Goal: Task Accomplishment & Management: Manage account settings

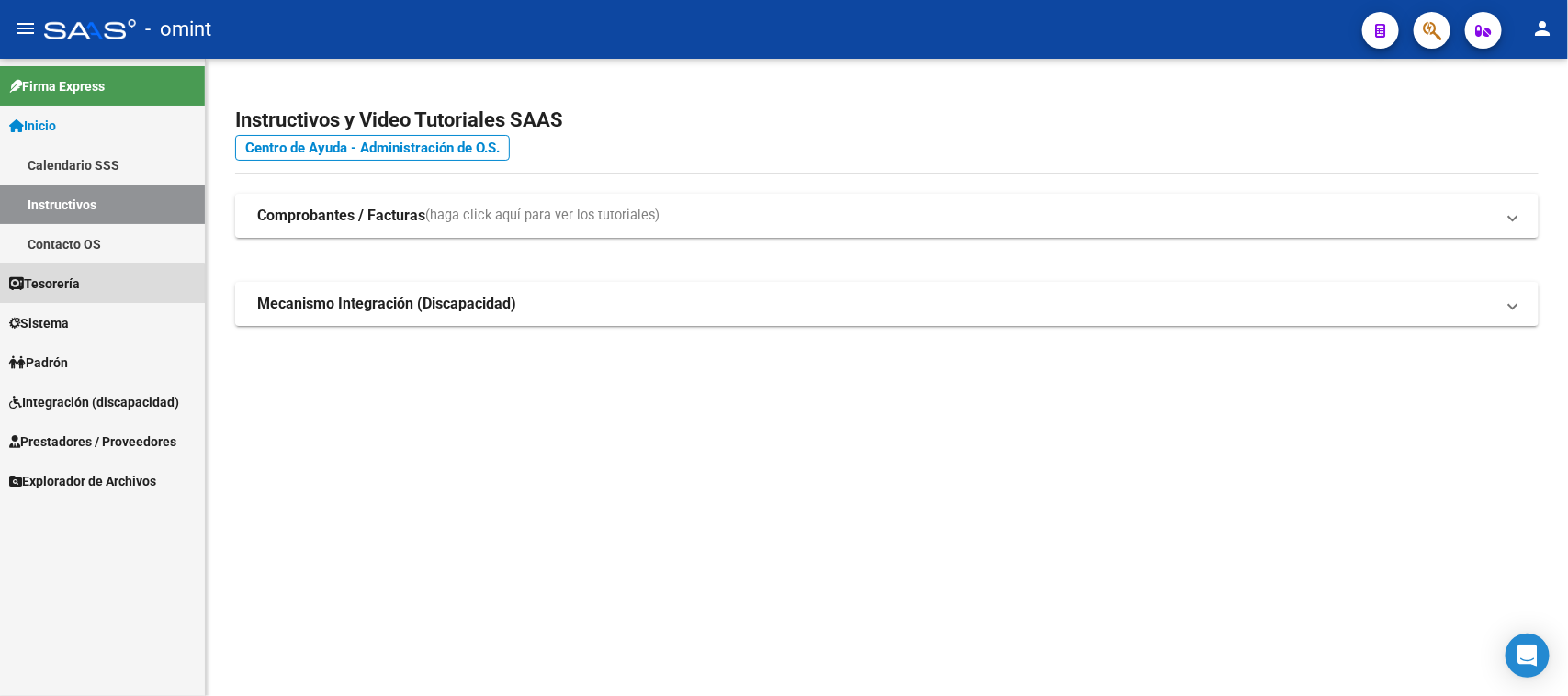
click at [80, 285] on span "Tesorería" at bounding box center [45, 284] width 71 height 20
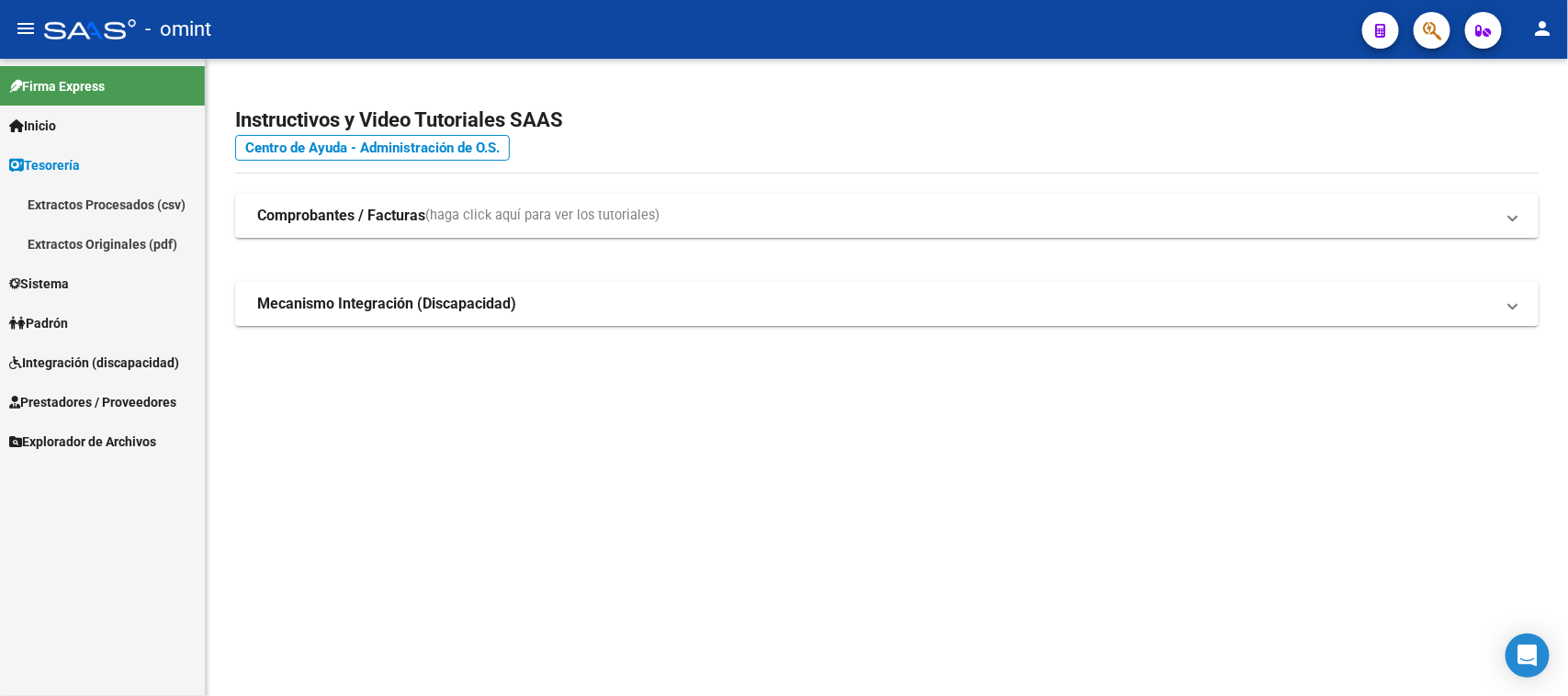
click at [86, 285] on link "Sistema" at bounding box center [102, 283] width 205 height 39
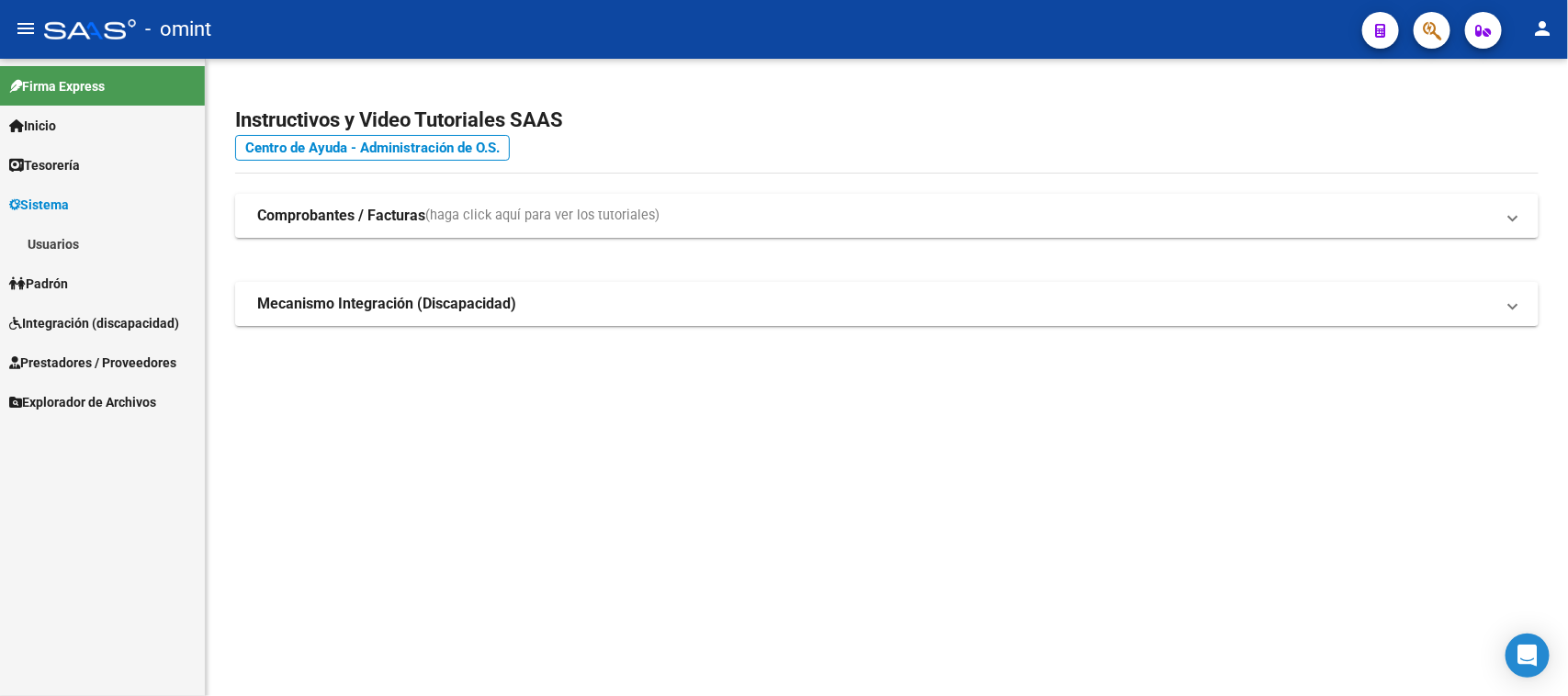
click at [86, 233] on link "Usuarios" at bounding box center [102, 244] width 205 height 39
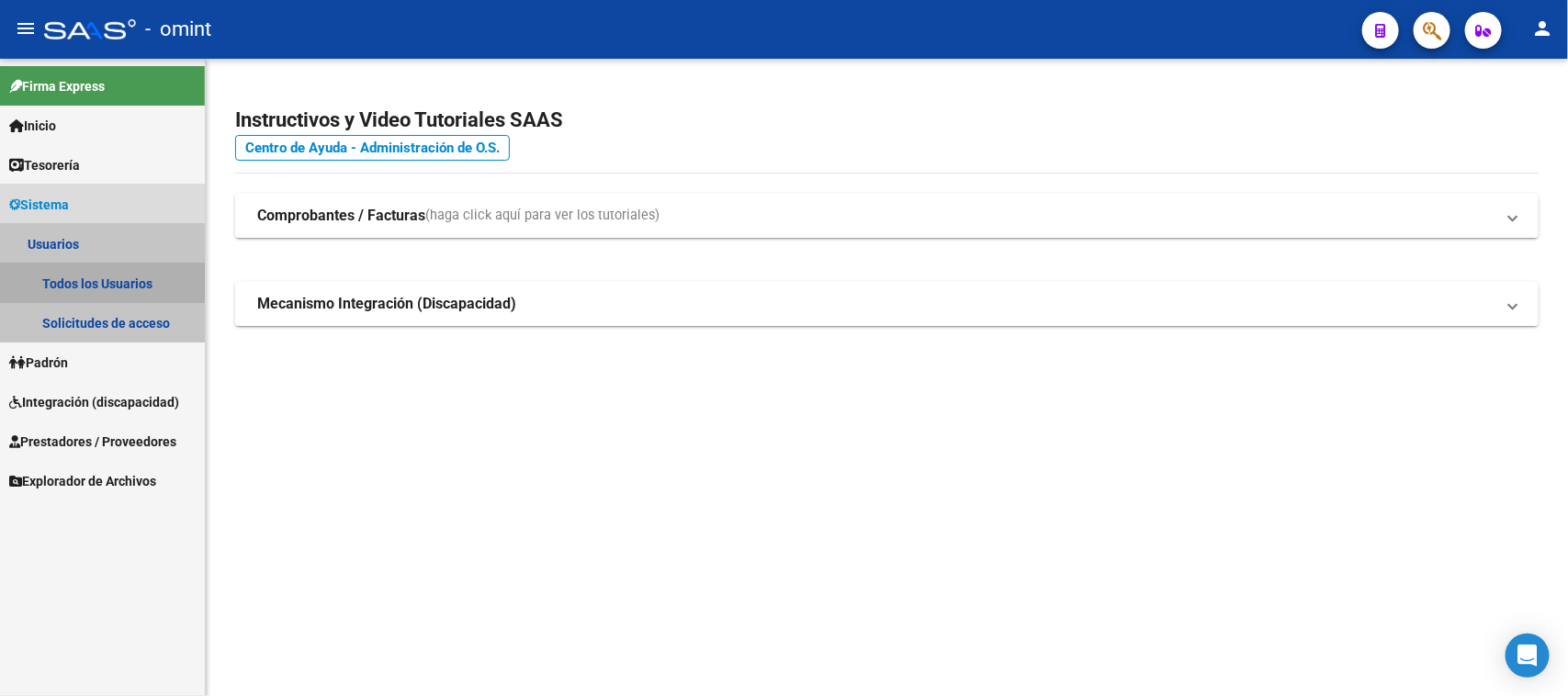
click at [90, 281] on link "Todos los Usuarios" at bounding box center [102, 283] width 205 height 39
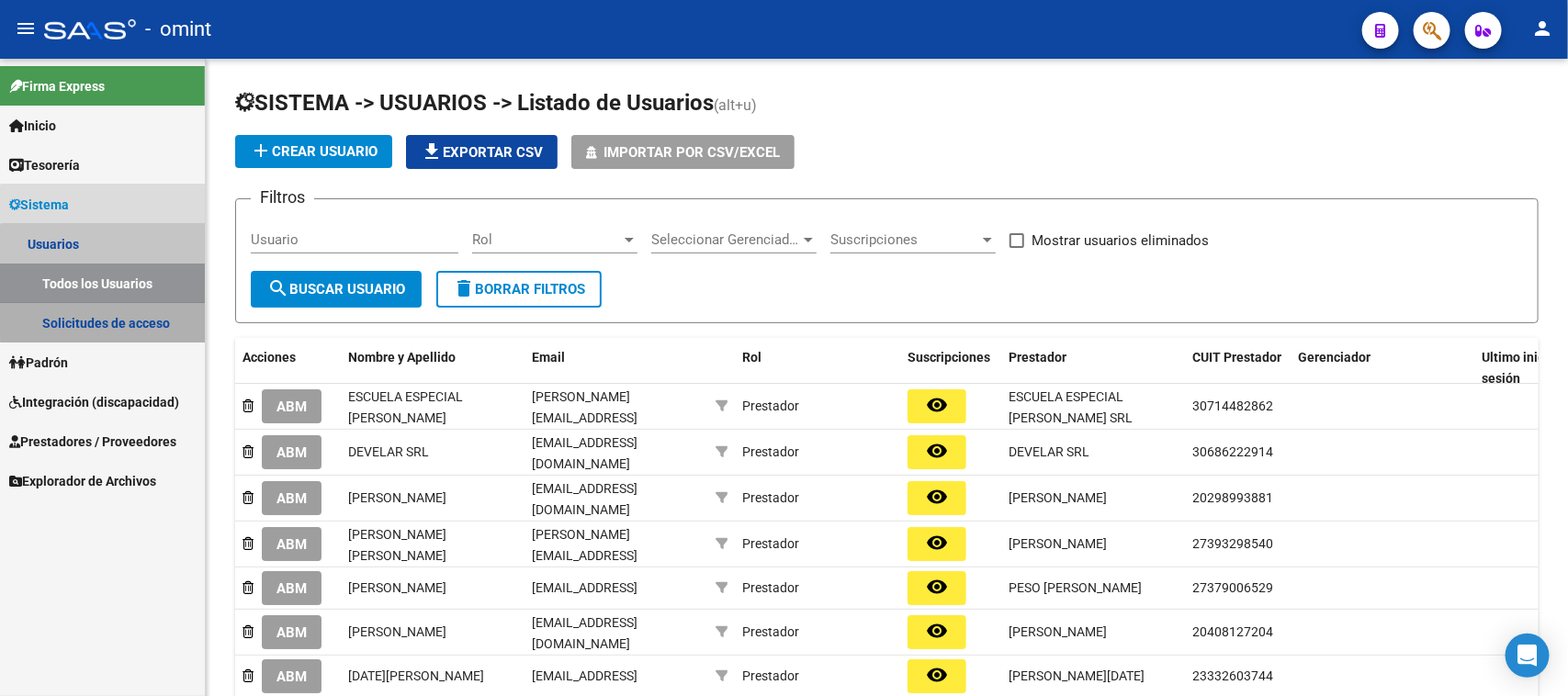
click at [145, 307] on link "Solicitudes de acceso" at bounding box center [102, 323] width 205 height 39
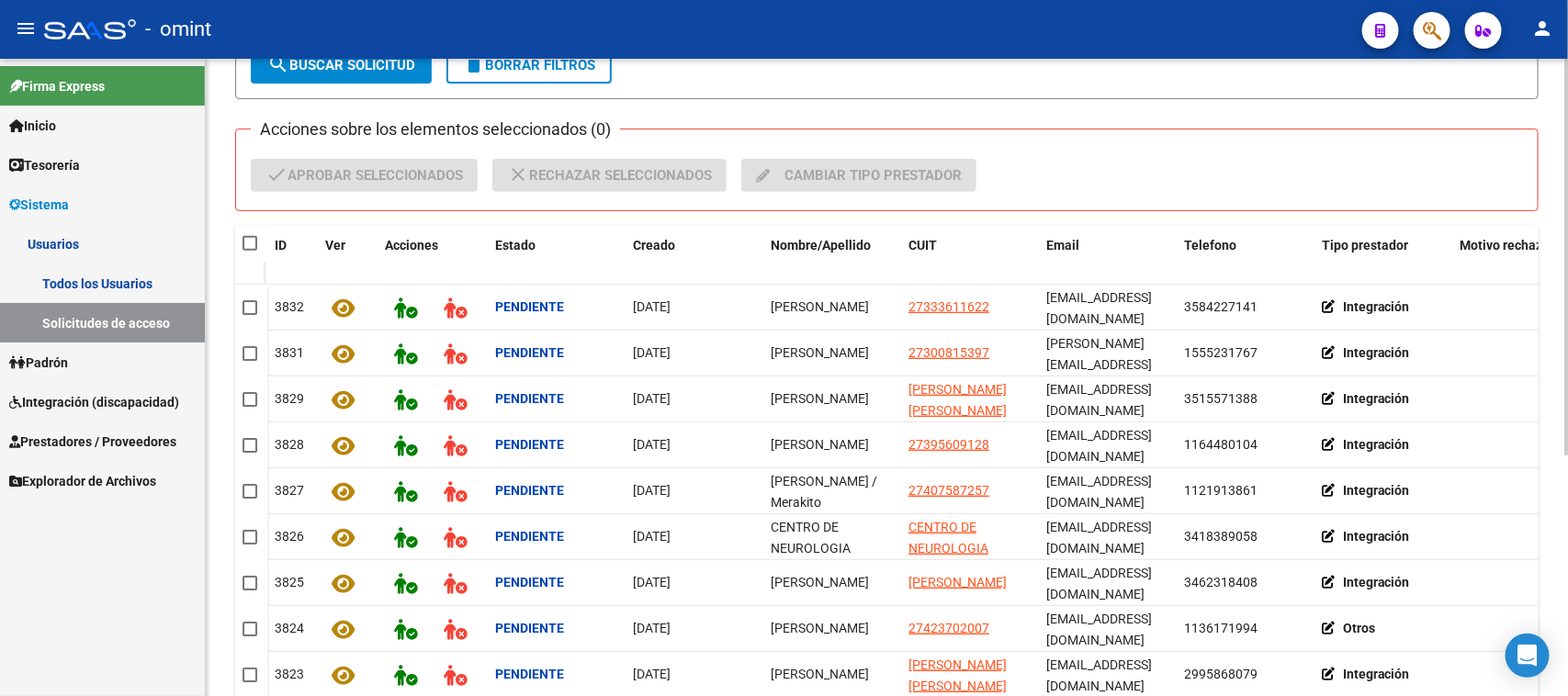
scroll to position [387, 0]
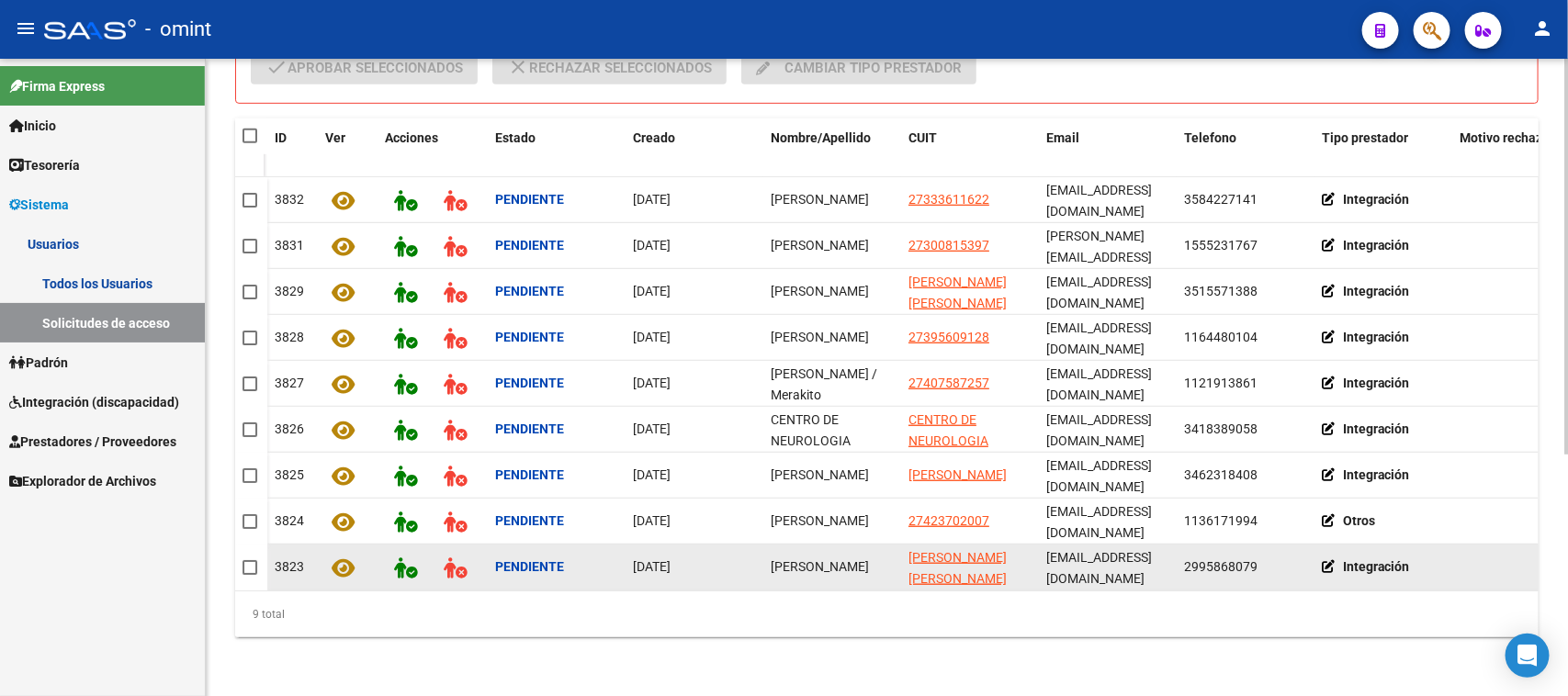
click at [783, 559] on span "[PERSON_NAME]" at bounding box center [820, 567] width 99 height 15
copy span "[PERSON_NAME]"
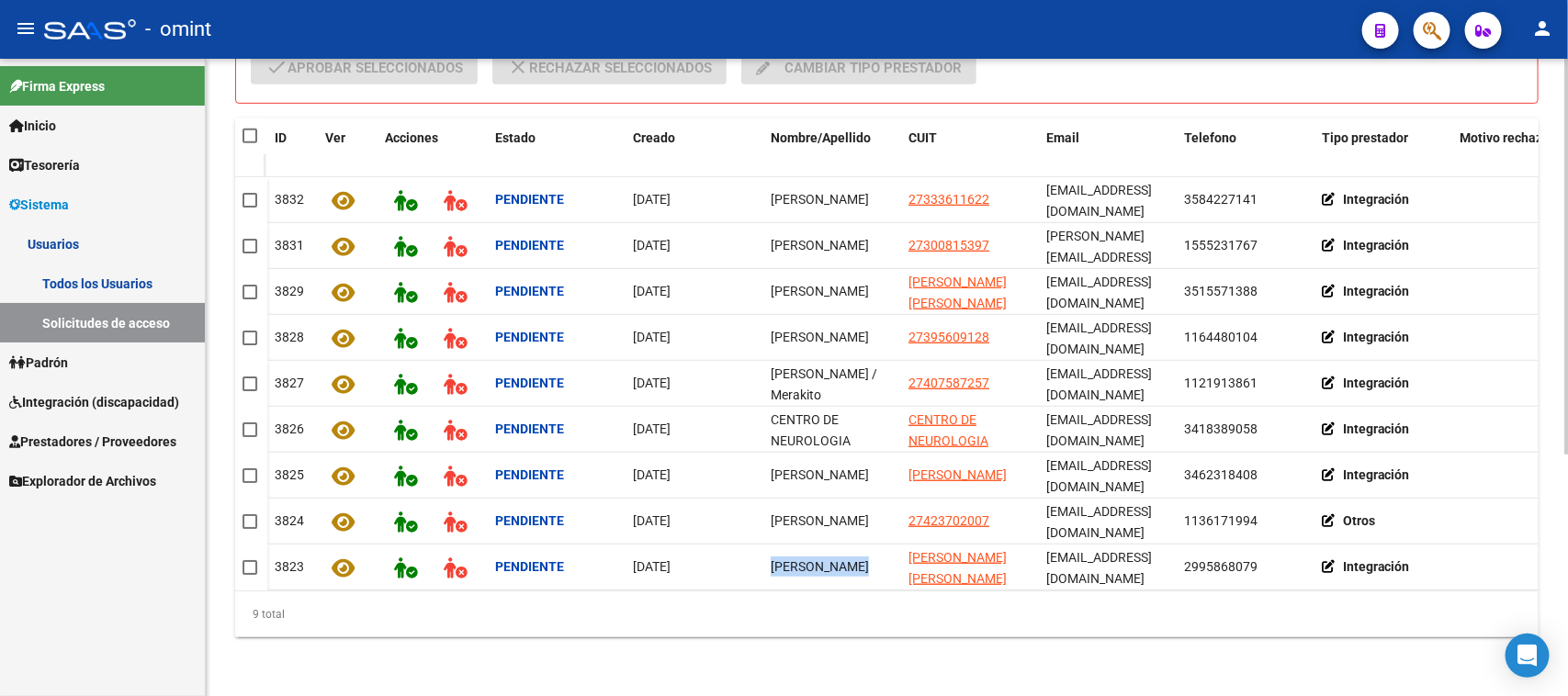
click at [250, 128] on span at bounding box center [250, 136] width 15 height 15
click at [250, 143] on input "checkbox" at bounding box center [249, 143] width 1 height 1
checkbox input "true"
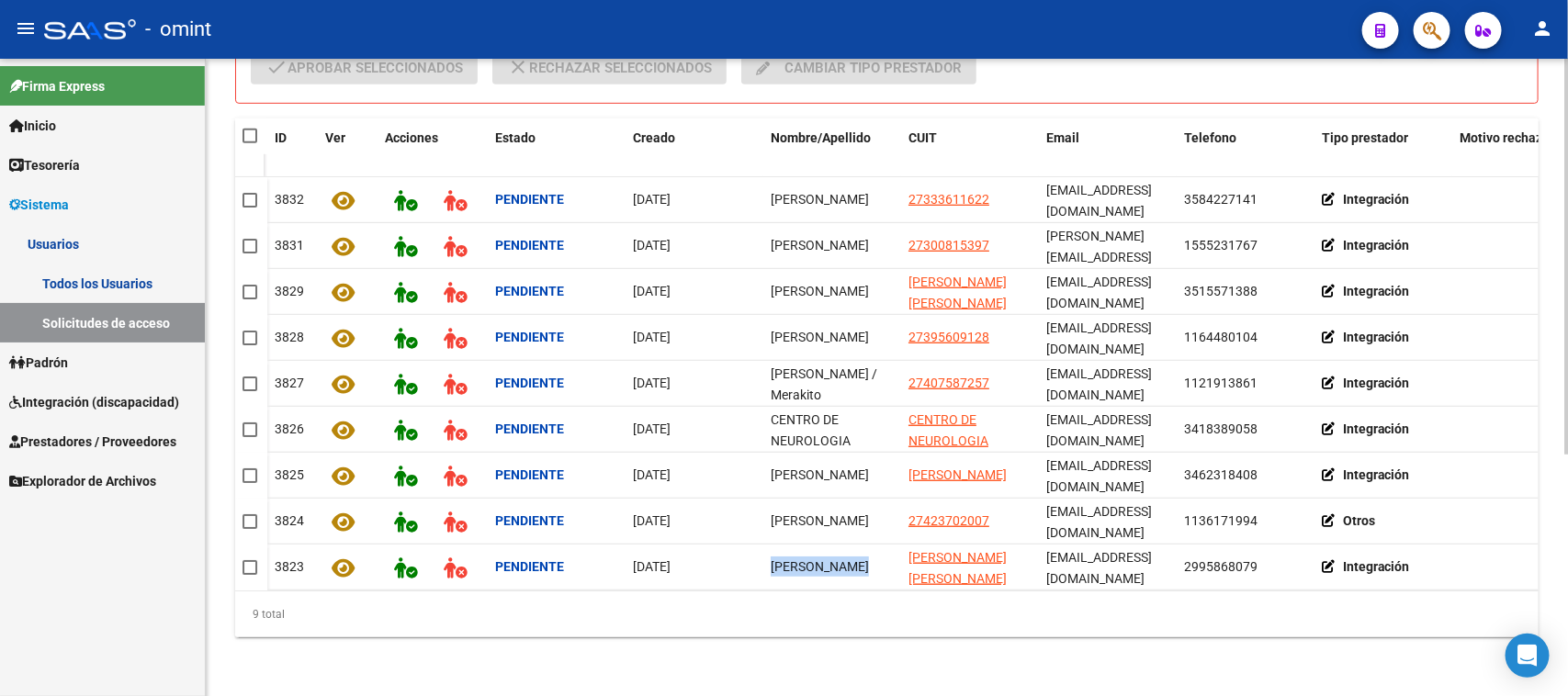
checkbox input "true"
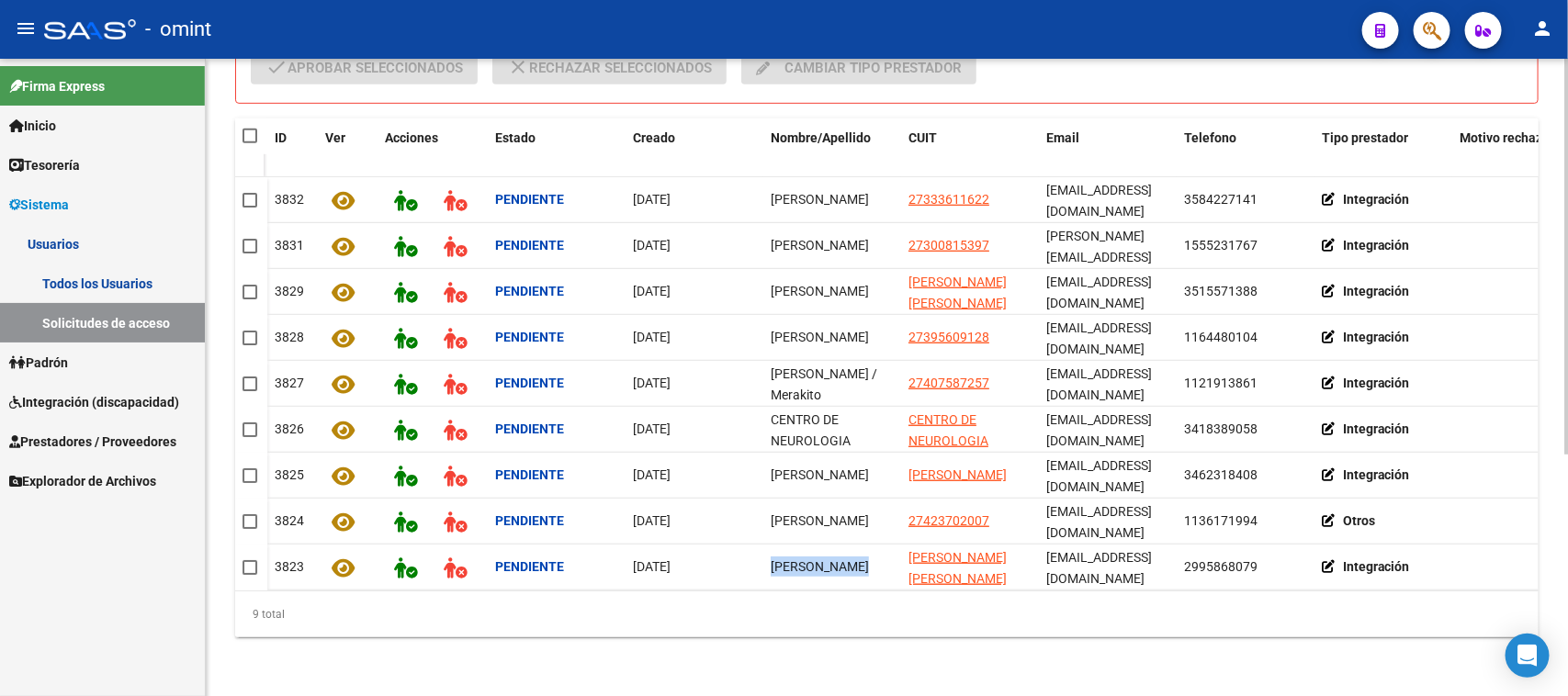
checkbox input "true"
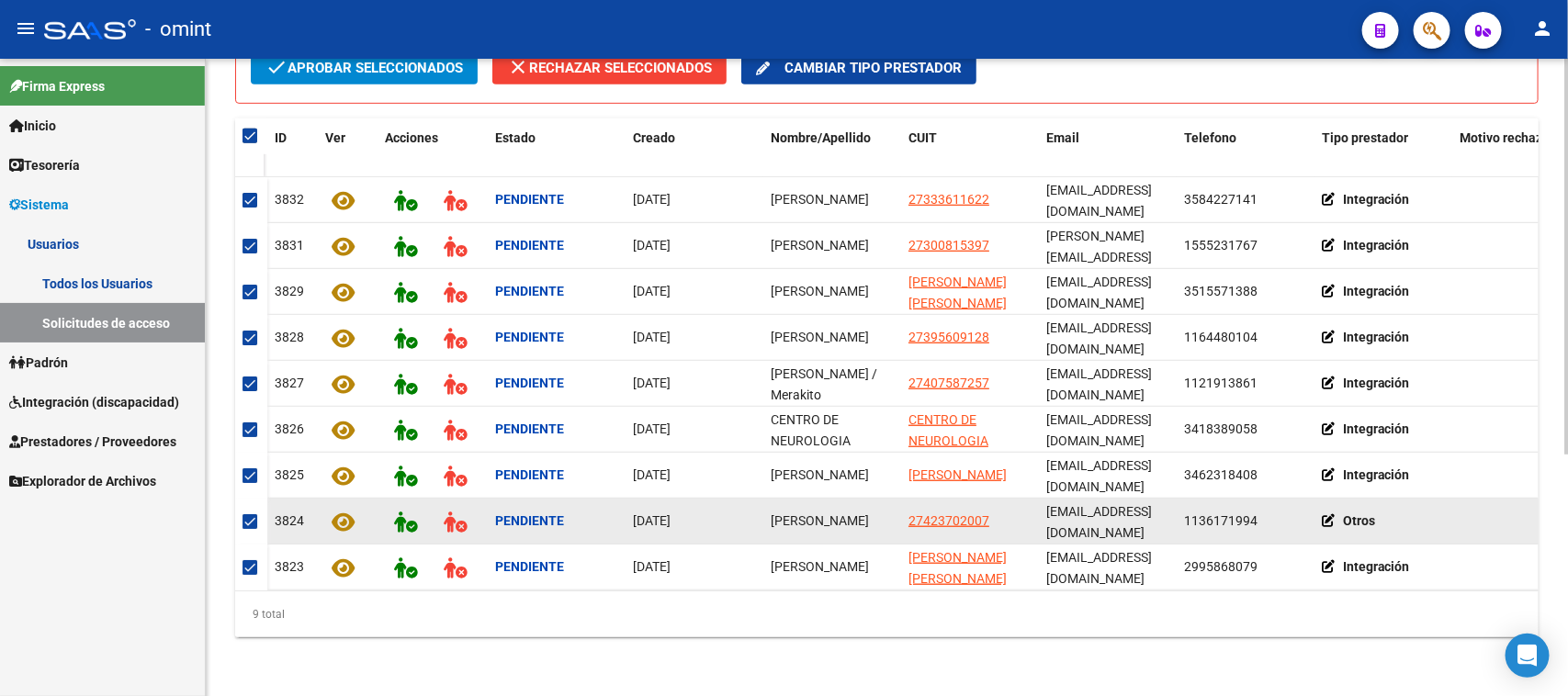
click at [833, 515] on div "[PERSON_NAME]" at bounding box center [832, 521] width 123 height 21
copy span "[PERSON_NAME]"
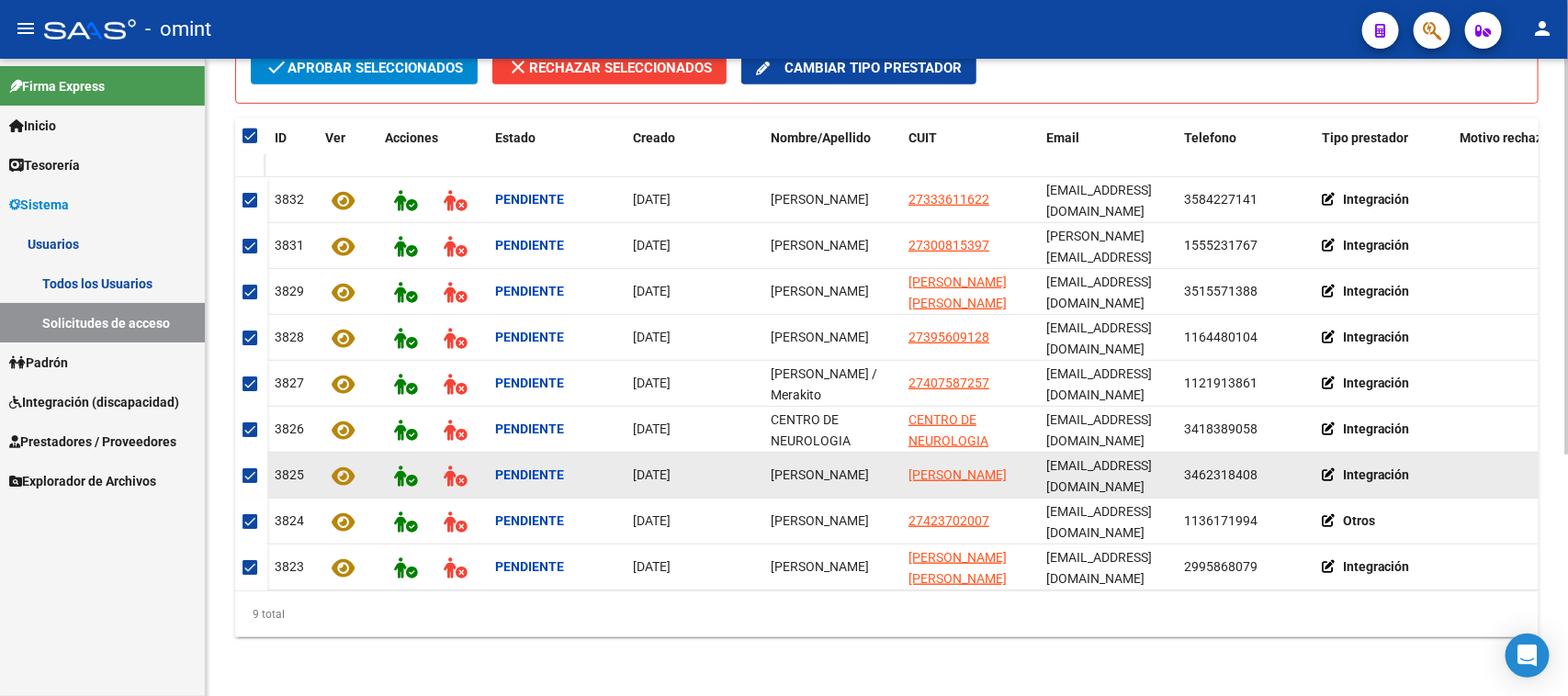
click at [841, 467] on span "[PERSON_NAME]" at bounding box center [820, 475] width 99 height 15
copy span "[PERSON_NAME]"
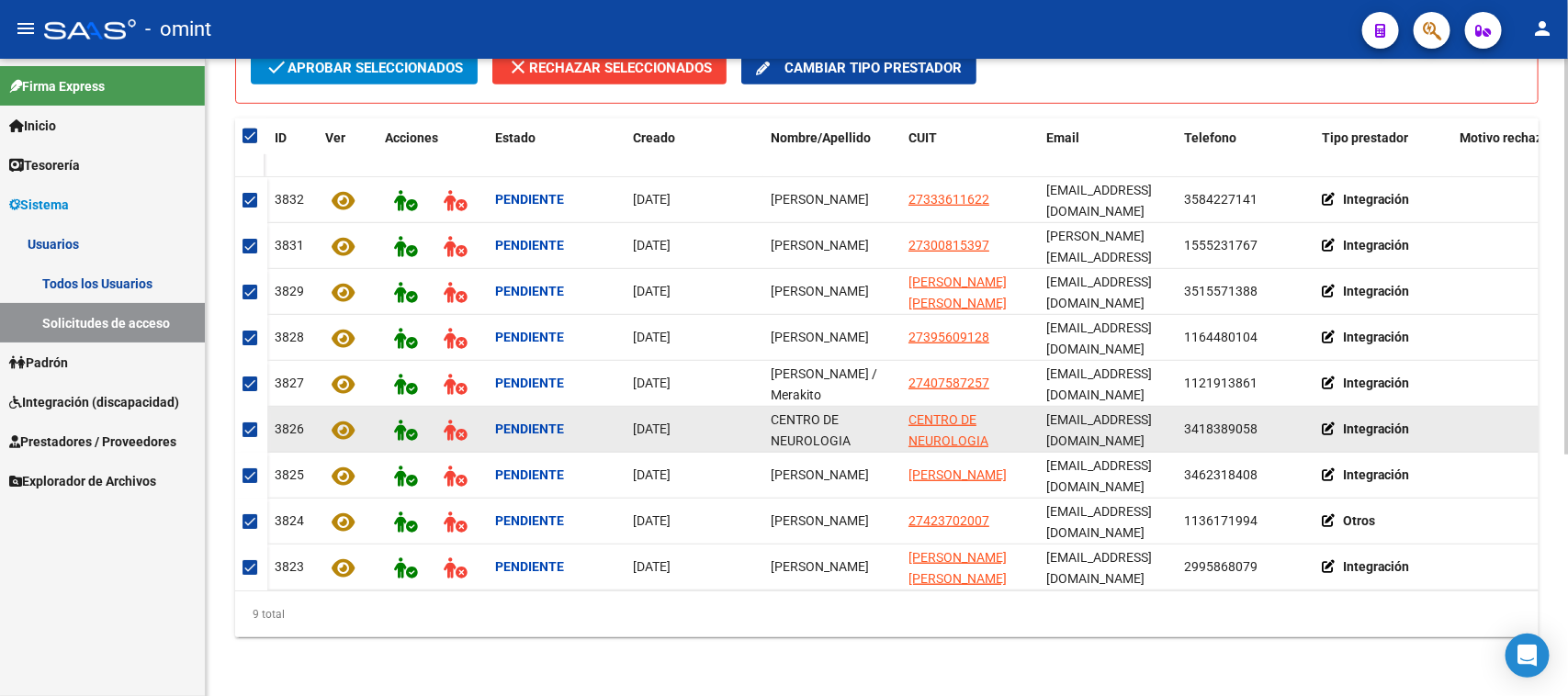
click at [838, 432] on span "CENTRO DE NEUROLOGIA ROSARIO SRL" at bounding box center [811, 440] width 80 height 57
copy span "CENTRO DE NEUROLOGIA ROSARIO SRL"
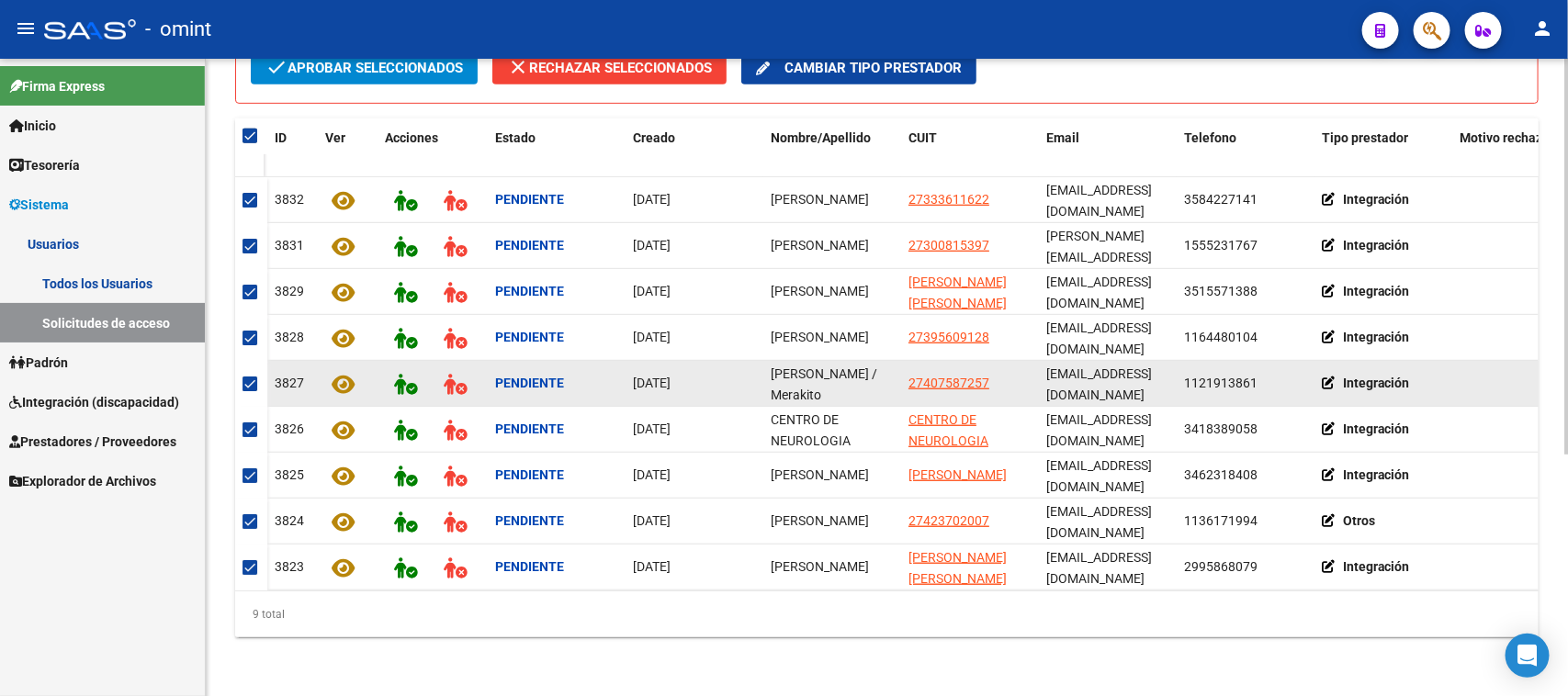
click at [813, 368] on span "[PERSON_NAME] / Merakito" at bounding box center [824, 384] width 106 height 35
copy span "[PERSON_NAME] / Merakito"
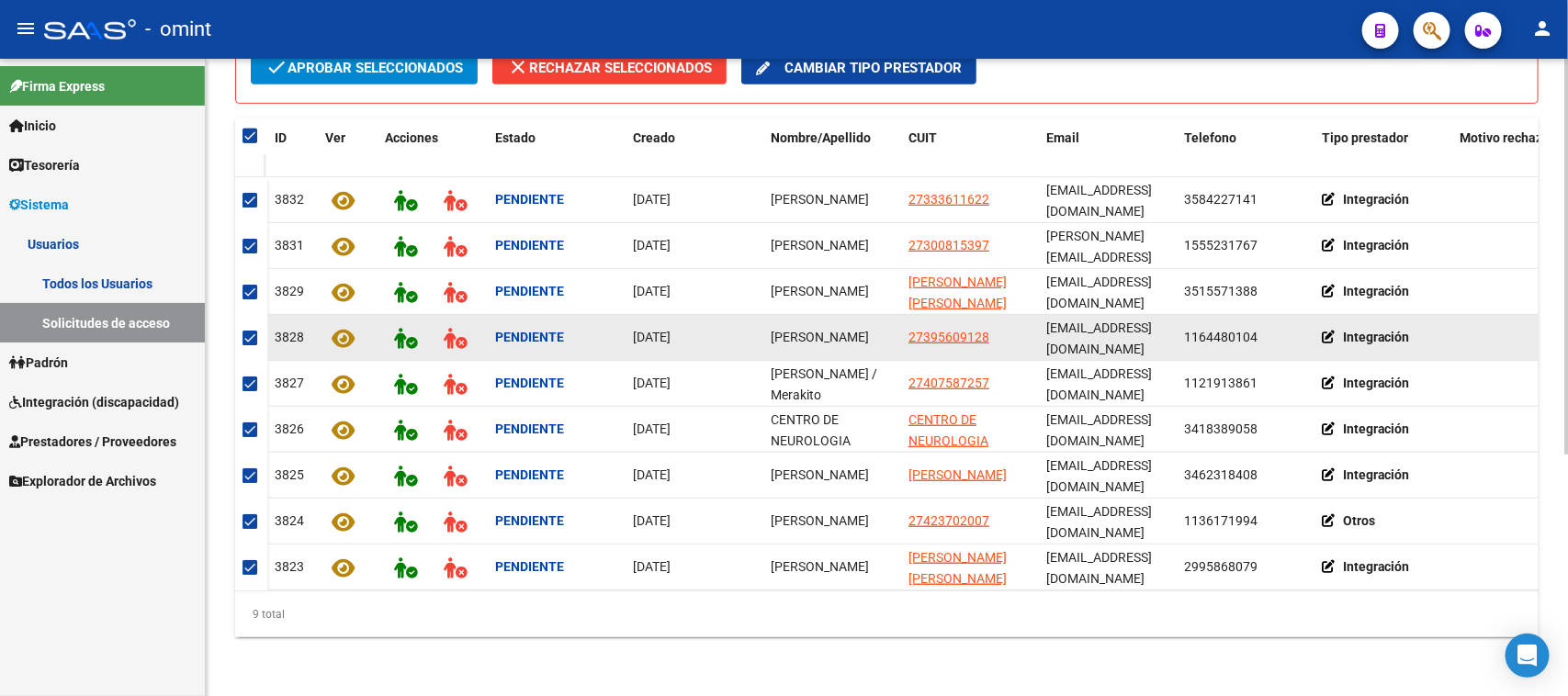
click at [810, 341] on span "[PERSON_NAME]" at bounding box center [820, 337] width 99 height 15
copy span "[PERSON_NAME]"
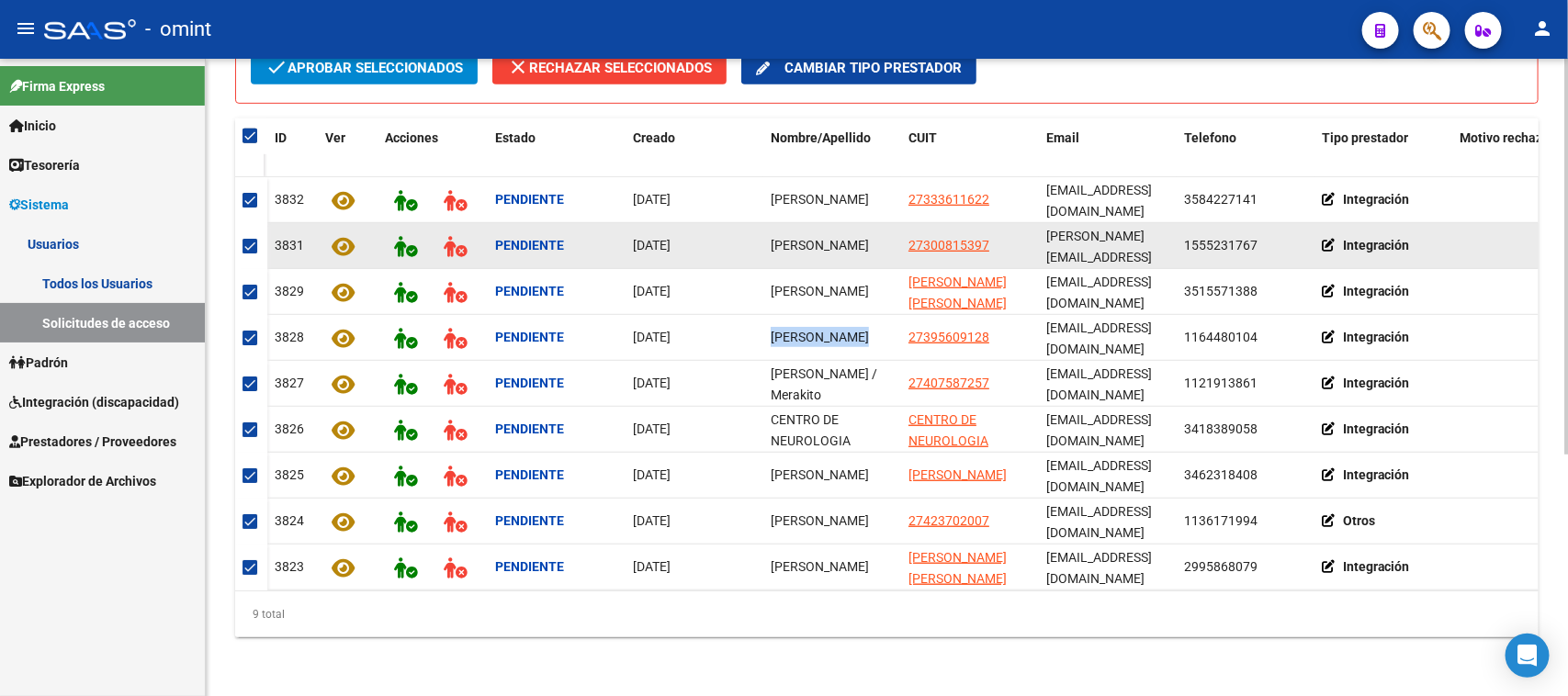
click at [806, 245] on span "[PERSON_NAME]" at bounding box center [820, 246] width 99 height 15
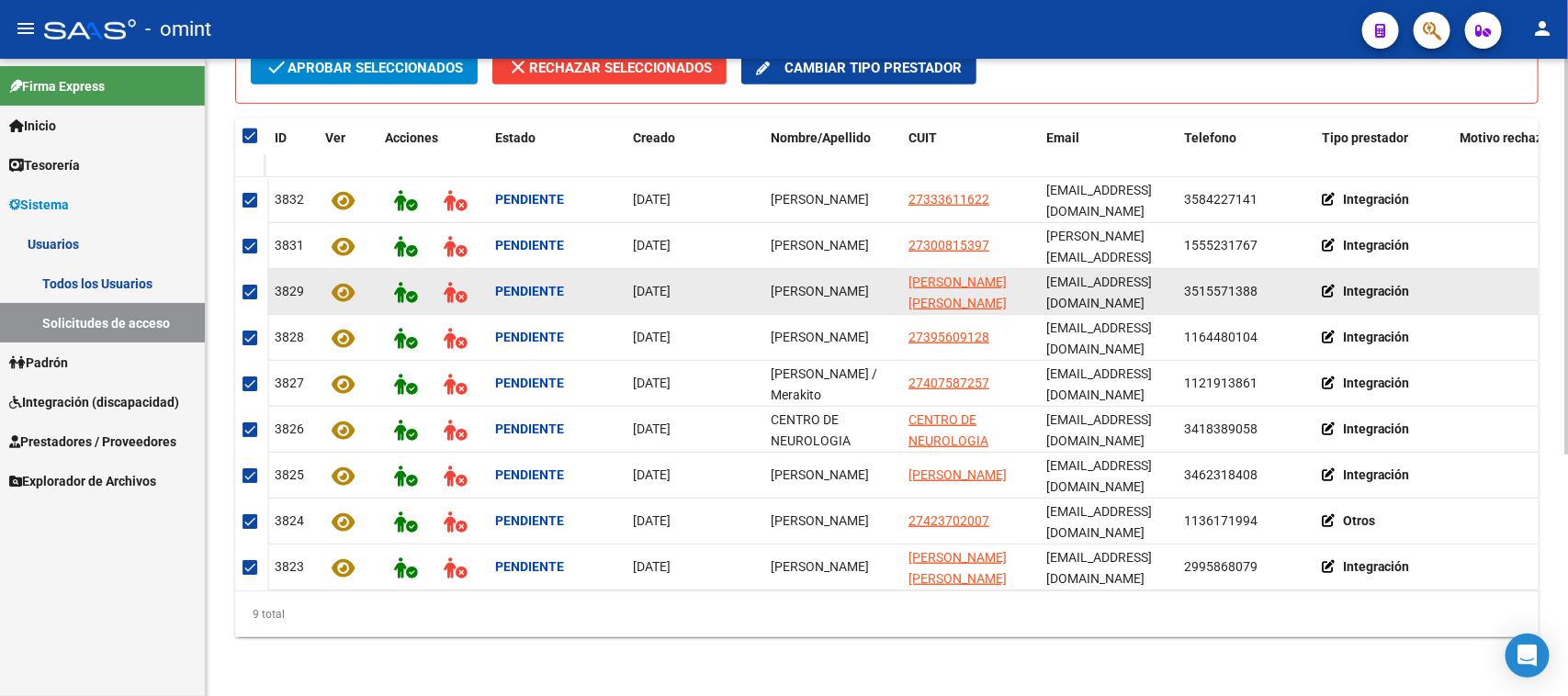
click at [792, 284] on span "[PERSON_NAME]" at bounding box center [820, 291] width 99 height 15
copy span "[PERSON_NAME]"
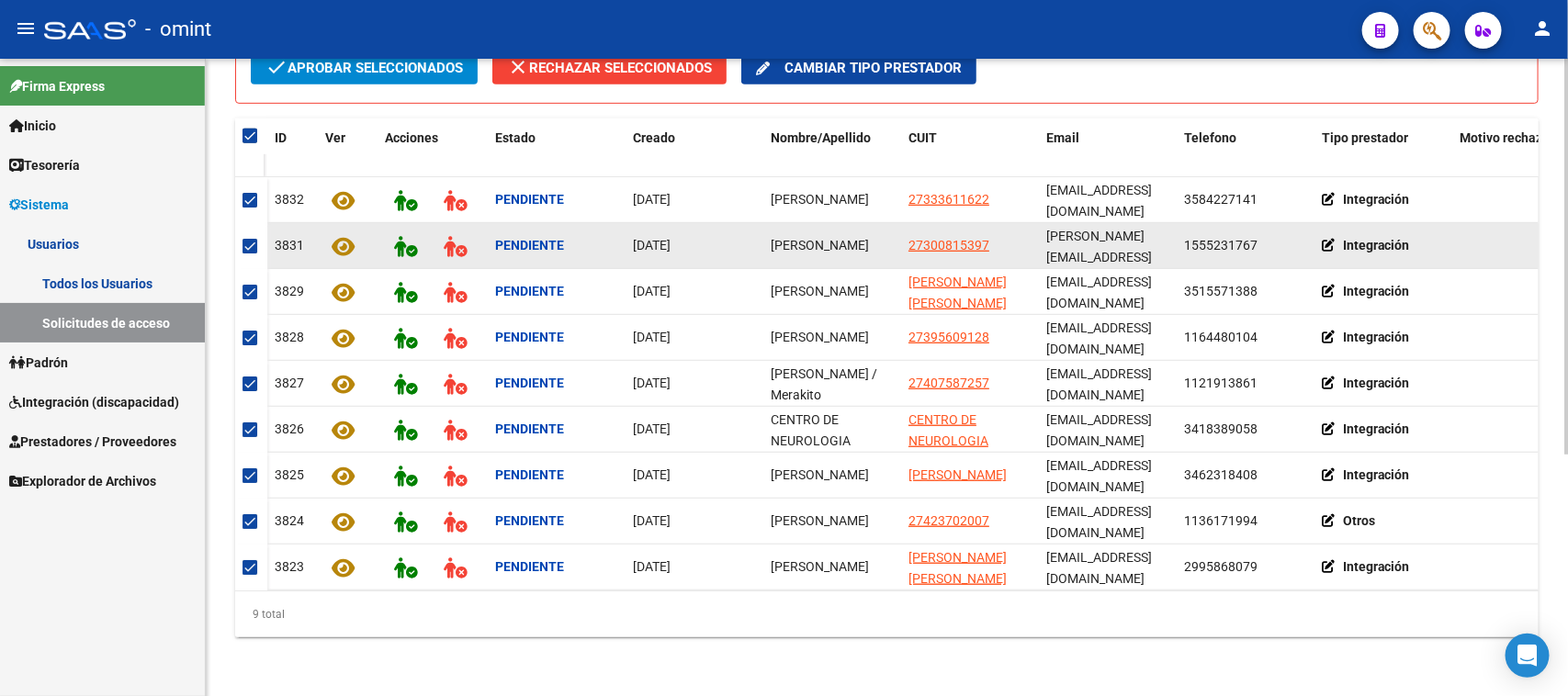
click at [802, 246] on span "[PERSON_NAME]" at bounding box center [820, 246] width 99 height 15
copy span "[PERSON_NAME]"
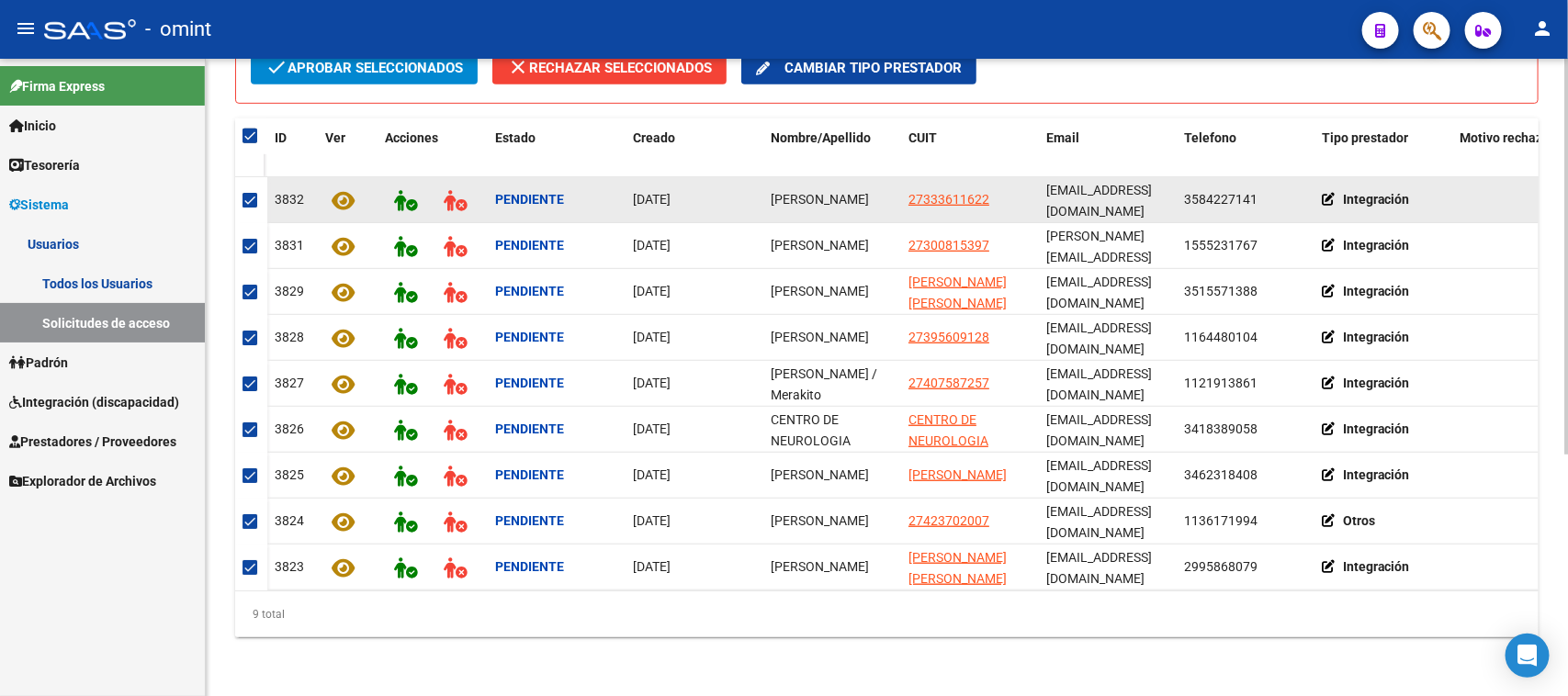
click at [804, 189] on div "[PERSON_NAME]" at bounding box center [832, 199] width 123 height 21
copy span "[PERSON_NAME]"
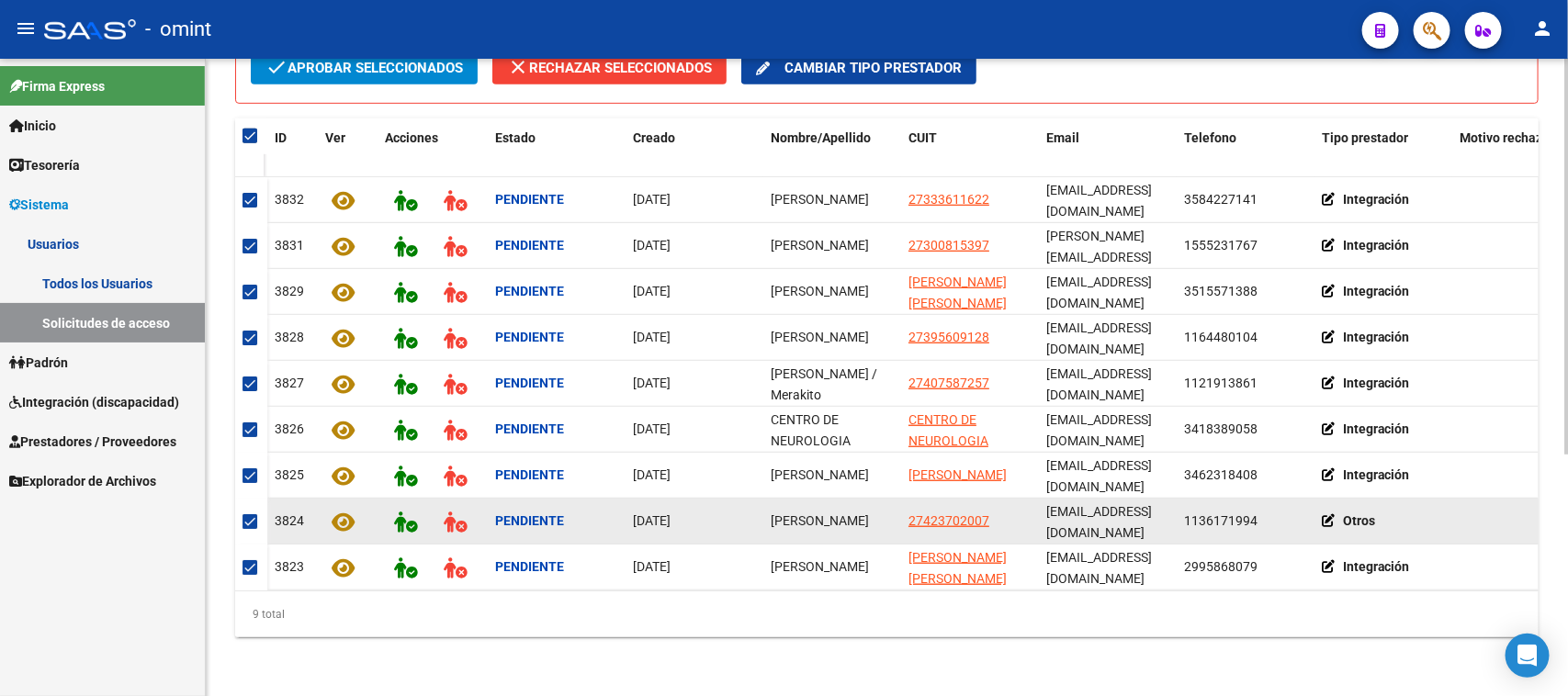
click at [1331, 514] on icon at bounding box center [1332, 520] width 21 height 13
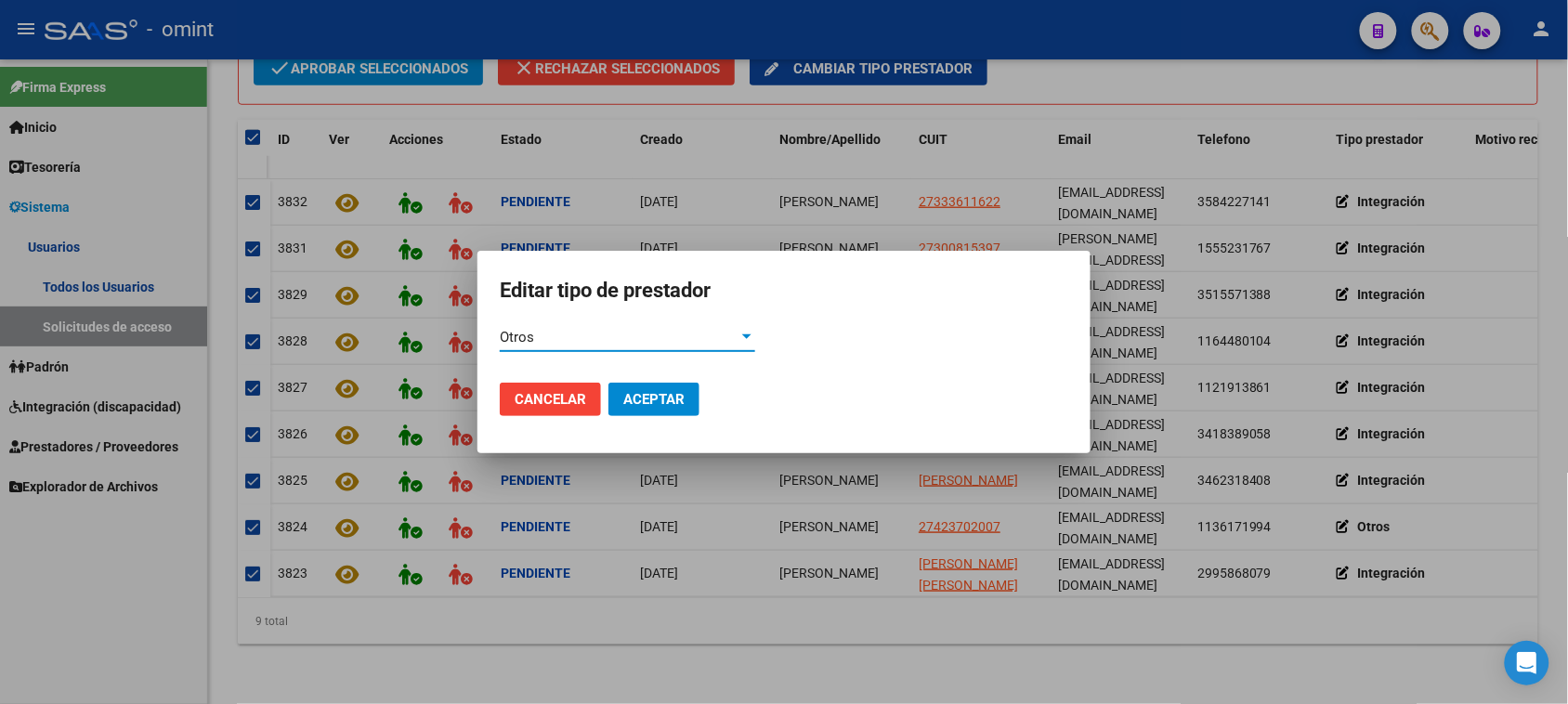
click at [569, 332] on div "Otros" at bounding box center [620, 337] width 239 height 17
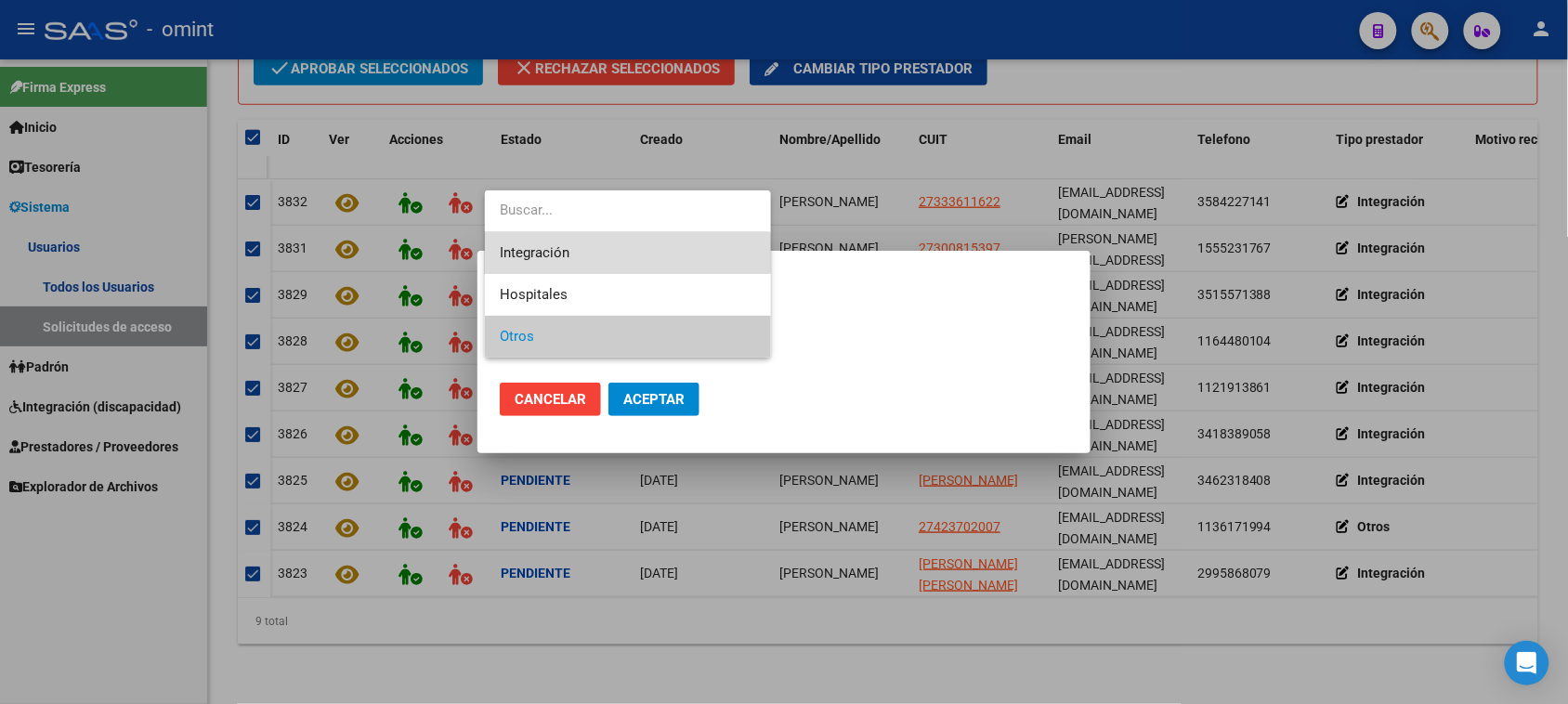
click at [586, 253] on span "Integración" at bounding box center [627, 253] width 255 height 41
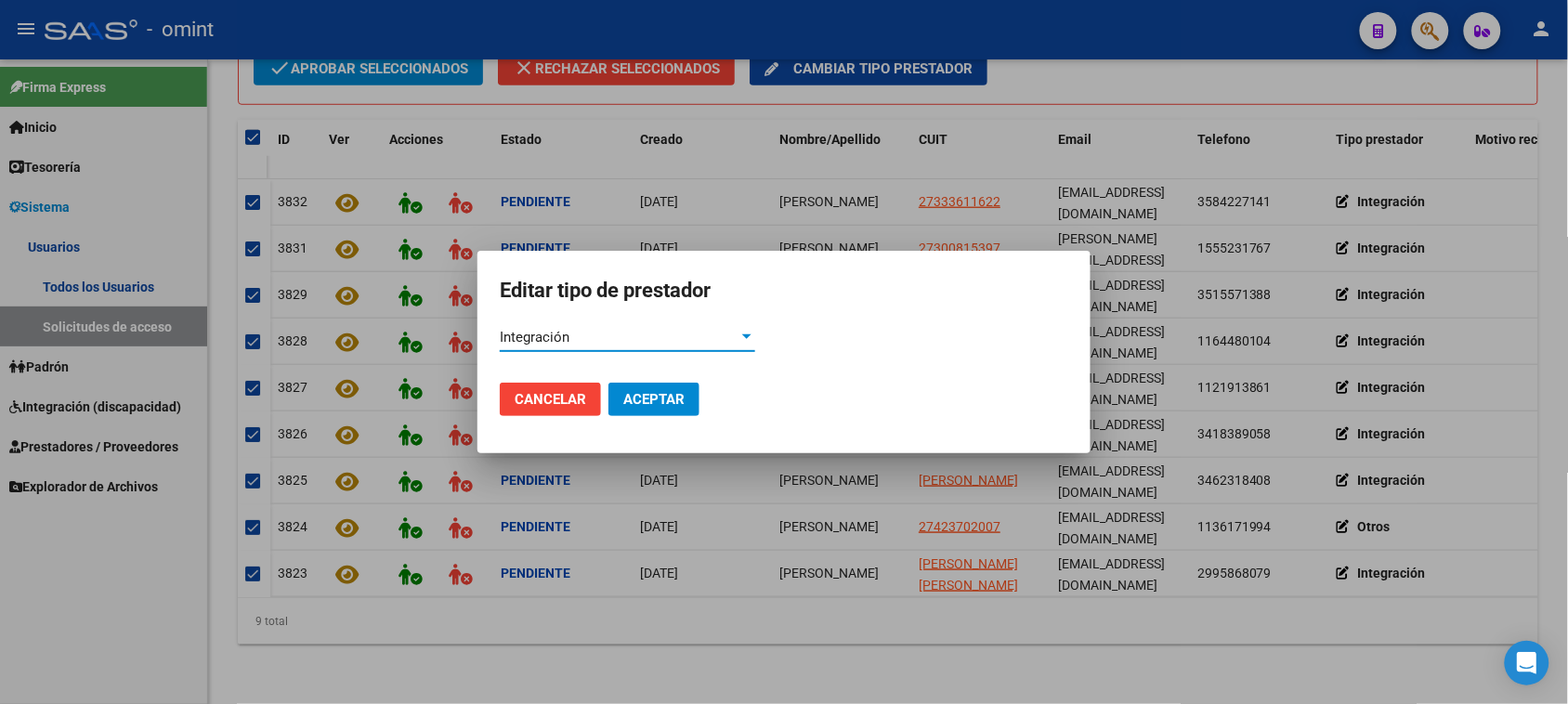
click at [638, 402] on span "Aceptar" at bounding box center [654, 399] width 61 height 17
checkbox input "false"
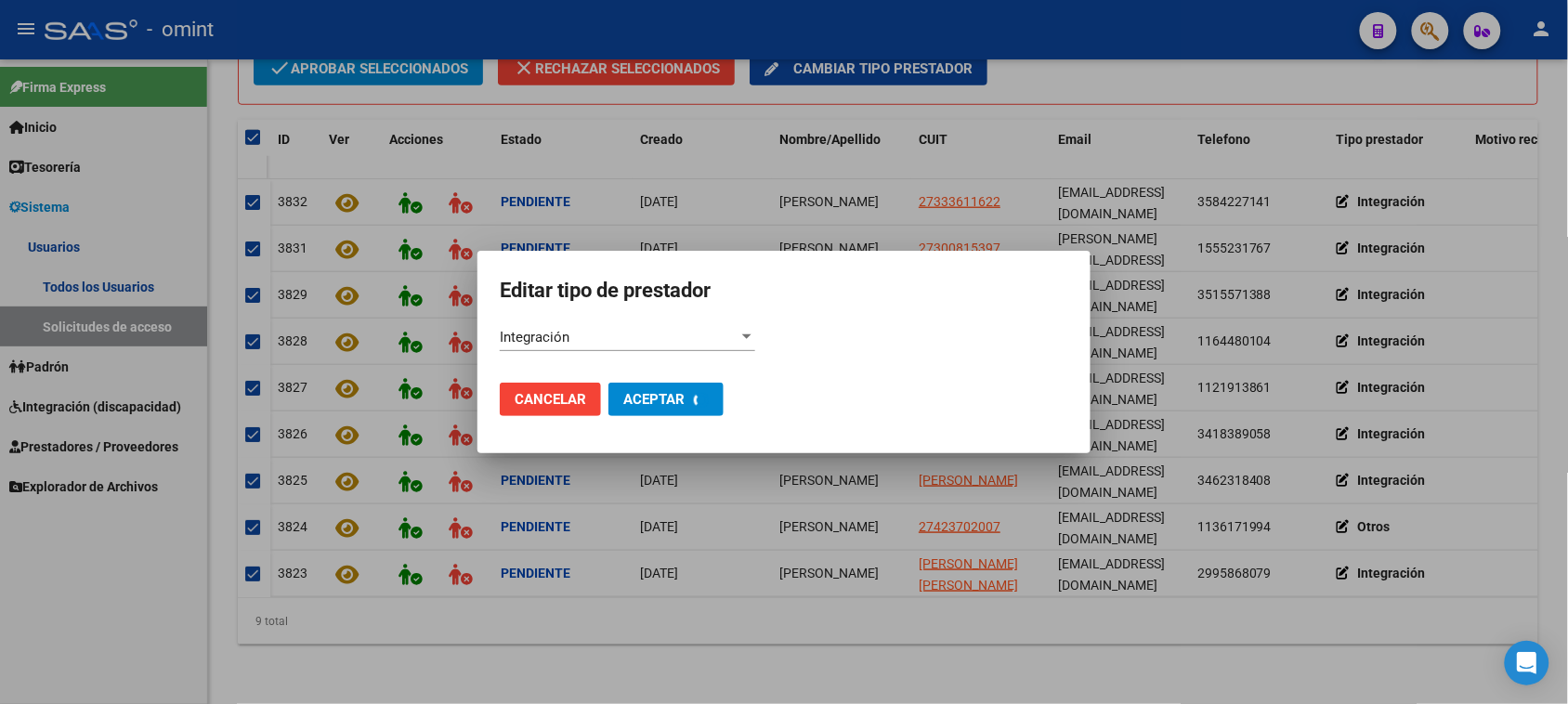
checkbox input "false"
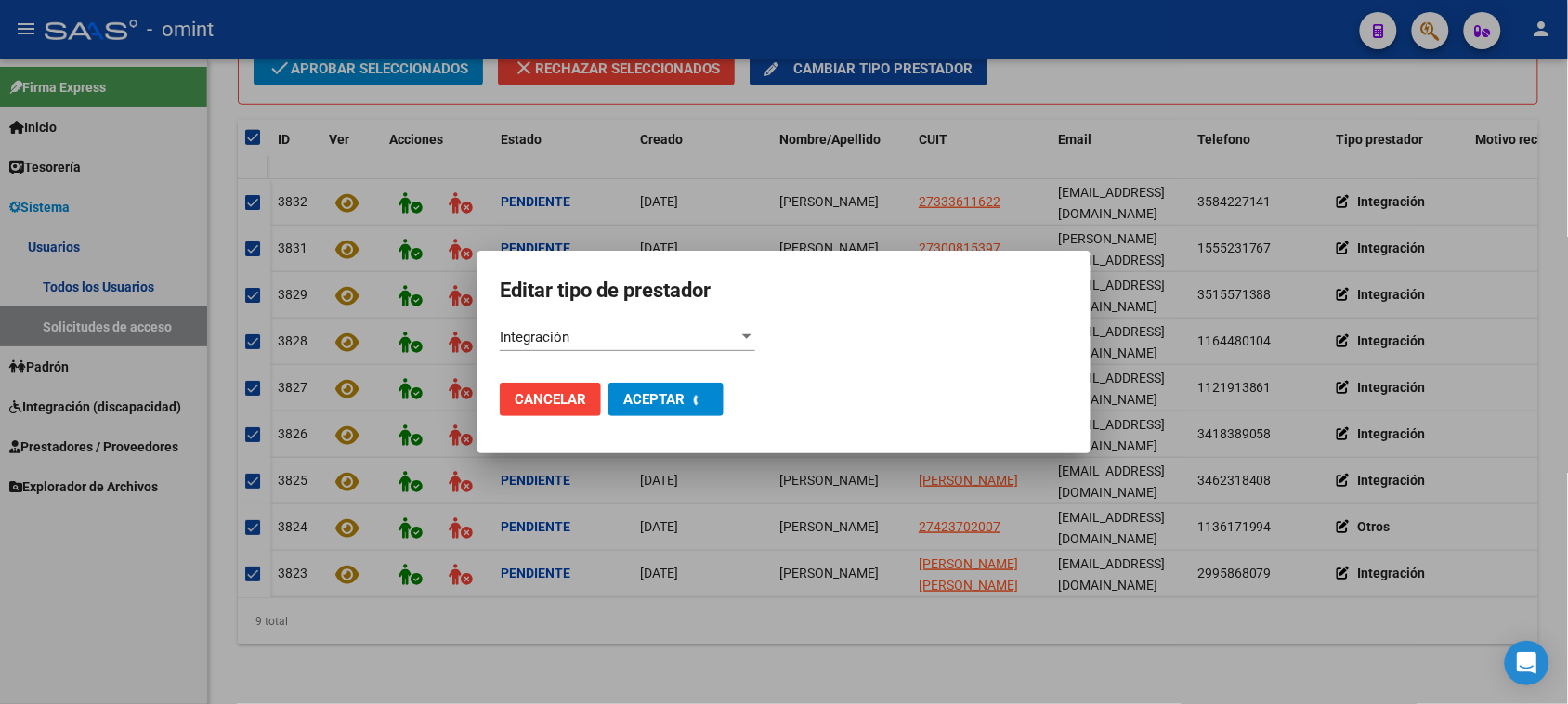
checkbox input "false"
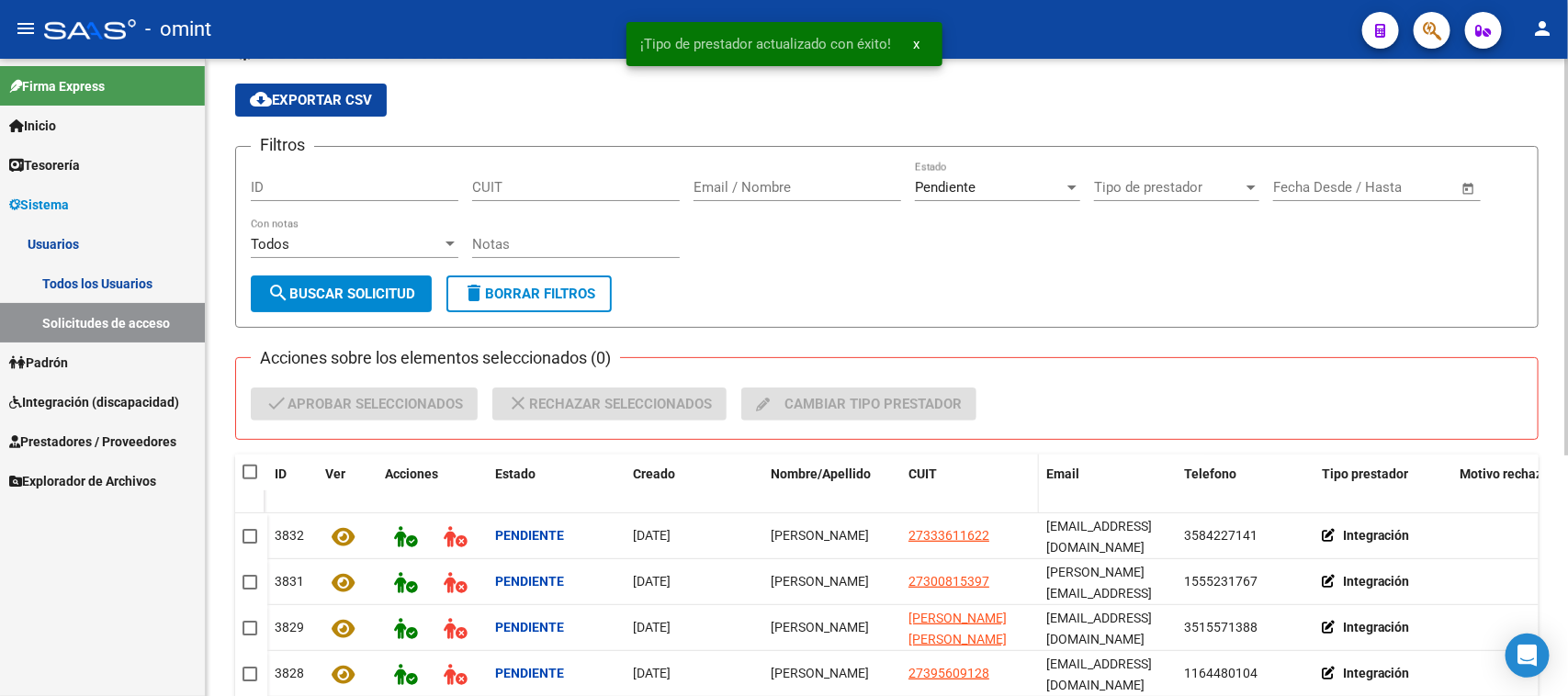
scroll to position [44, 0]
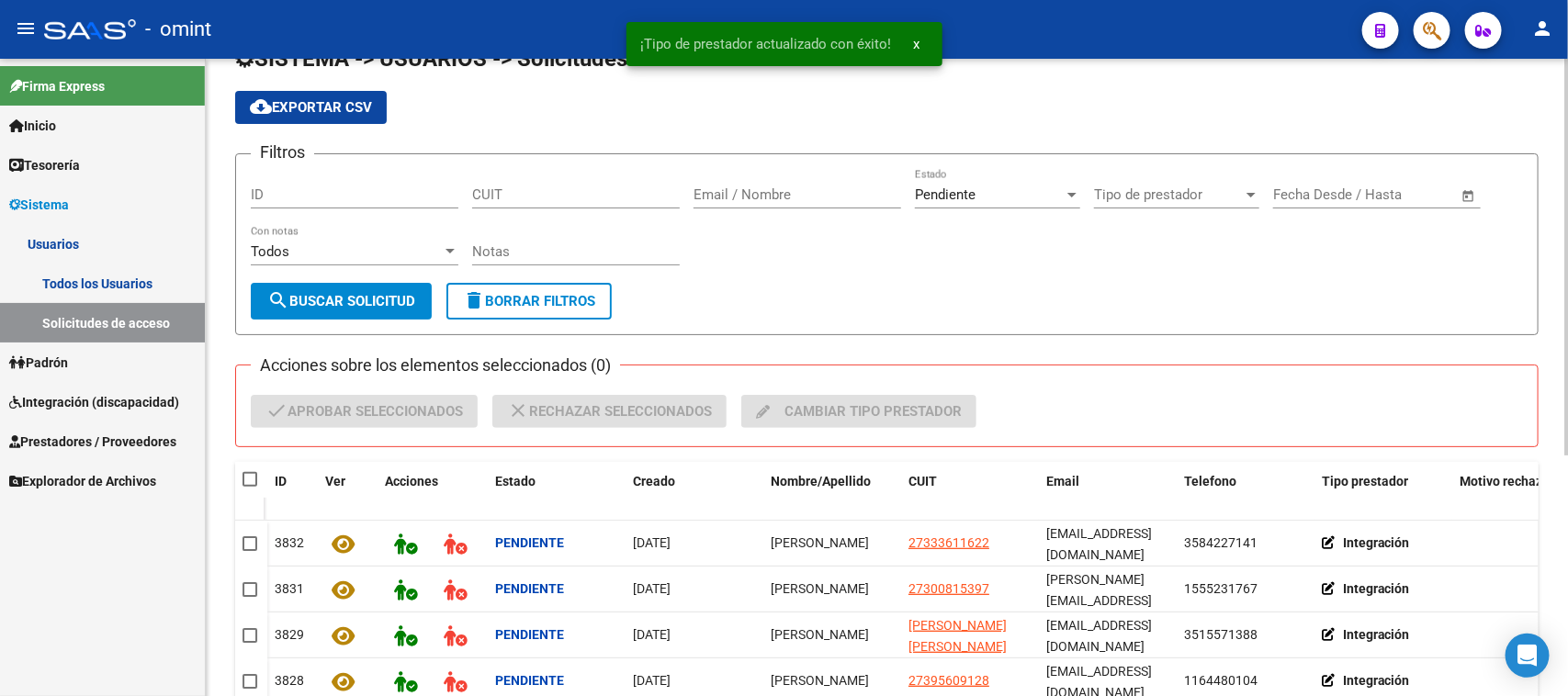
click at [291, 445] on div "SISTEMA -> USUARIOS -> Solicitudes de acceso cloud_download Exportar CSV Filtro…" at bounding box center [887, 512] width 1304 height 936
click at [244, 472] on span at bounding box center [250, 479] width 15 height 15
click at [249, 487] on input "checkbox" at bounding box center [249, 487] width 1 height 1
checkbox input "true"
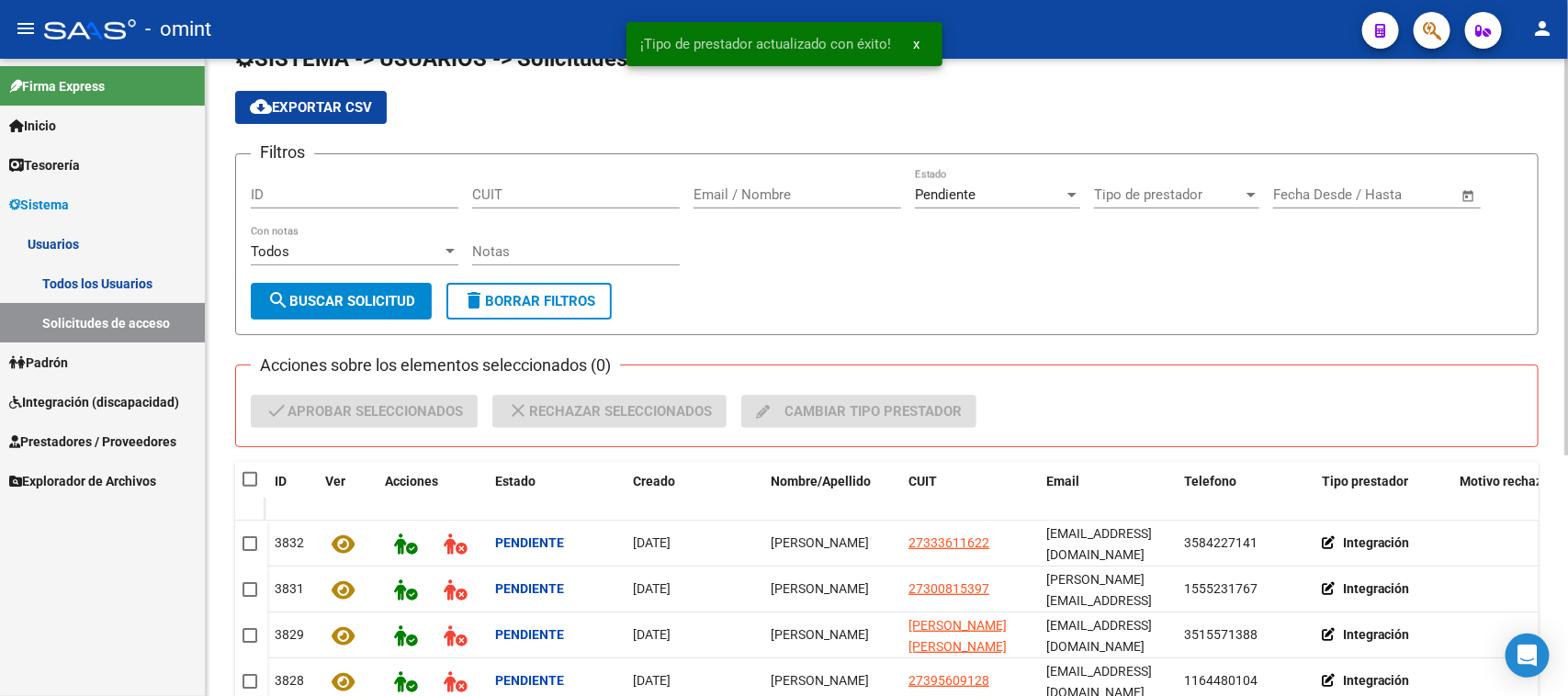
checkbox input "true"
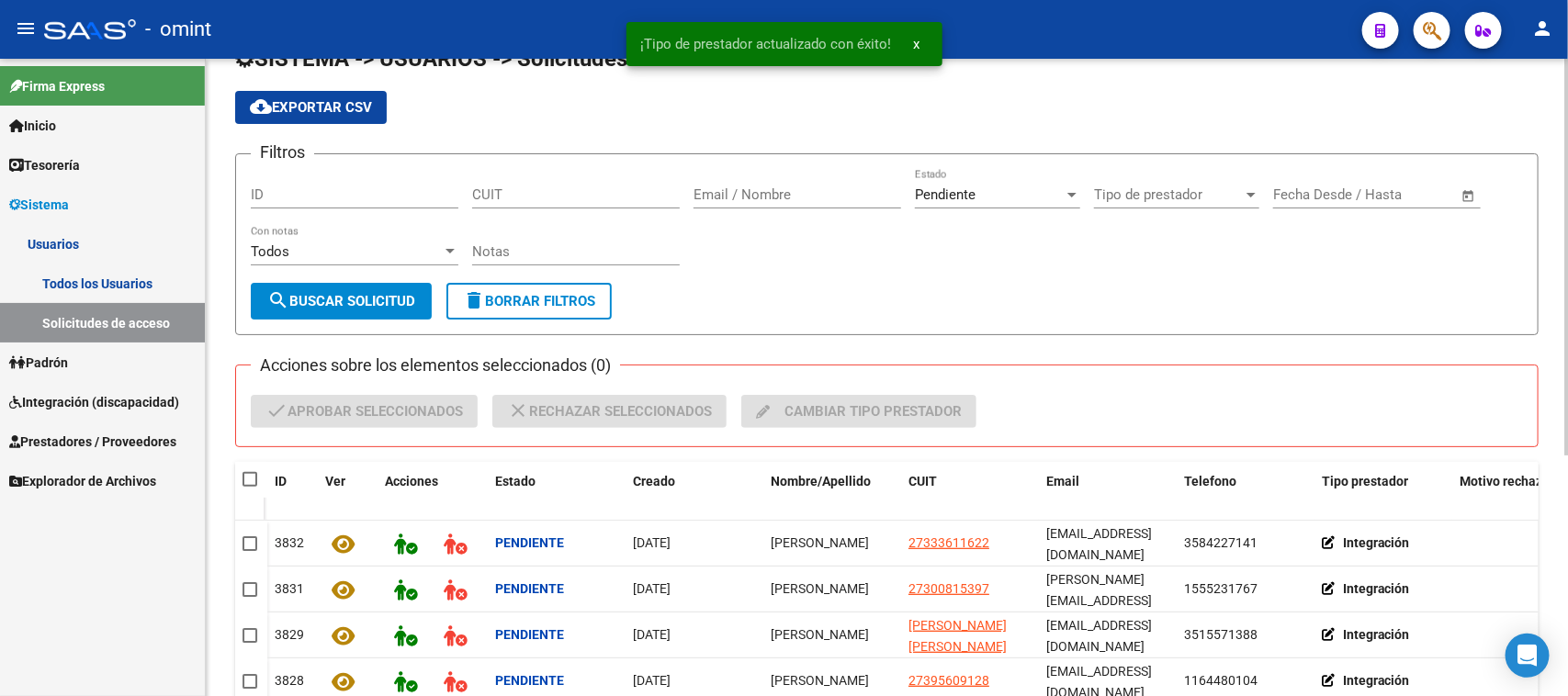
checkbox input "true"
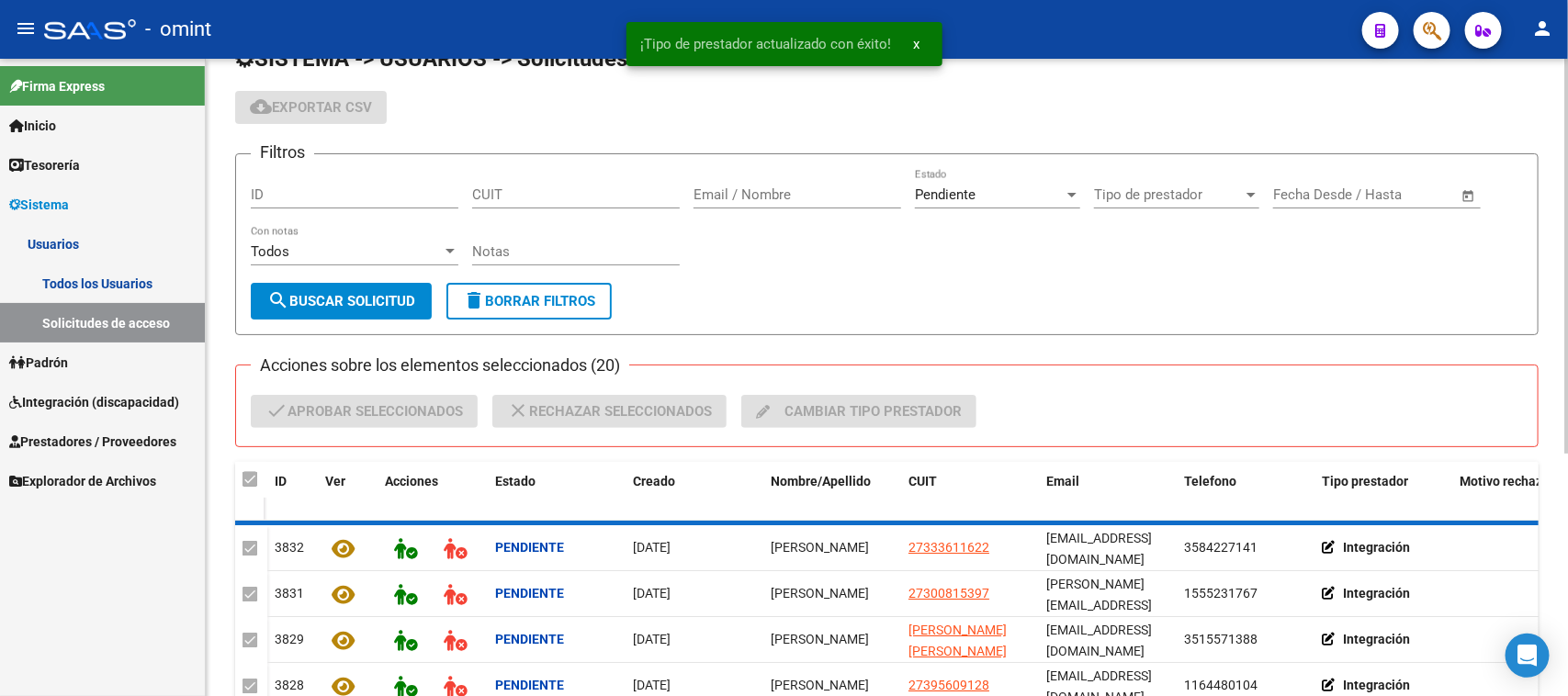
click at [336, 385] on div "Acciones sobre los elementos seleccionados (20) check Aprobar seleccionados clo…" at bounding box center [887, 406] width 1304 height 83
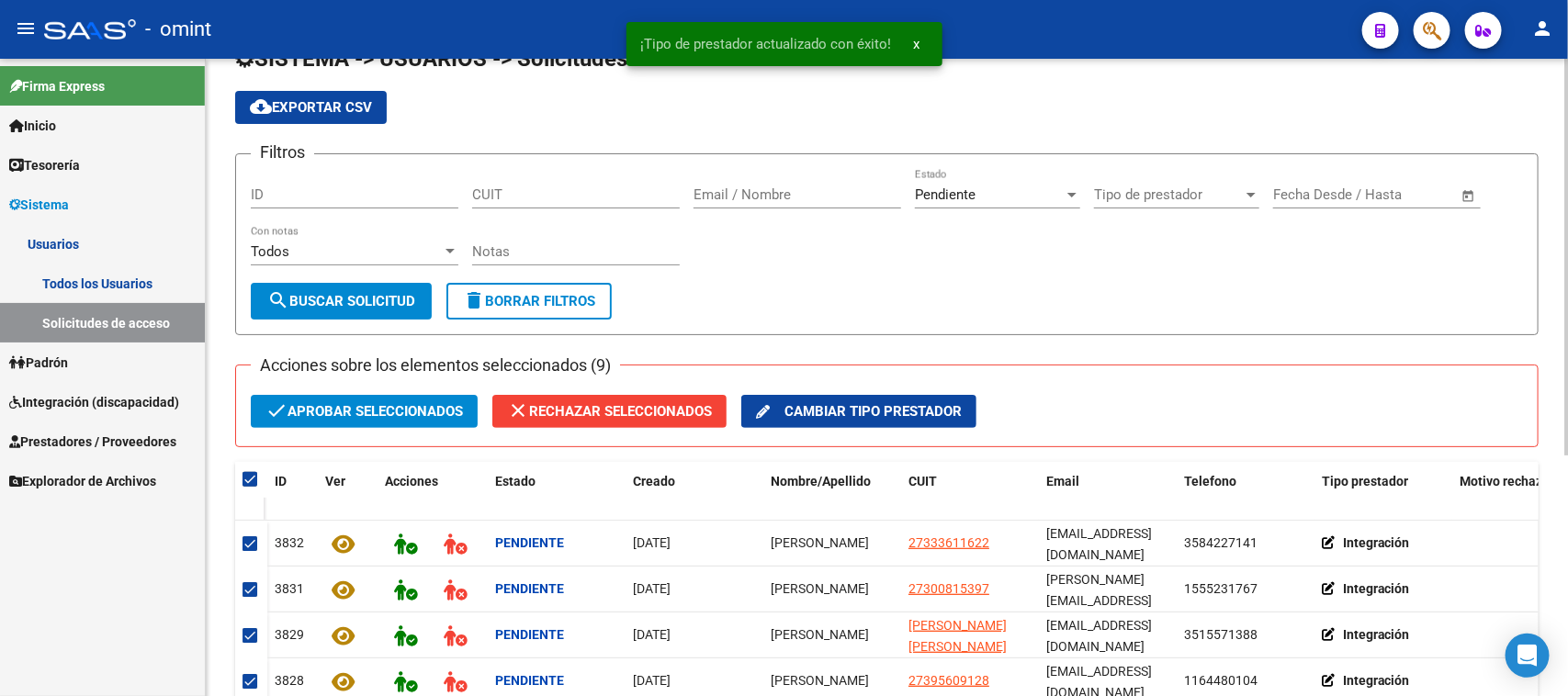
click at [332, 399] on span "check Aprobar seleccionados" at bounding box center [364, 411] width 197 height 33
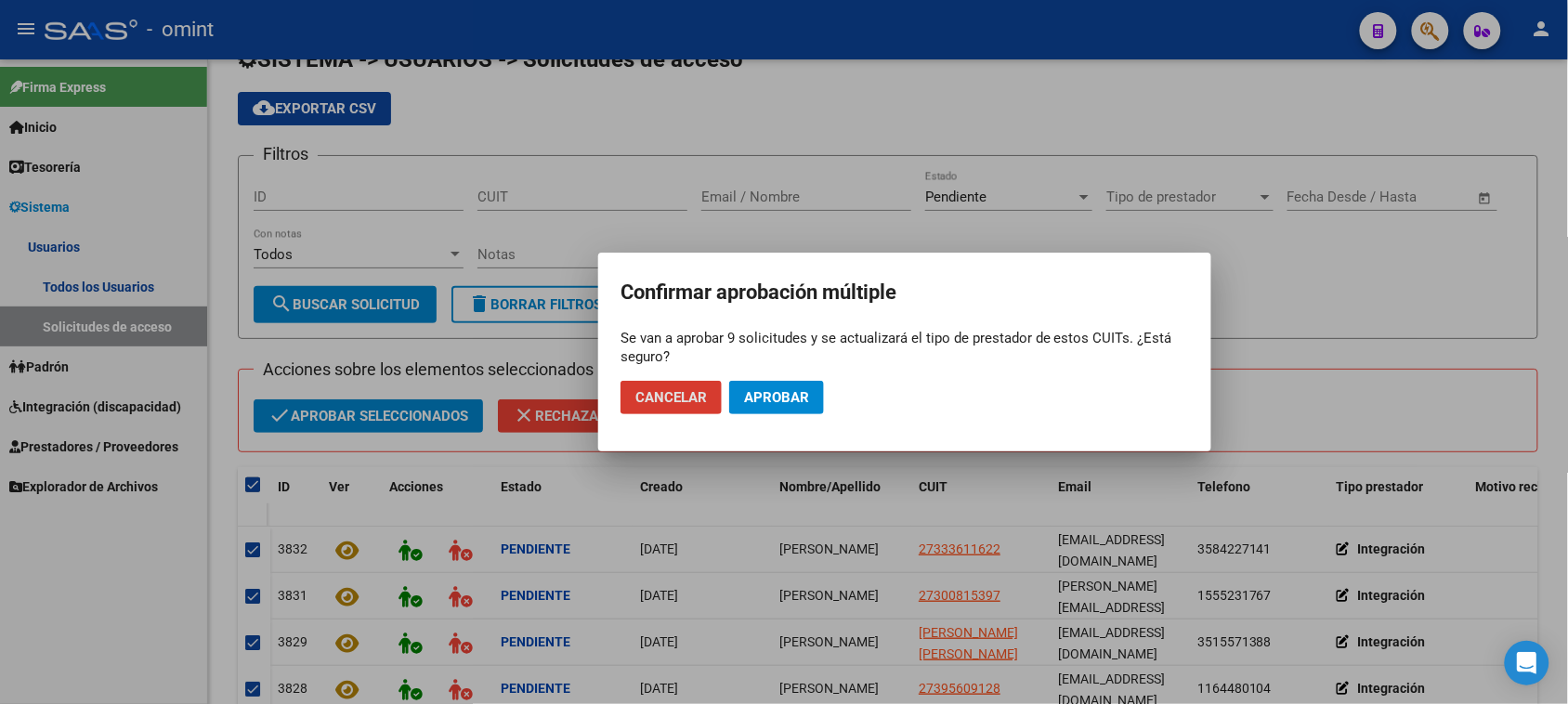
click at [804, 399] on span "Aprobar" at bounding box center [776, 397] width 65 height 17
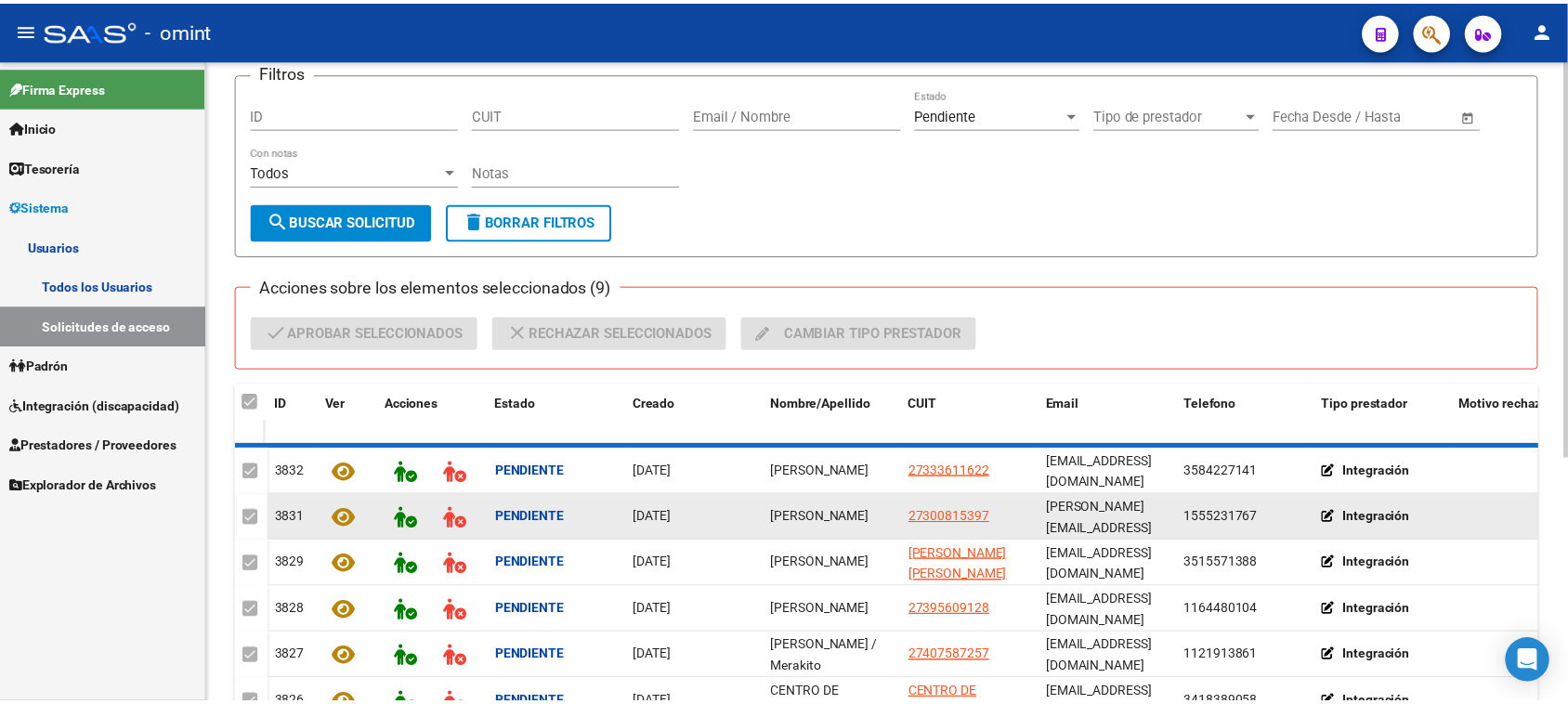
scroll to position [396, 0]
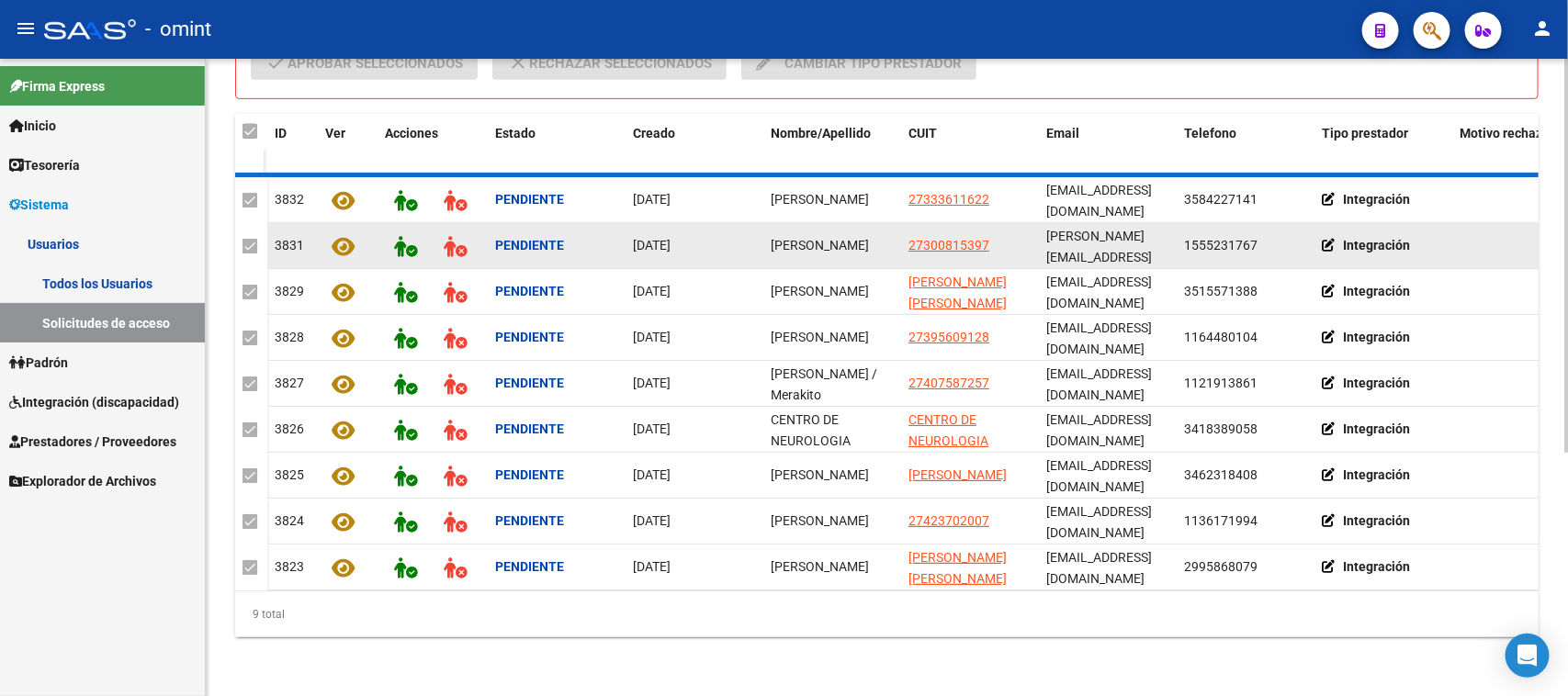
checkbox input "false"
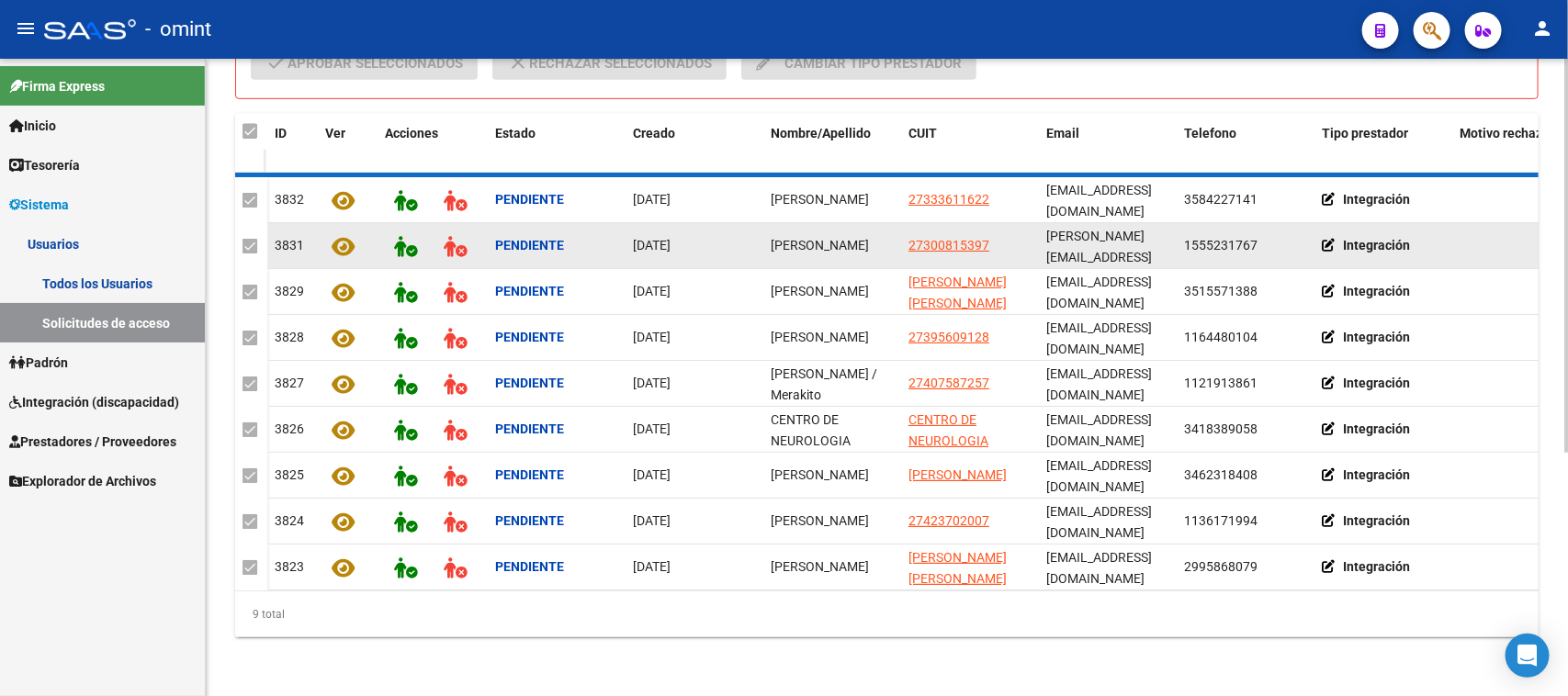
checkbox input "false"
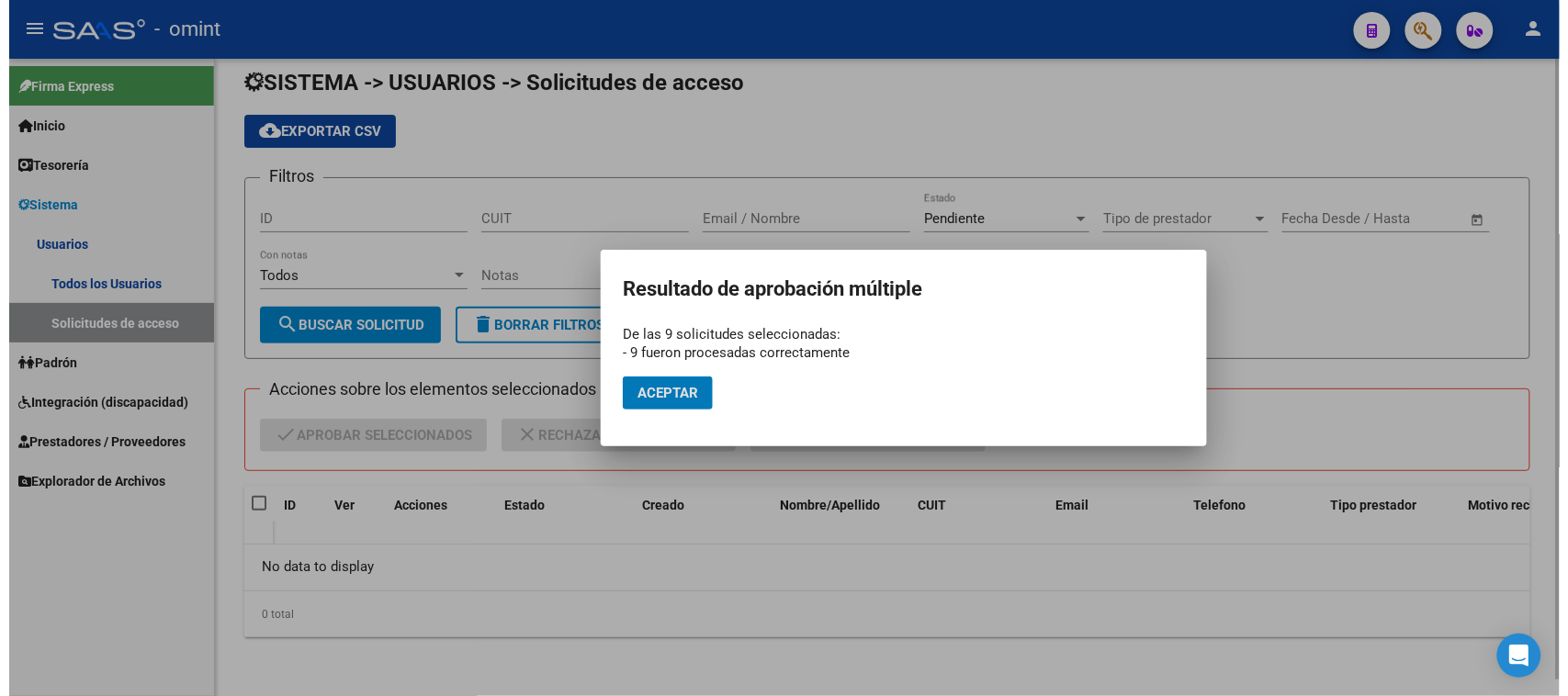
scroll to position [17, 0]
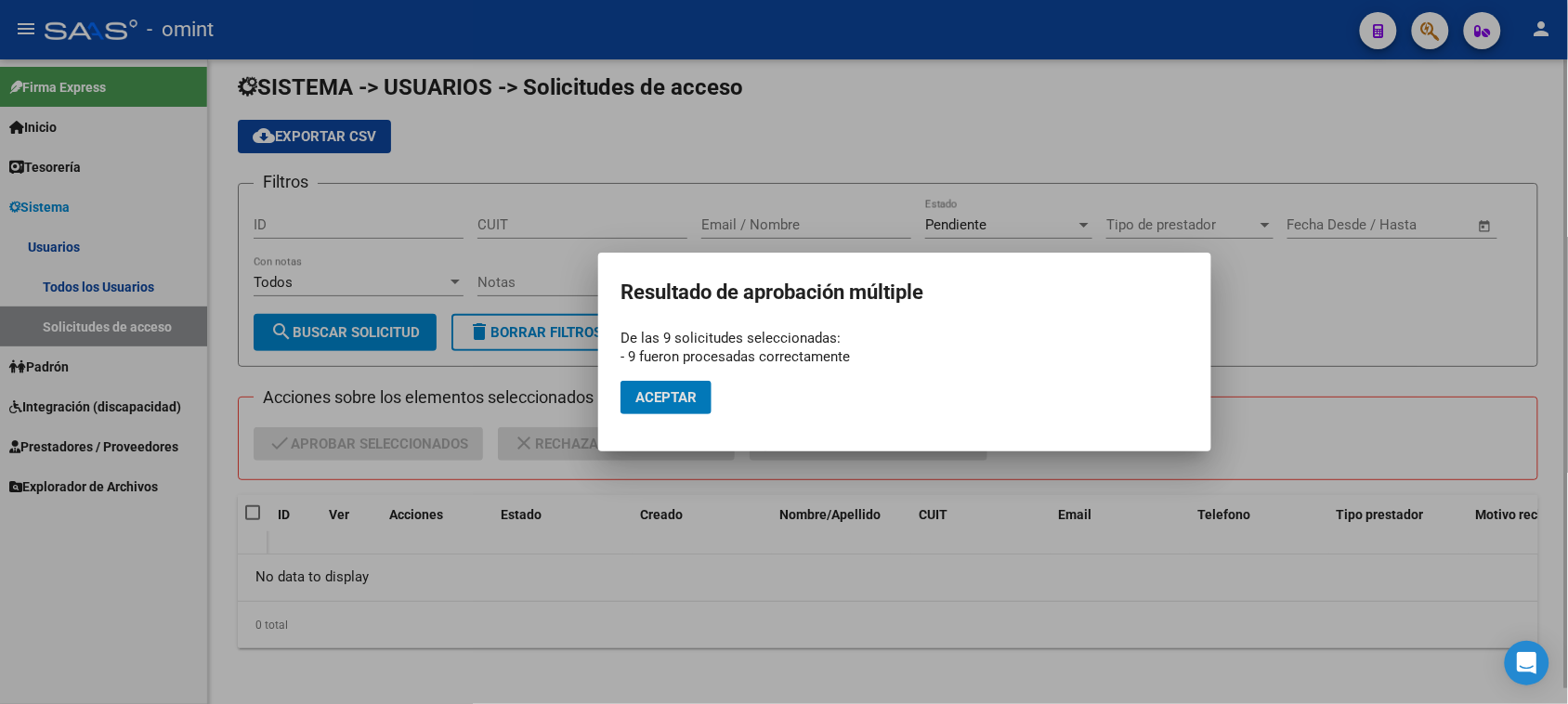
click at [664, 404] on span "Aceptar" at bounding box center [666, 397] width 61 height 17
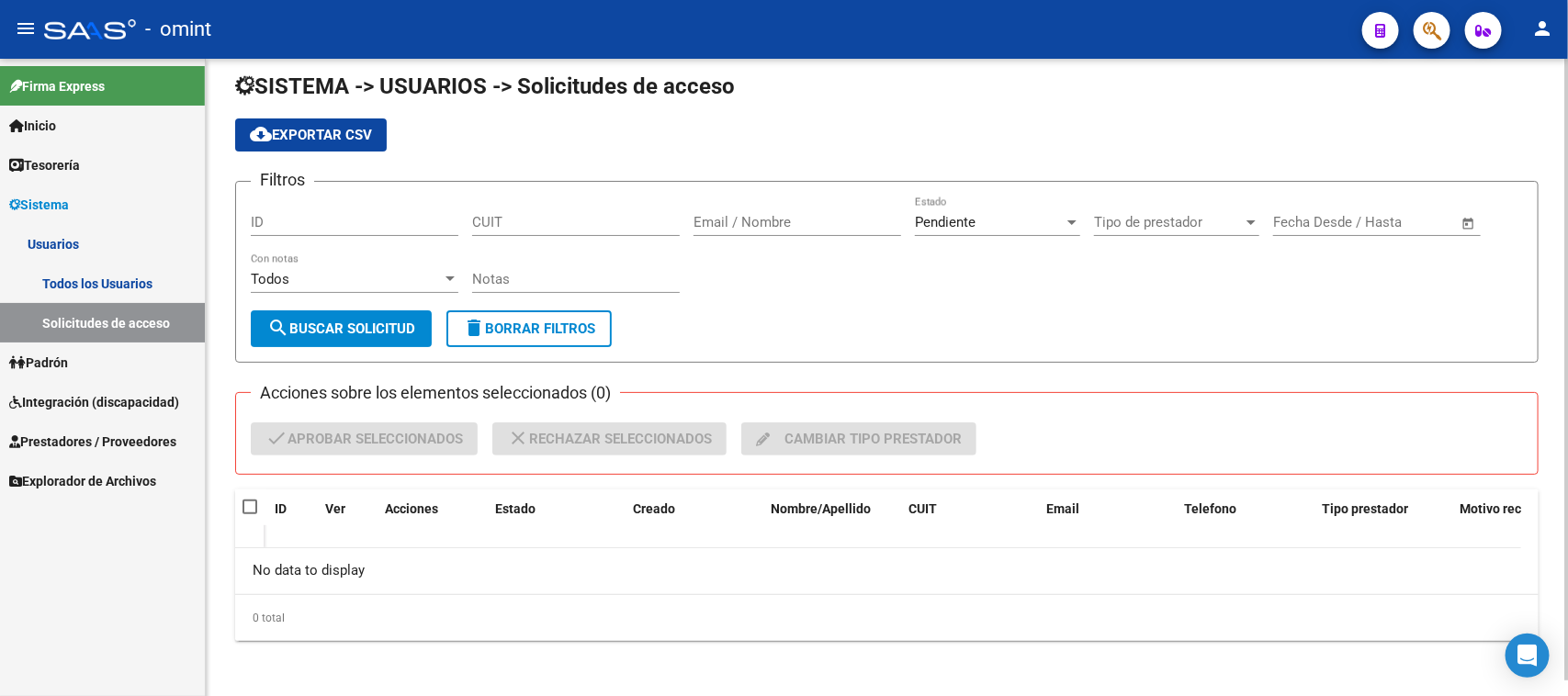
click at [48, 263] on link "Todos los Usuarios" at bounding box center [102, 283] width 205 height 39
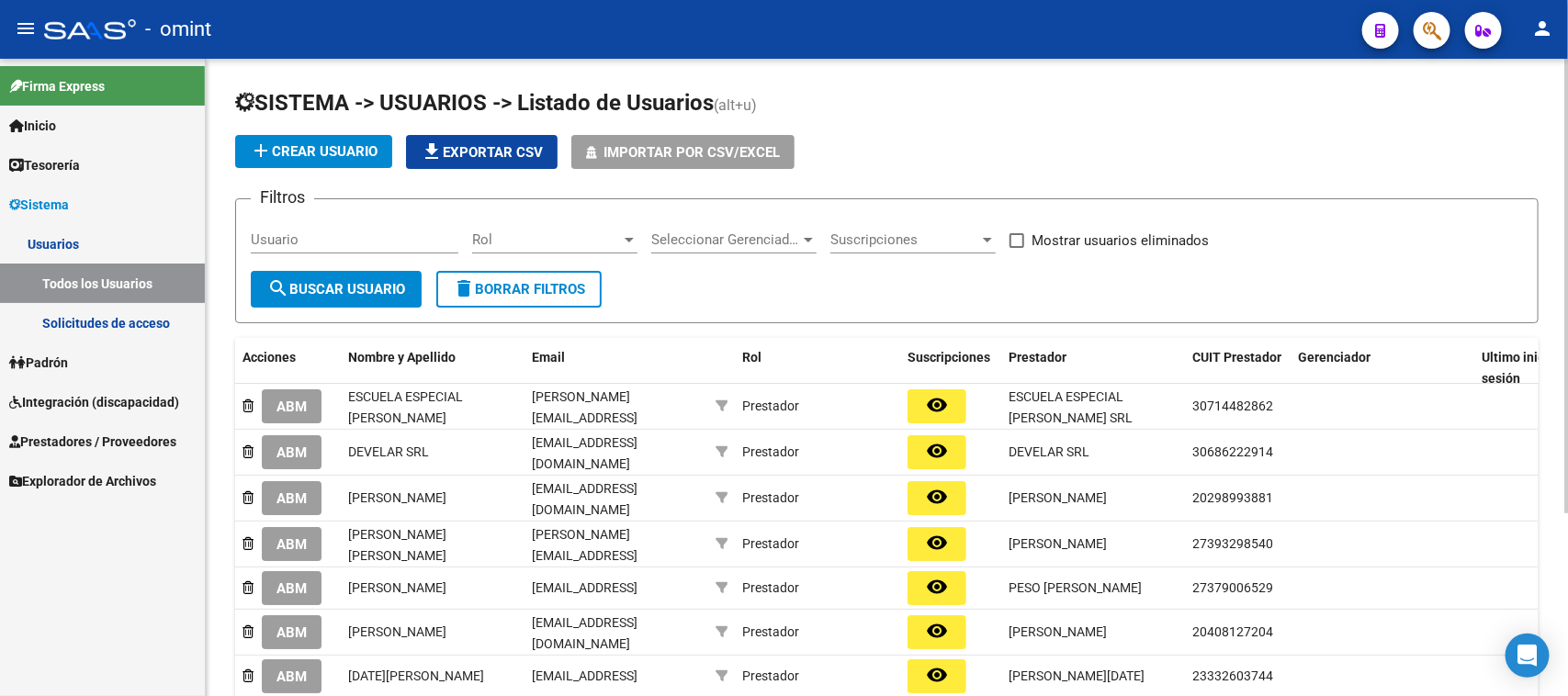
click at [327, 237] on input "Usuario" at bounding box center [354, 240] width 208 height 17
paste input "[PERSON_NAME]"
type input "[PERSON_NAME]"
click at [356, 281] on span "search Buscar Usuario" at bounding box center [336, 289] width 138 height 17
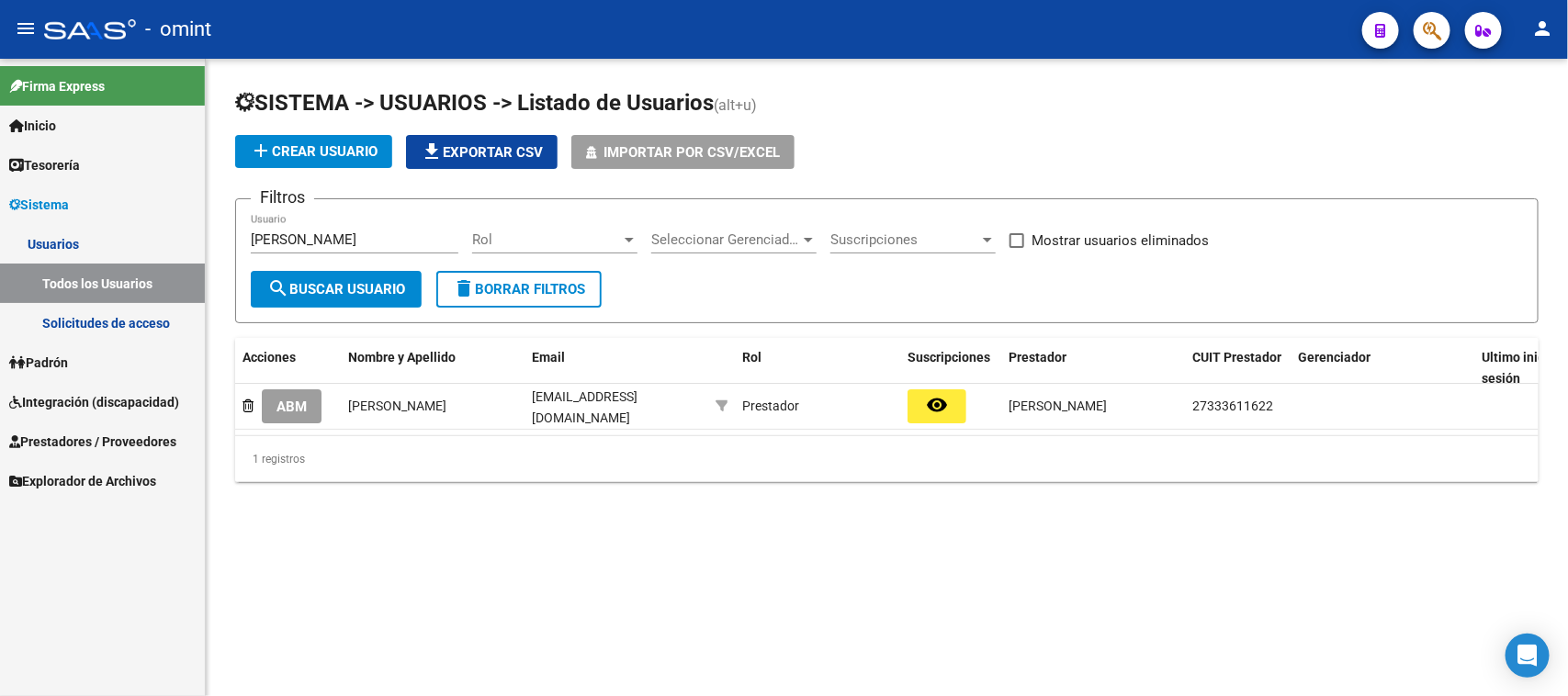
click at [295, 415] on button "ABM" at bounding box center [291, 406] width 60 height 34
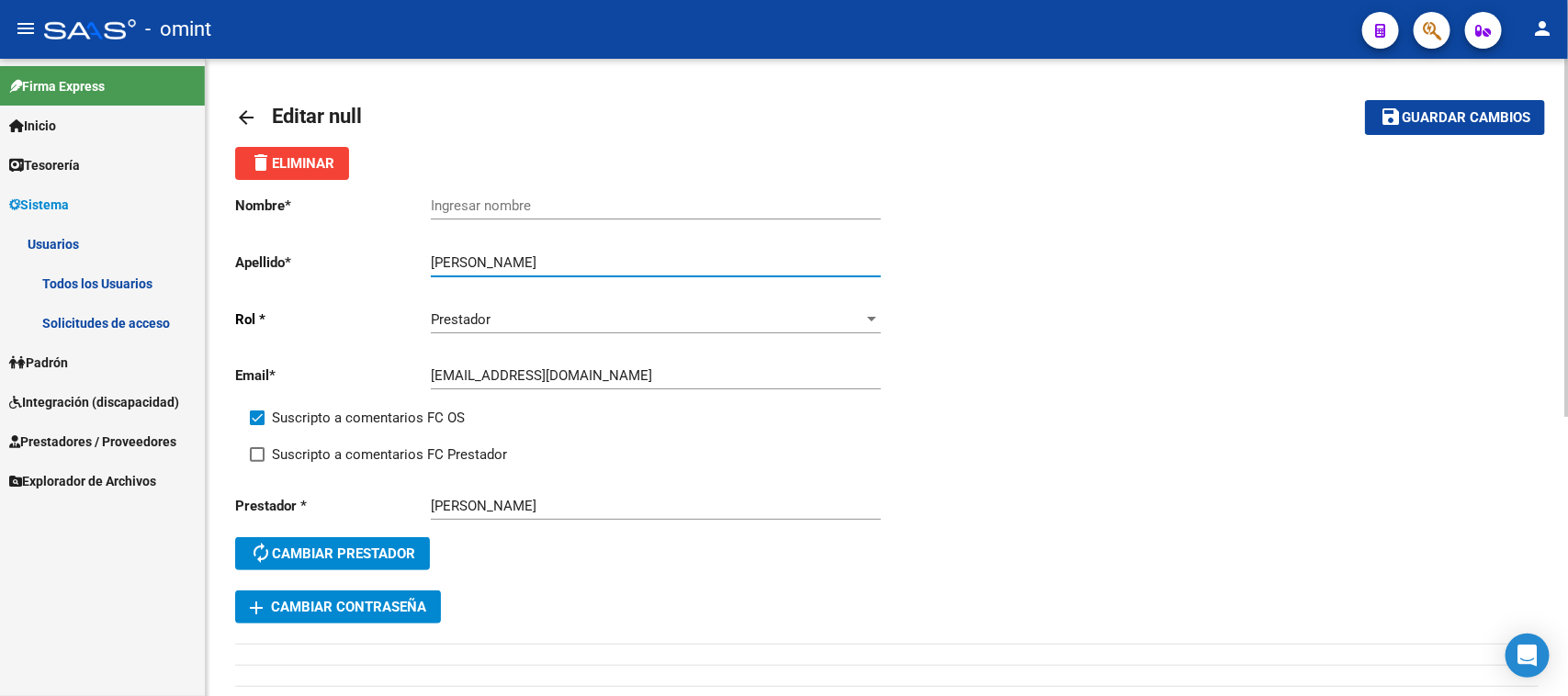
drag, startPoint x: 498, startPoint y: 261, endPoint x: 381, endPoint y: 260, distance: 117.0
click at [381, 260] on app-form-text-field "Apellido * [PERSON_NAME] Ingresar apellido" at bounding box center [558, 262] width 645 height 17
type input "[PERSON_NAME]"
click at [512, 193] on div "Ingresar nombre" at bounding box center [656, 199] width 450 height 39
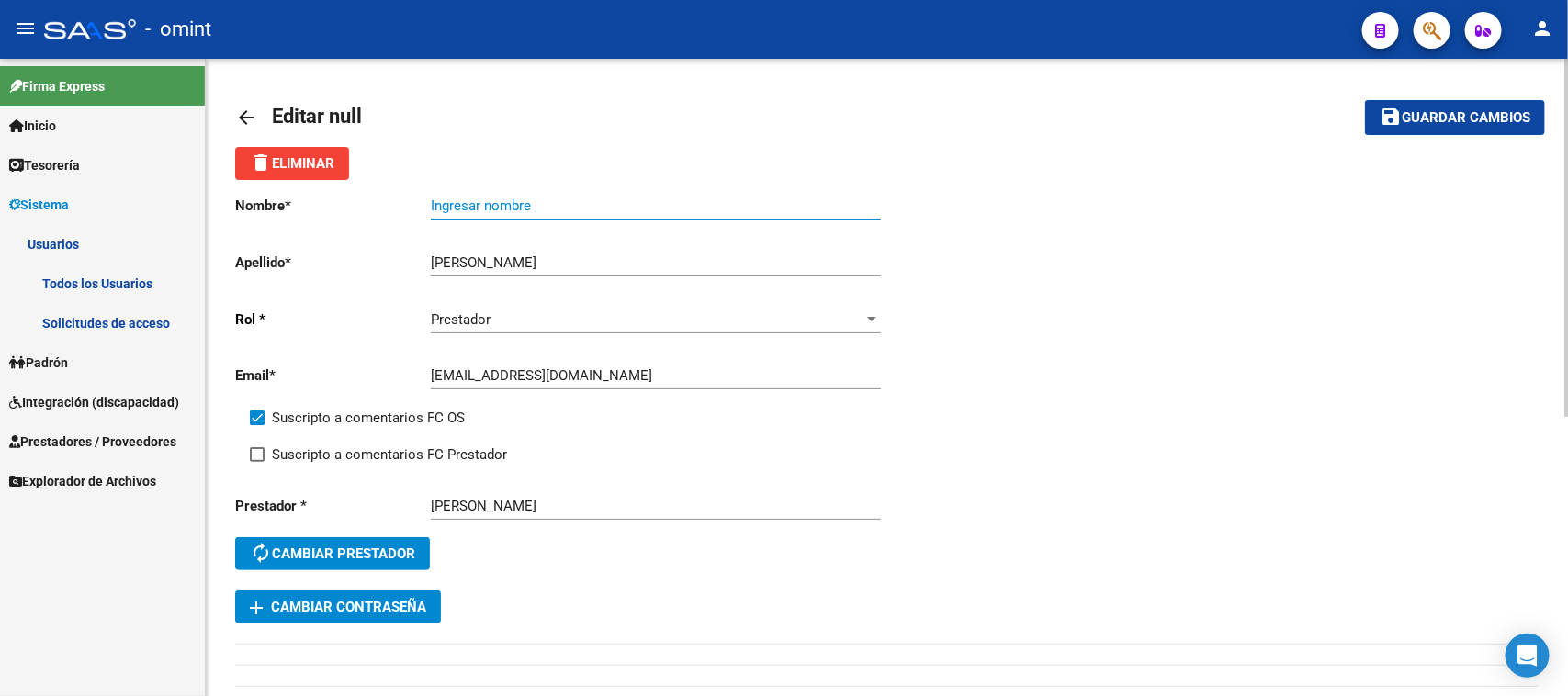
paste input "Constanza"
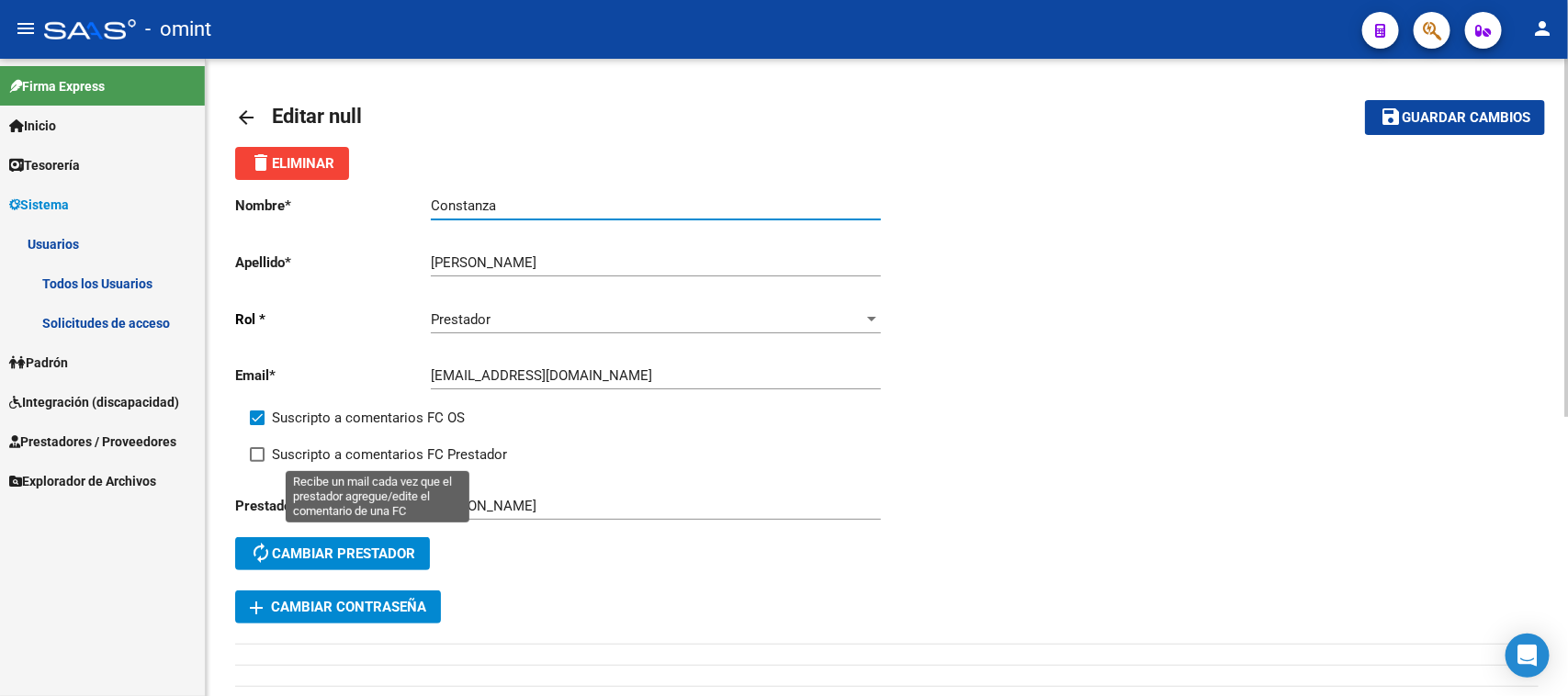
type input "Constanza"
click at [388, 446] on span "Suscripto a comentarios FC Prestador" at bounding box center [389, 454] width 236 height 22
click at [257, 462] on input "Suscripto a comentarios FC Prestador" at bounding box center [256, 462] width 1 height 1
checkbox input "true"
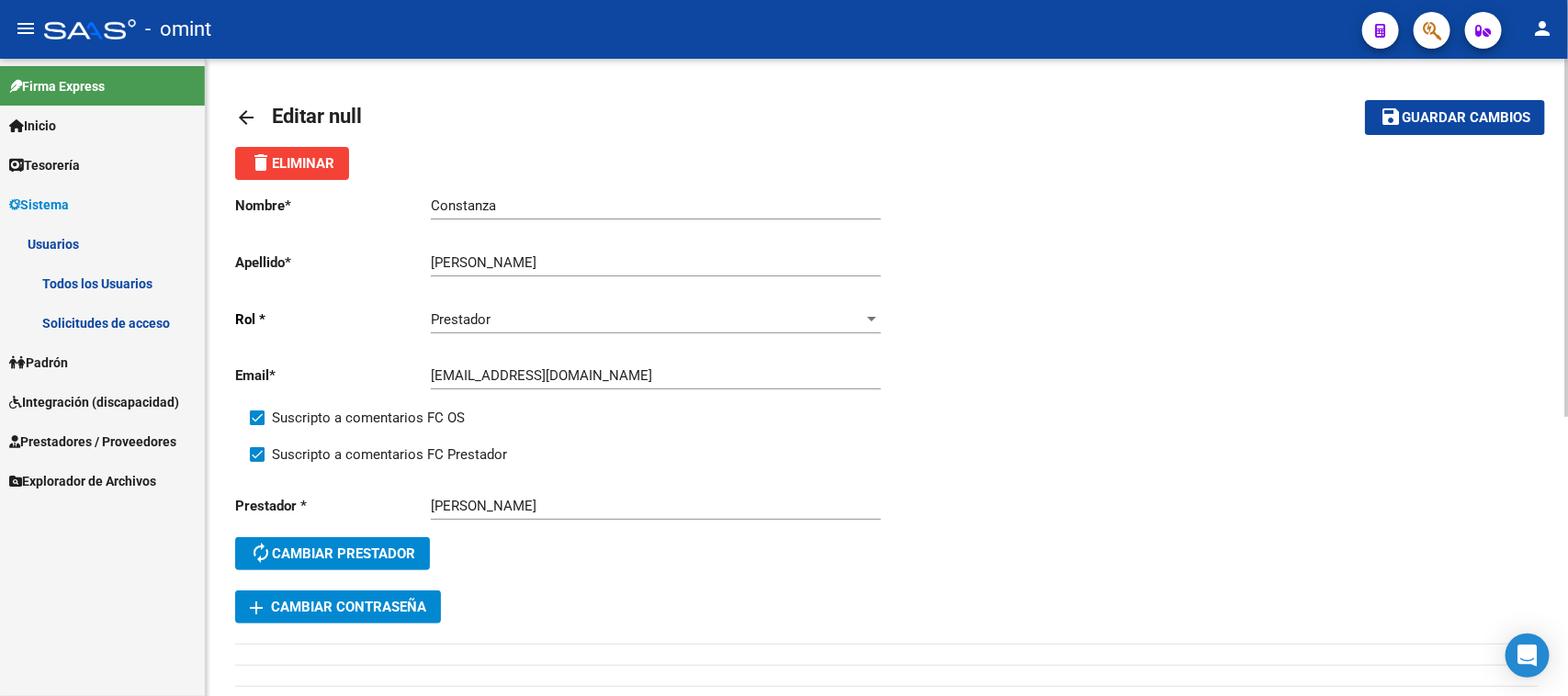
click at [1485, 125] on button "save Guardar cambios" at bounding box center [1454, 117] width 180 height 34
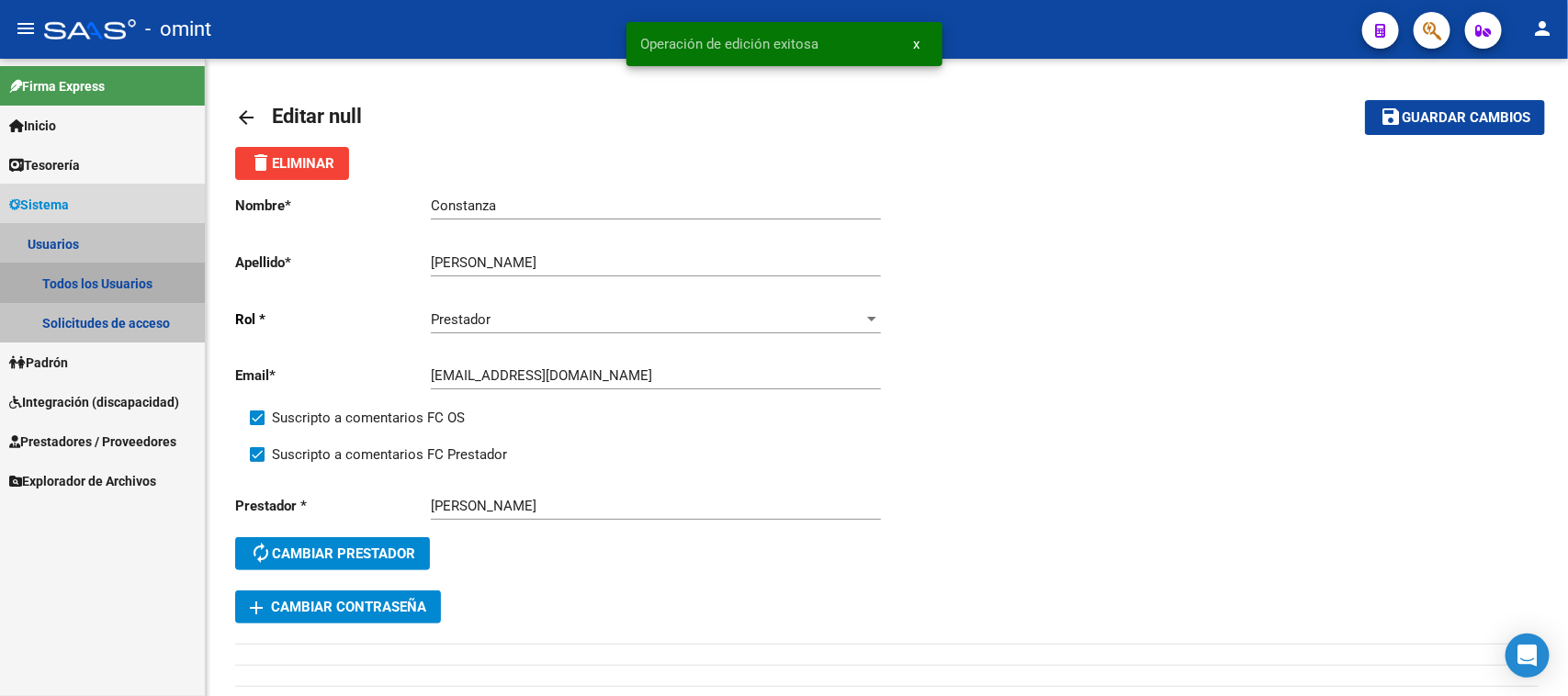
click at [112, 277] on link "Todos los Usuarios" at bounding box center [102, 283] width 205 height 39
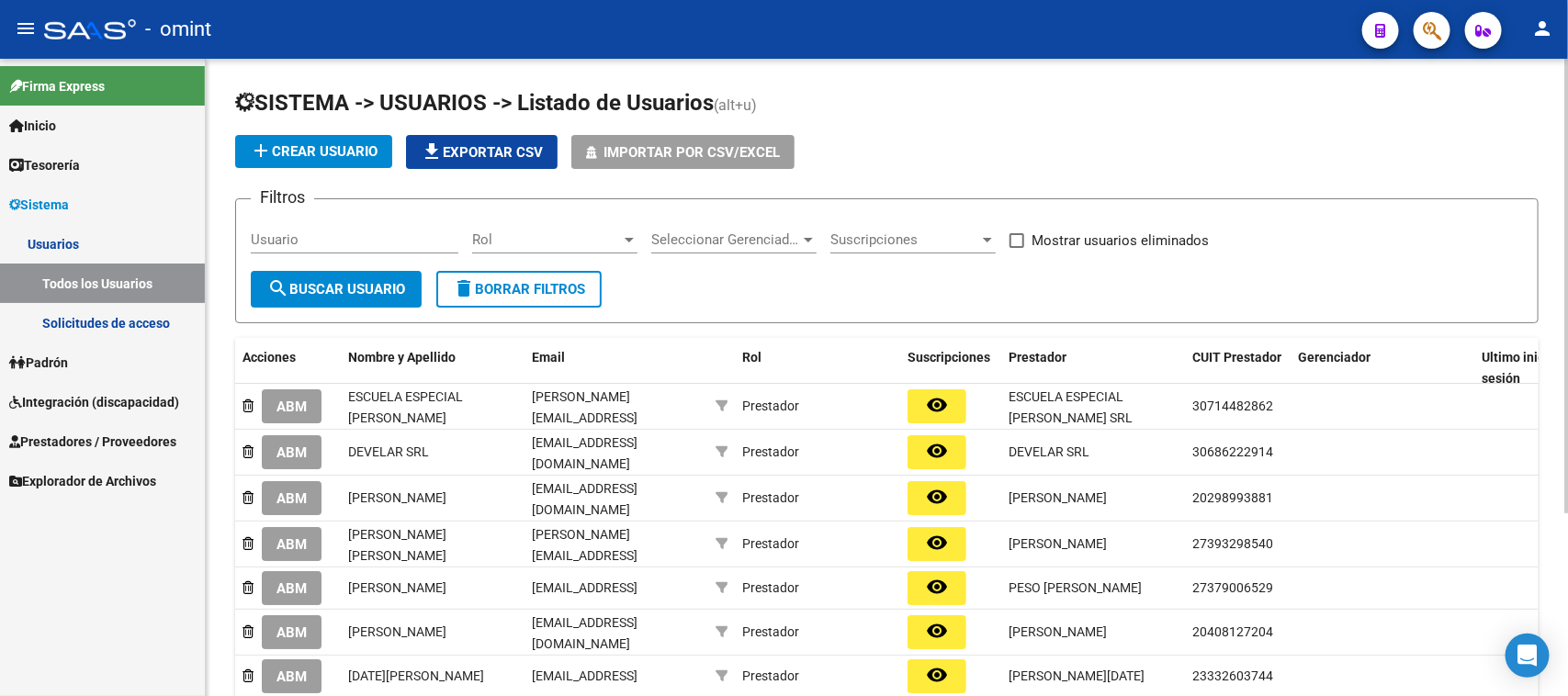
click at [304, 236] on input "Usuario" at bounding box center [354, 240] width 208 height 17
paste input "[PERSON_NAME]"
type input "[PERSON_NAME]"
click at [327, 290] on span "search Buscar Usuario" at bounding box center [336, 289] width 138 height 17
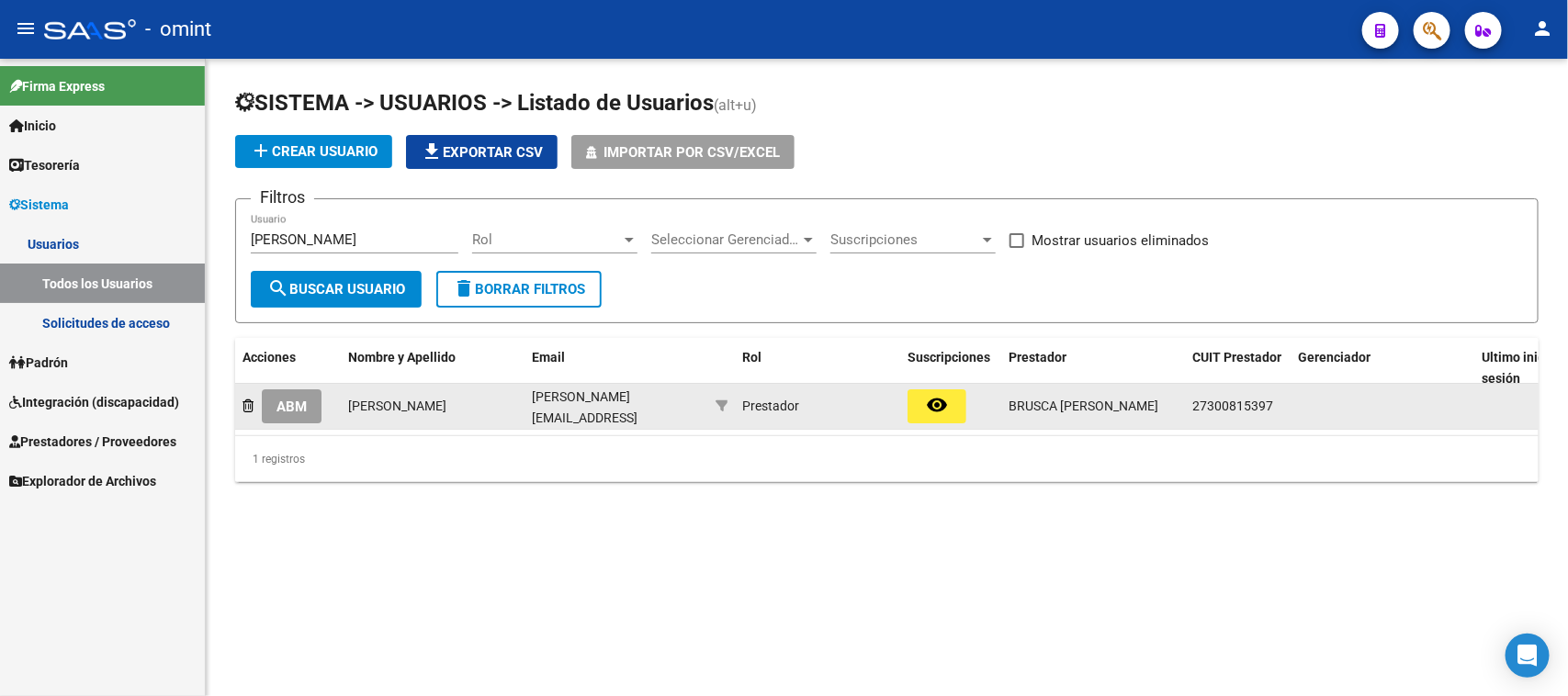
click at [302, 406] on span "ABM" at bounding box center [291, 407] width 31 height 17
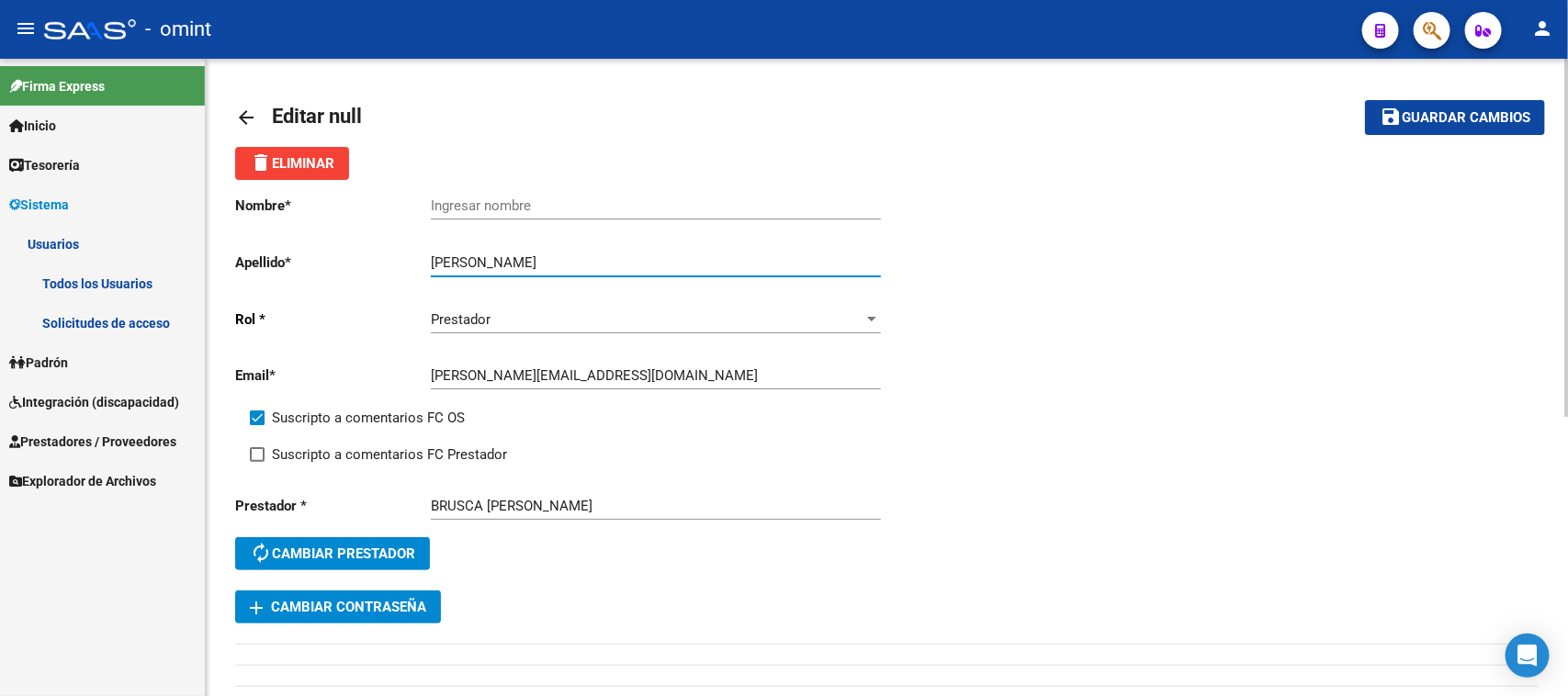
drag, startPoint x: 525, startPoint y: 266, endPoint x: 423, endPoint y: 266, distance: 102.0
click at [423, 266] on app-form-text-field "Apellido * [PERSON_NAME] Ingresar apellido" at bounding box center [558, 262] width 645 height 17
type input "Brusca"
click at [542, 194] on div "Ingresar nombre" at bounding box center [656, 199] width 450 height 39
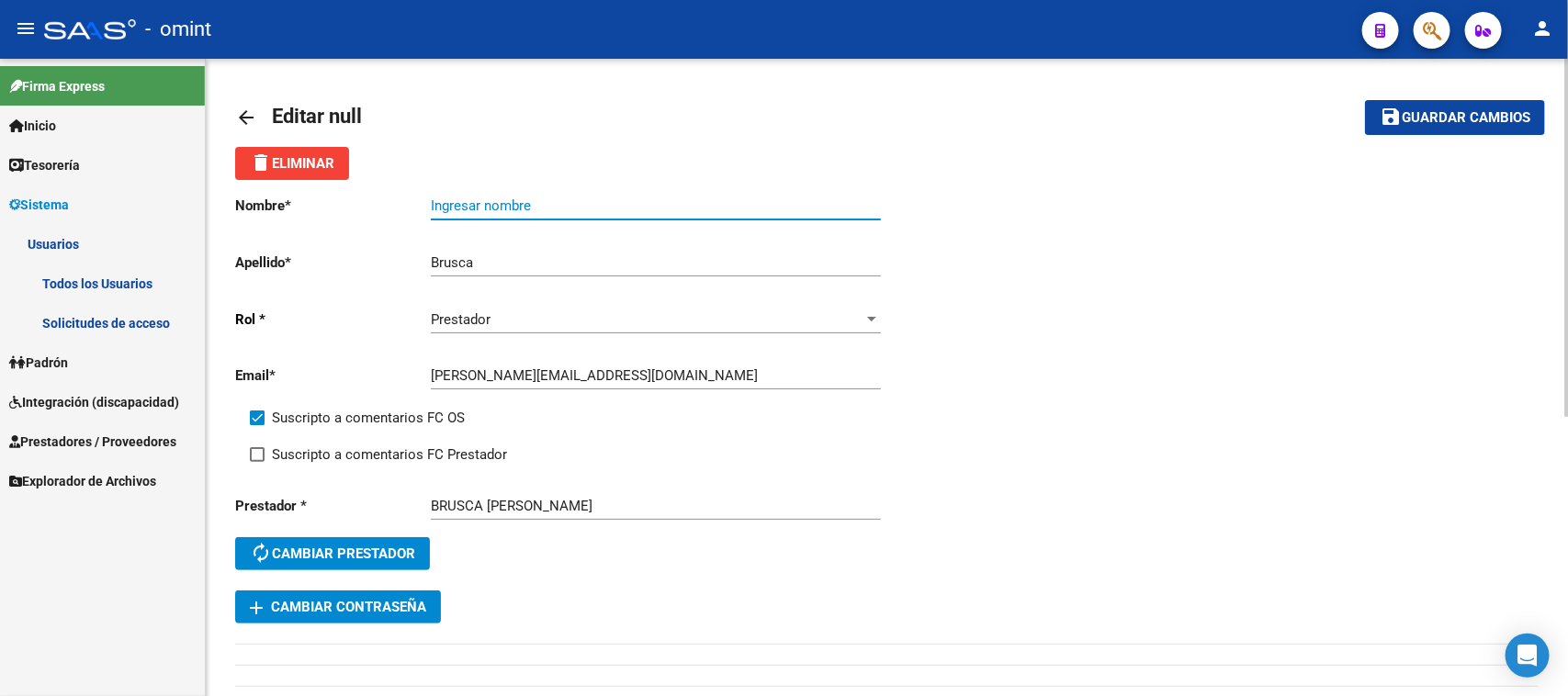
paste input "[PERSON_NAME]"
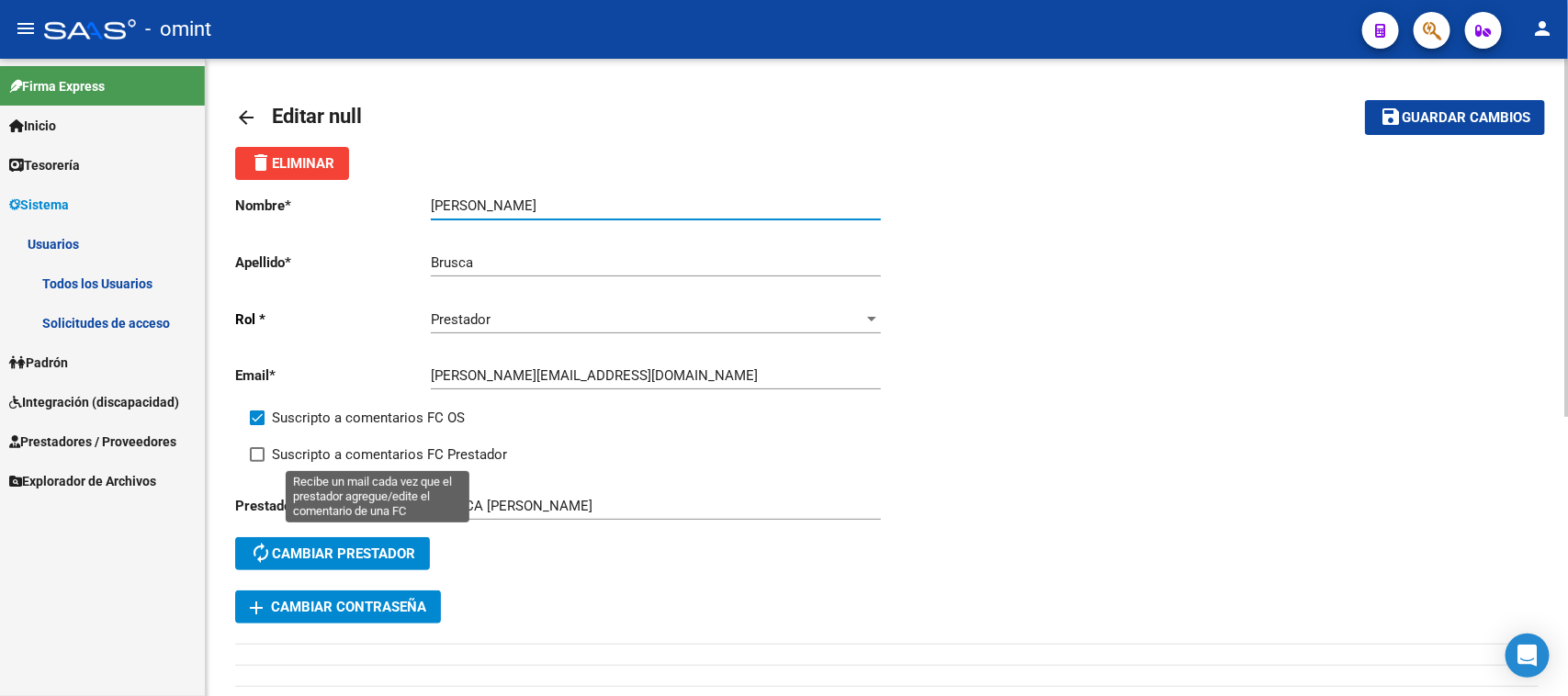
type input "[PERSON_NAME]"
click at [405, 459] on span "Suscripto a comentarios FC Prestador" at bounding box center [389, 454] width 236 height 22
click at [257, 462] on input "Suscripto a comentarios FC Prestador" at bounding box center [256, 462] width 1 height 1
checkbox input "true"
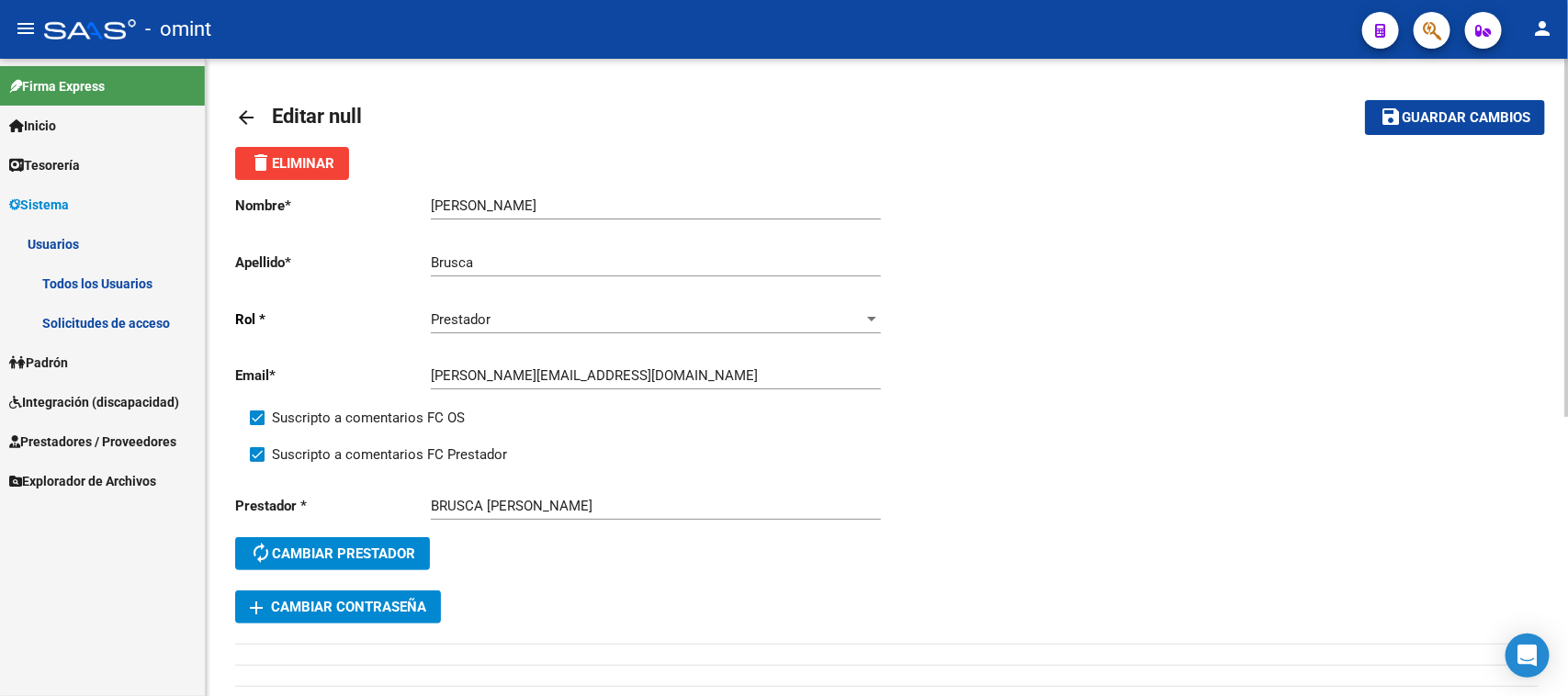
drag, startPoint x: 1488, startPoint y: 126, endPoint x: 1171, endPoint y: 147, distance: 317.7
click at [1488, 125] on button "save Guardar cambios" at bounding box center [1454, 117] width 180 height 34
click at [112, 292] on link "Todos los Usuarios" at bounding box center [102, 283] width 205 height 39
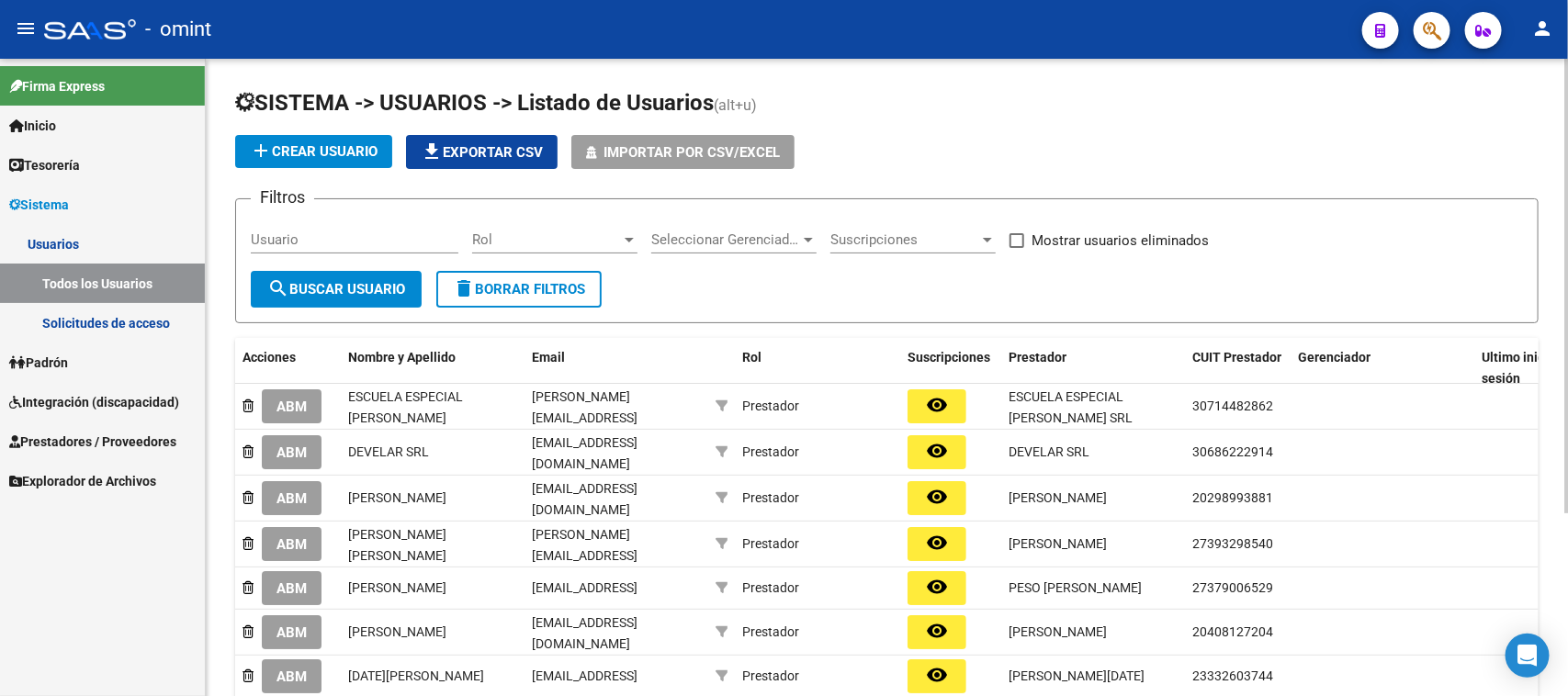
click at [361, 232] on input "Usuario" at bounding box center [354, 240] width 208 height 17
paste input "[PERSON_NAME]"
type input "[PERSON_NAME]"
click at [351, 281] on span "search Buscar Usuario" at bounding box center [336, 289] width 138 height 17
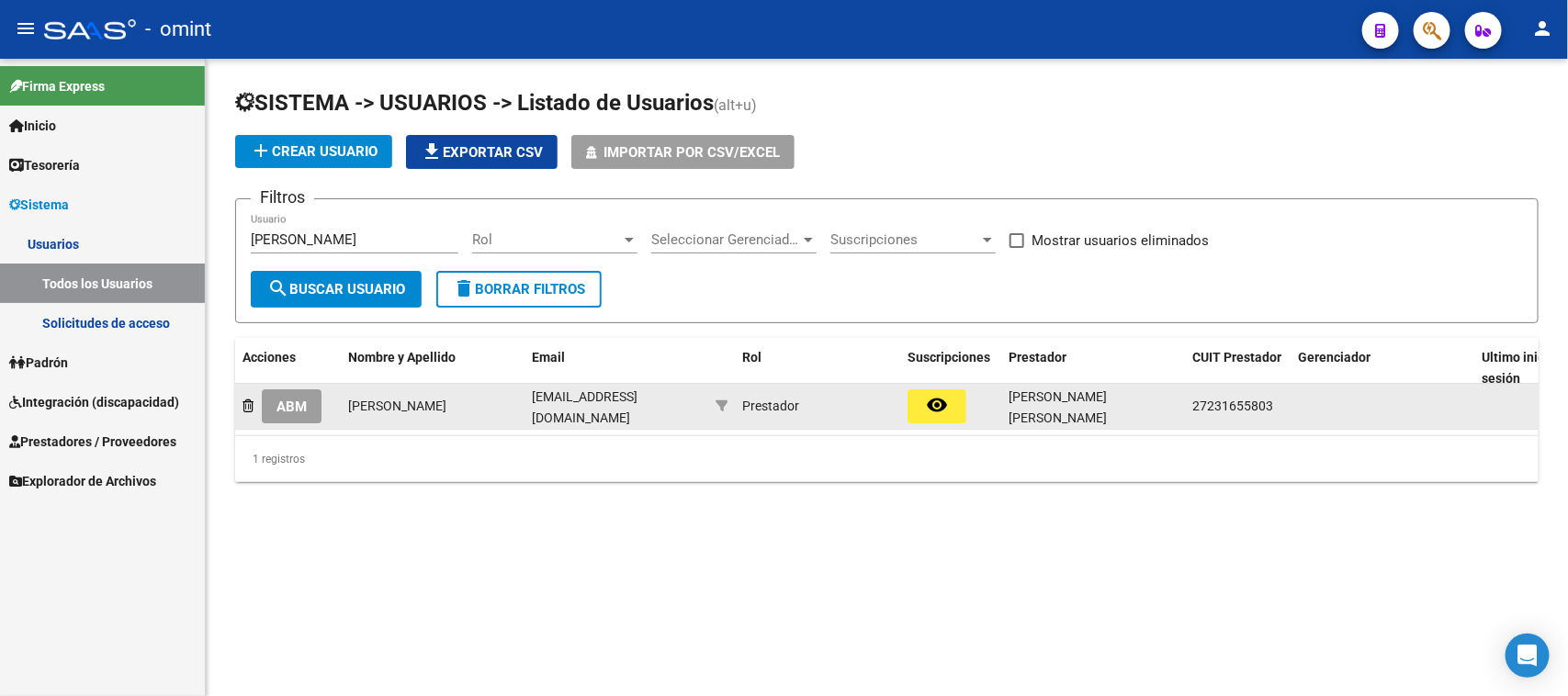
click at [302, 419] on button "ABM" at bounding box center [291, 406] width 60 height 34
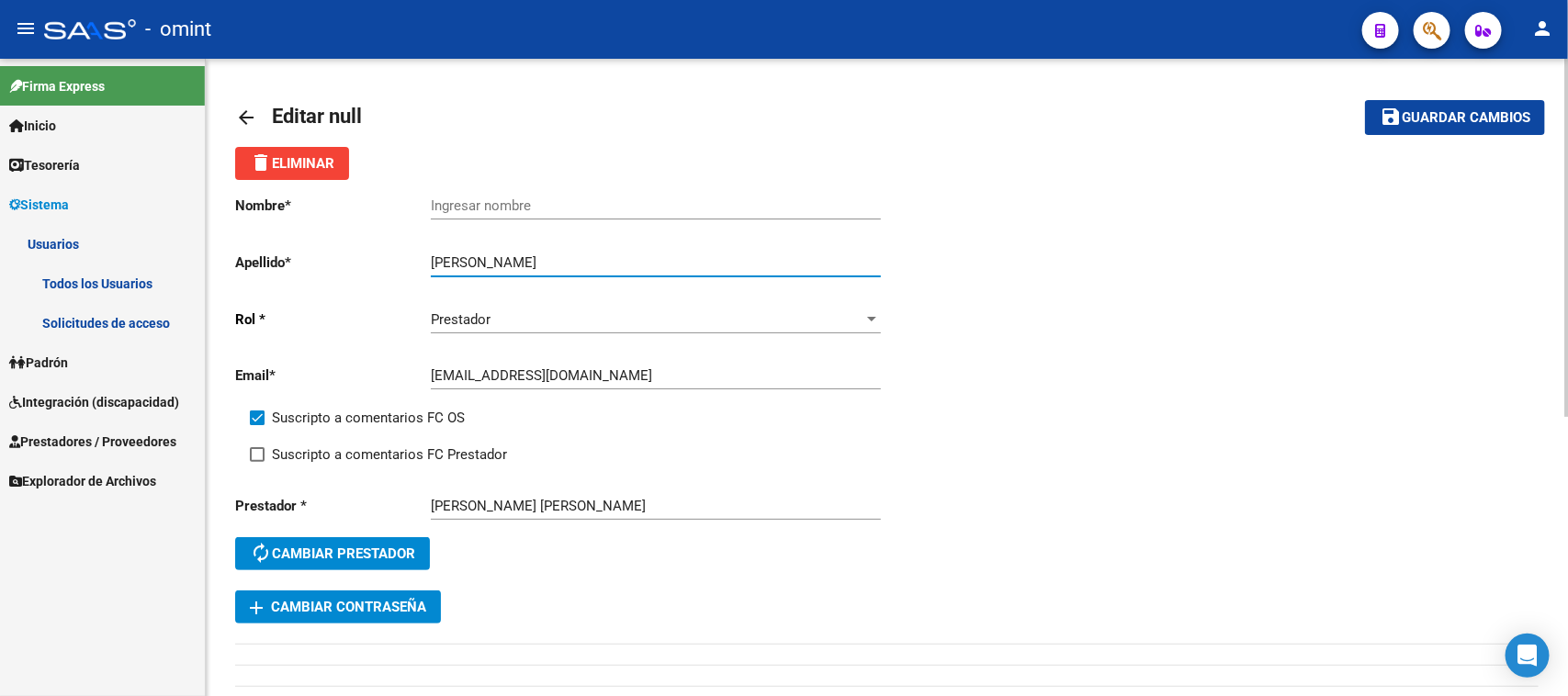
drag, startPoint x: 490, startPoint y: 259, endPoint x: 418, endPoint y: 259, distance: 72.0
click at [418, 259] on app-form-text-field "Apellido * [PERSON_NAME] apellido" at bounding box center [558, 262] width 645 height 17
type input "[PERSON_NAME]"
click at [483, 207] on input "Ingresar nombre" at bounding box center [656, 206] width 450 height 17
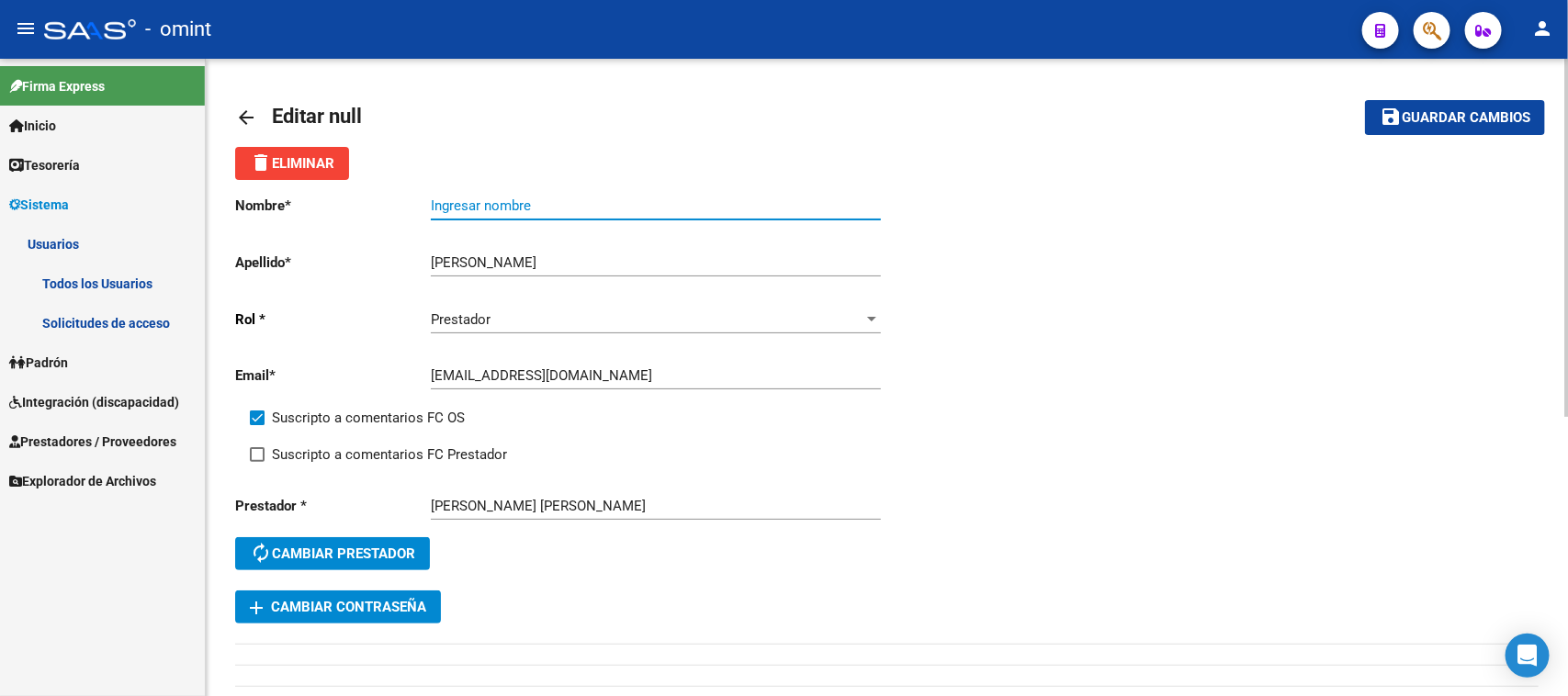
paste input "[PERSON_NAME]"
type input "[PERSON_NAME]"
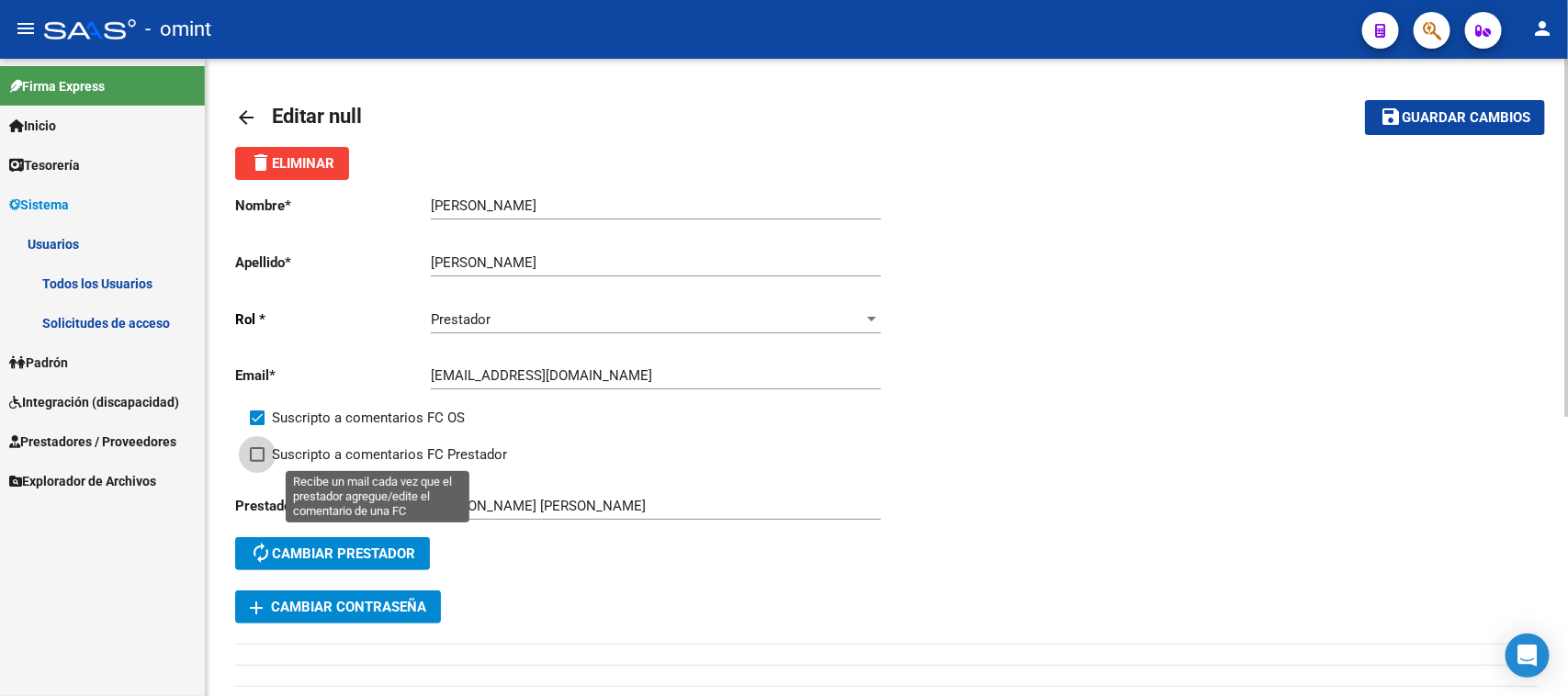
click at [356, 447] on span "Suscripto a comentarios FC Prestador" at bounding box center [389, 454] width 236 height 22
click at [257, 462] on input "Suscripto a comentarios FC Prestador" at bounding box center [256, 462] width 1 height 1
checkbox input "true"
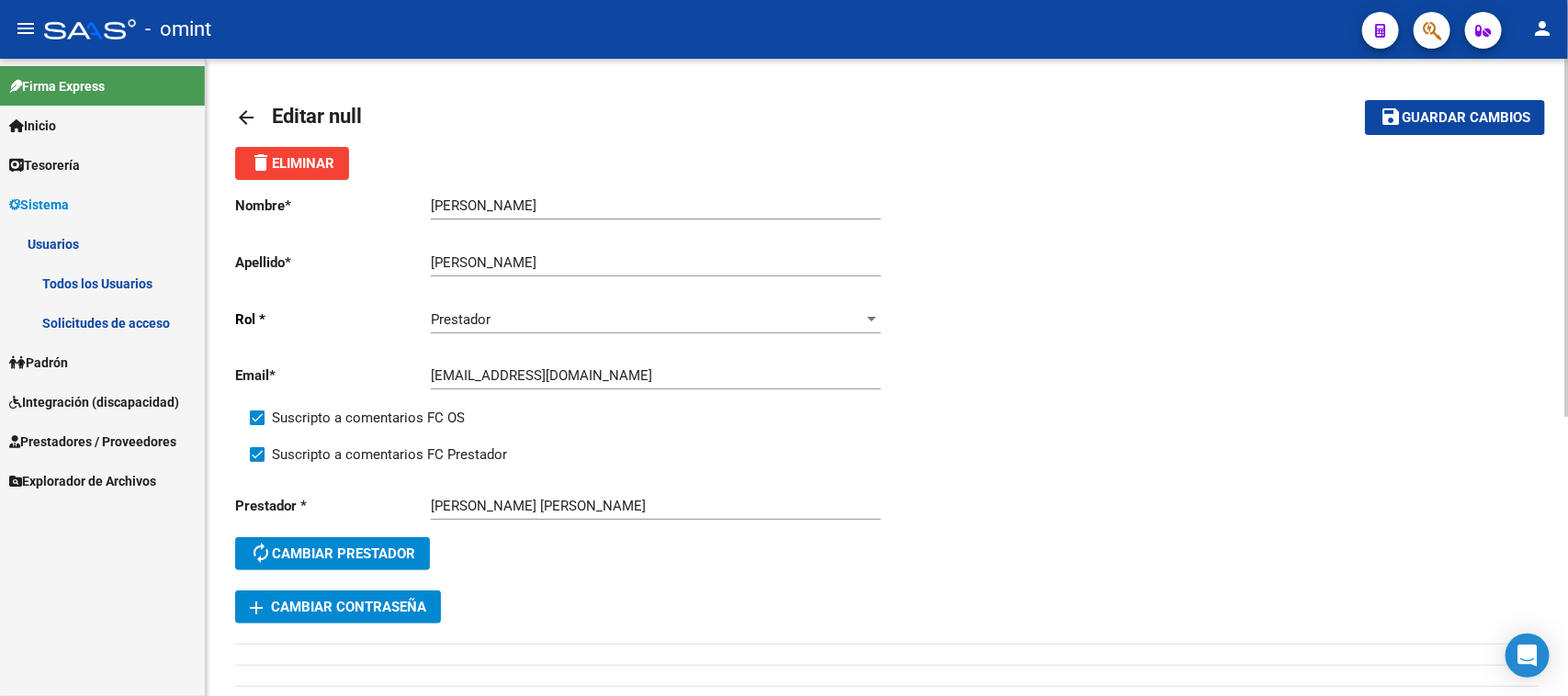
click at [1383, 115] on mat-icon "save" at bounding box center [1391, 116] width 22 height 22
click at [88, 328] on link "Solicitudes de acceso" at bounding box center [102, 323] width 205 height 39
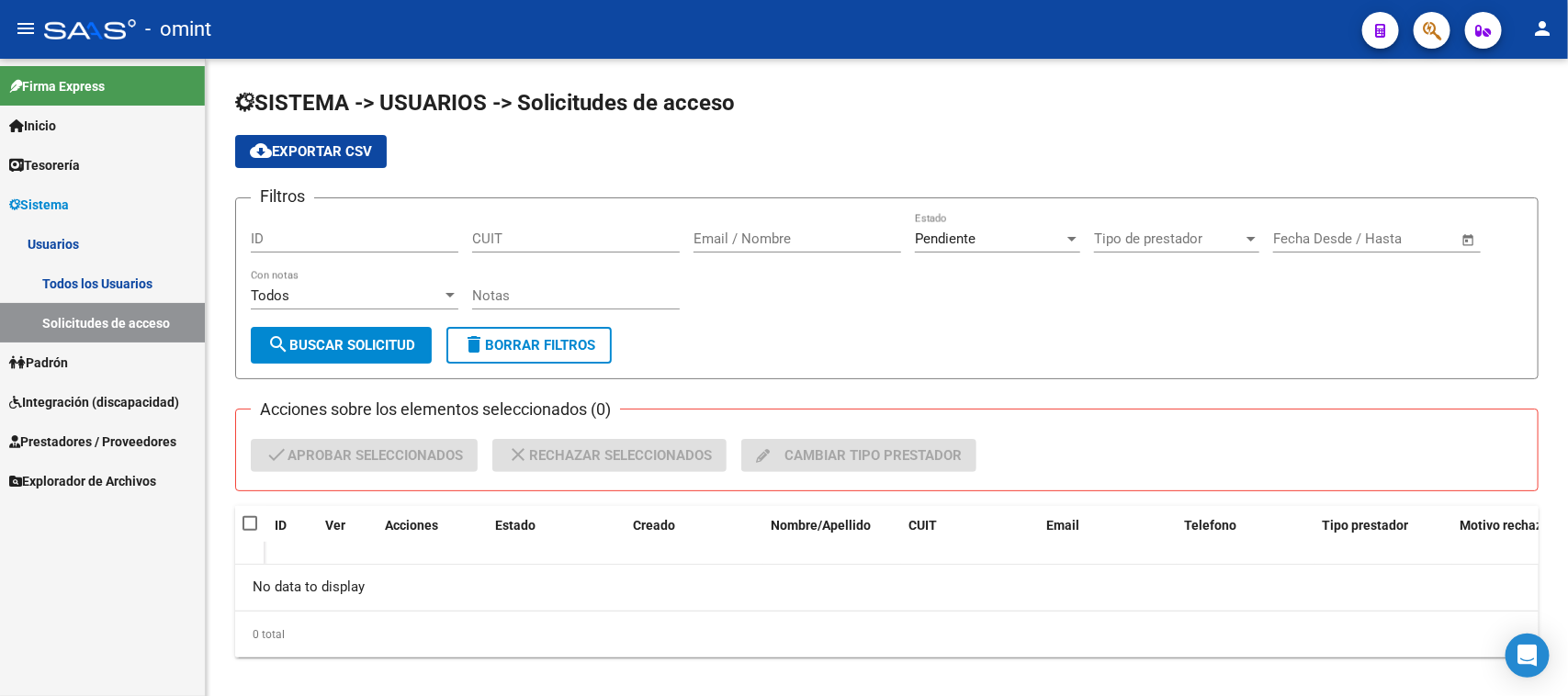
click at [138, 264] on link "Todos los Usuarios" at bounding box center [102, 283] width 205 height 39
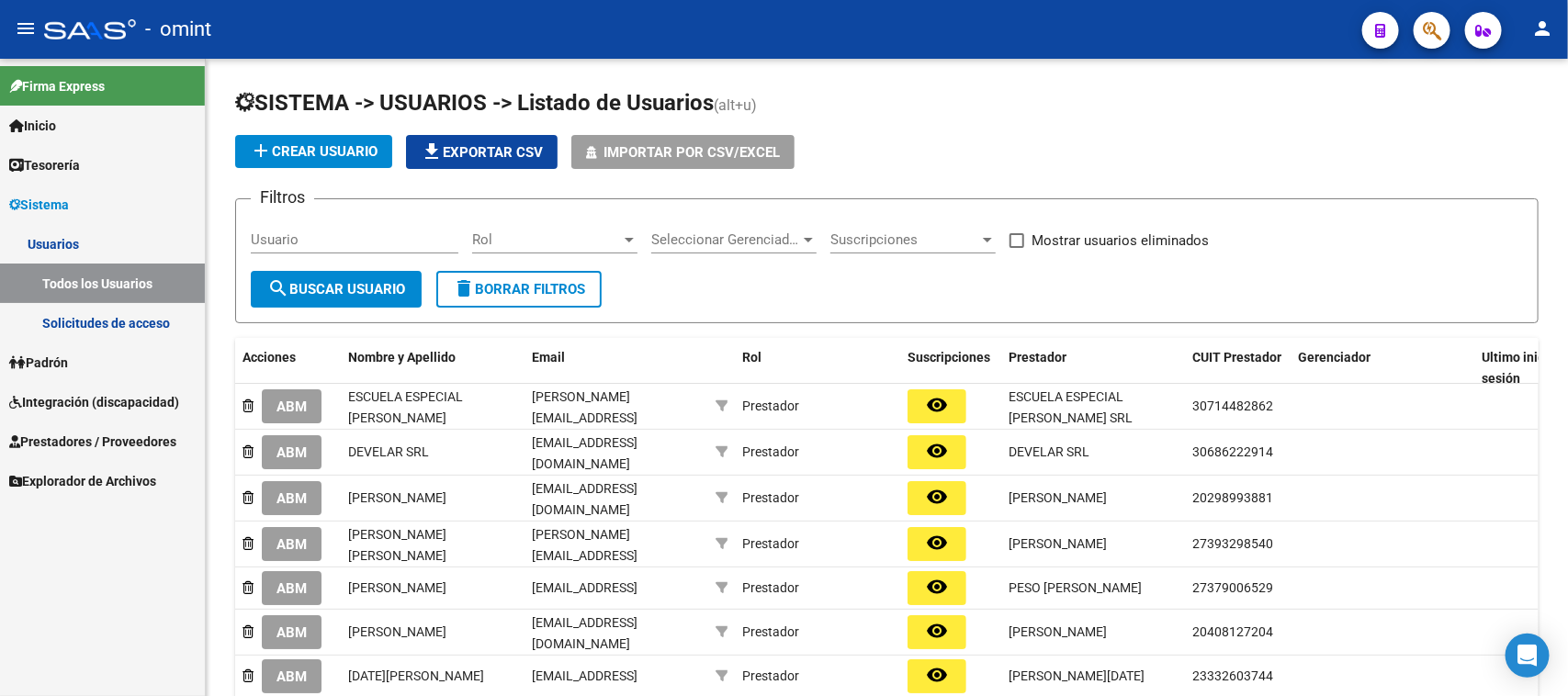
click at [317, 232] on input "Usuario" at bounding box center [354, 240] width 208 height 17
paste input "[PERSON_NAME]"
type input "[PERSON_NAME]"
click at [313, 271] on button "search Buscar Usuario" at bounding box center [335, 288] width 170 height 36
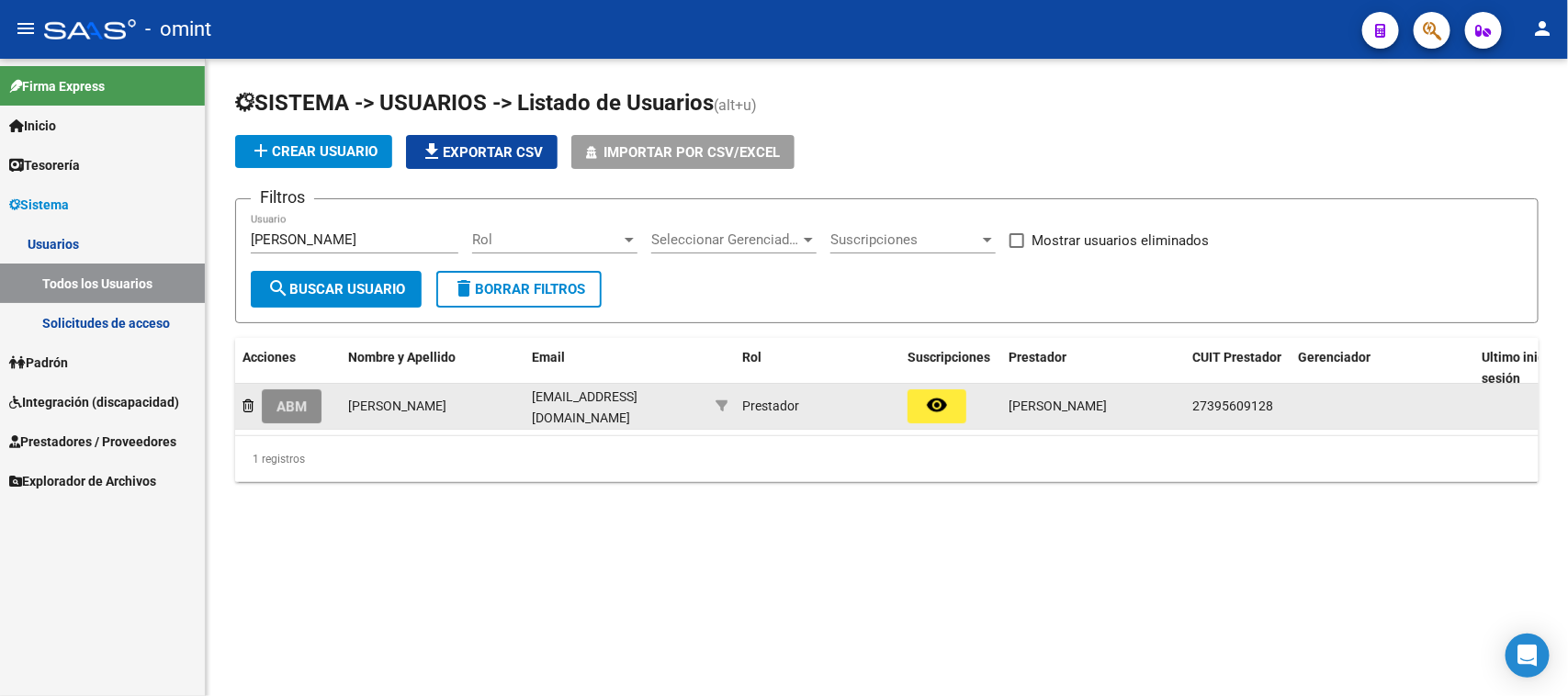
click at [295, 398] on span "ABM" at bounding box center [291, 407] width 31 height 17
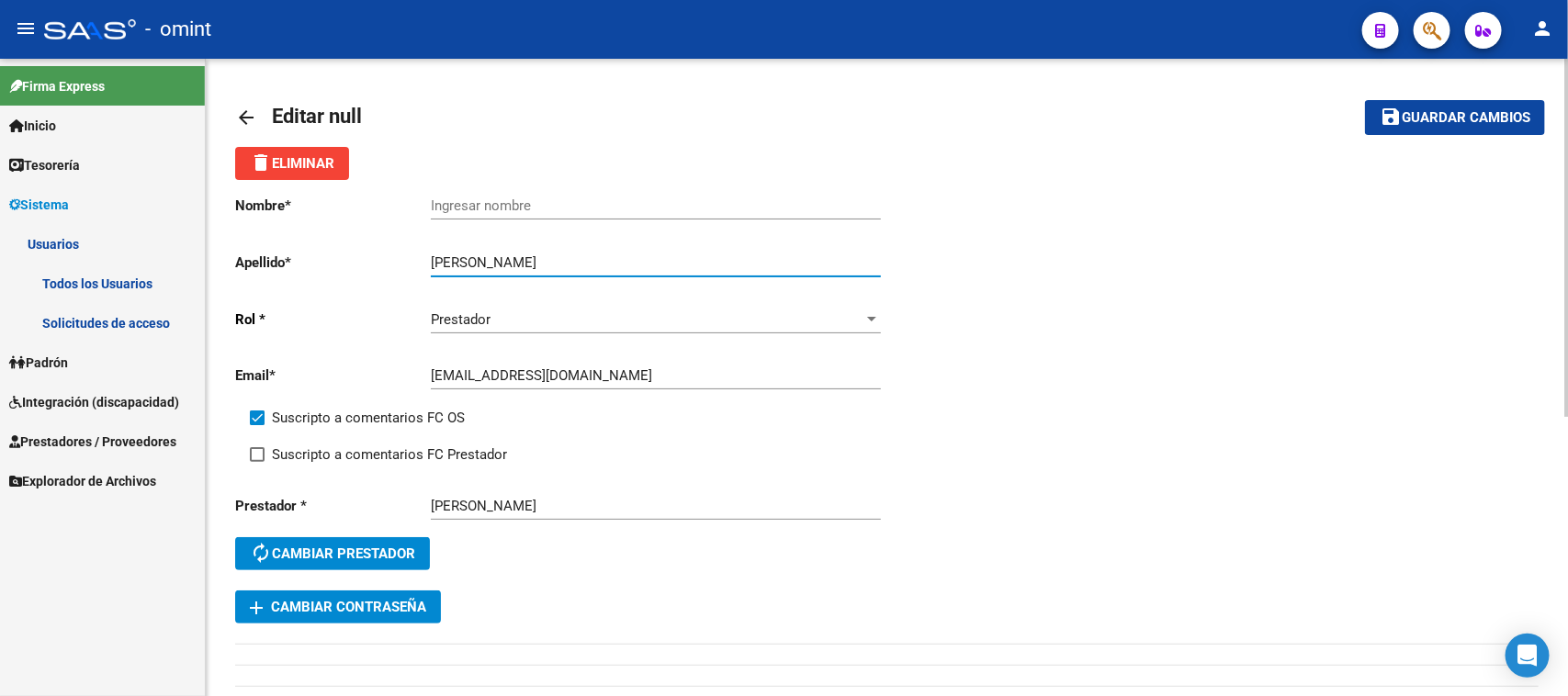
drag, startPoint x: 519, startPoint y: 257, endPoint x: 409, endPoint y: 262, distance: 110.1
click at [407, 261] on app-form-text-field "Apellido * [PERSON_NAME] apellido" at bounding box center [558, 262] width 645 height 17
type input "[PERSON_NAME]"
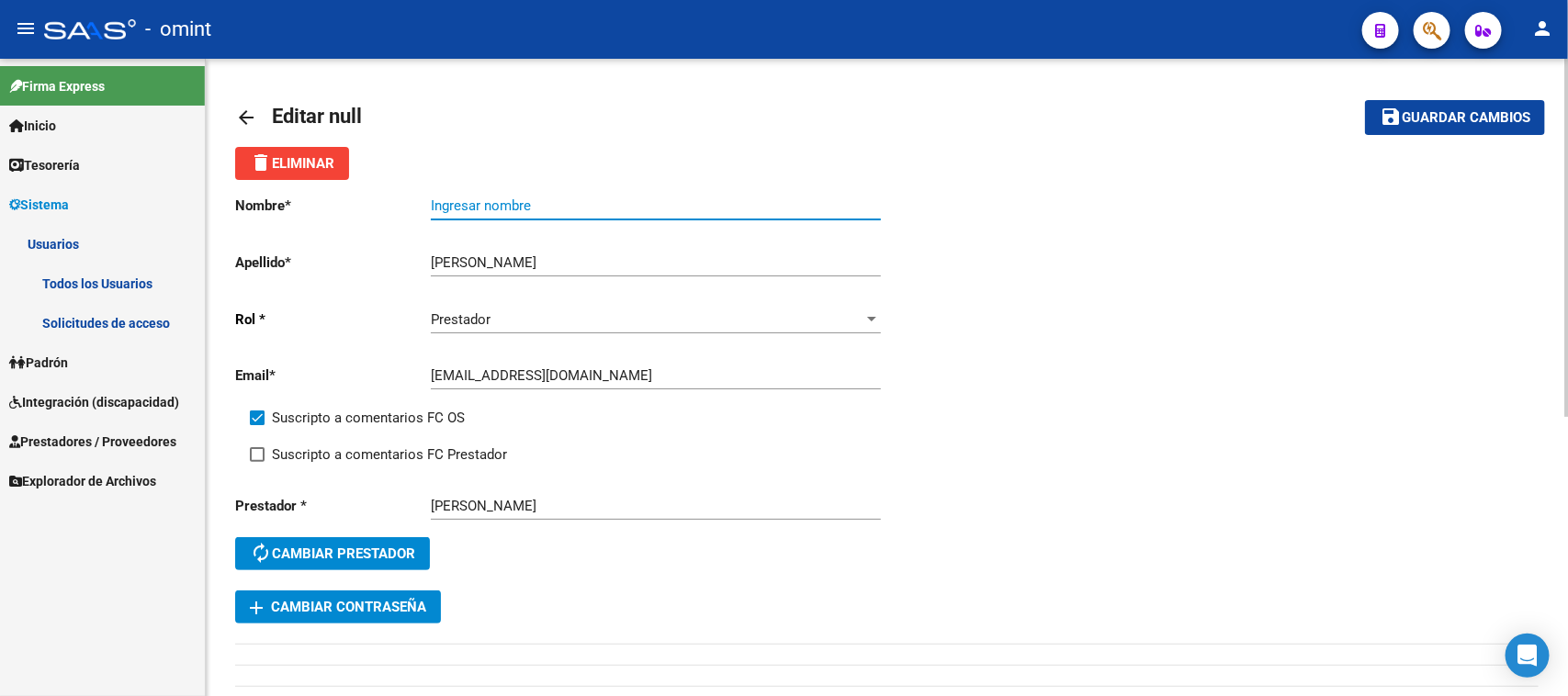
click at [499, 209] on input "Ingresar nombre" at bounding box center [656, 206] width 450 height 17
paste input "[PERSON_NAME]"
type input "[PERSON_NAME]"
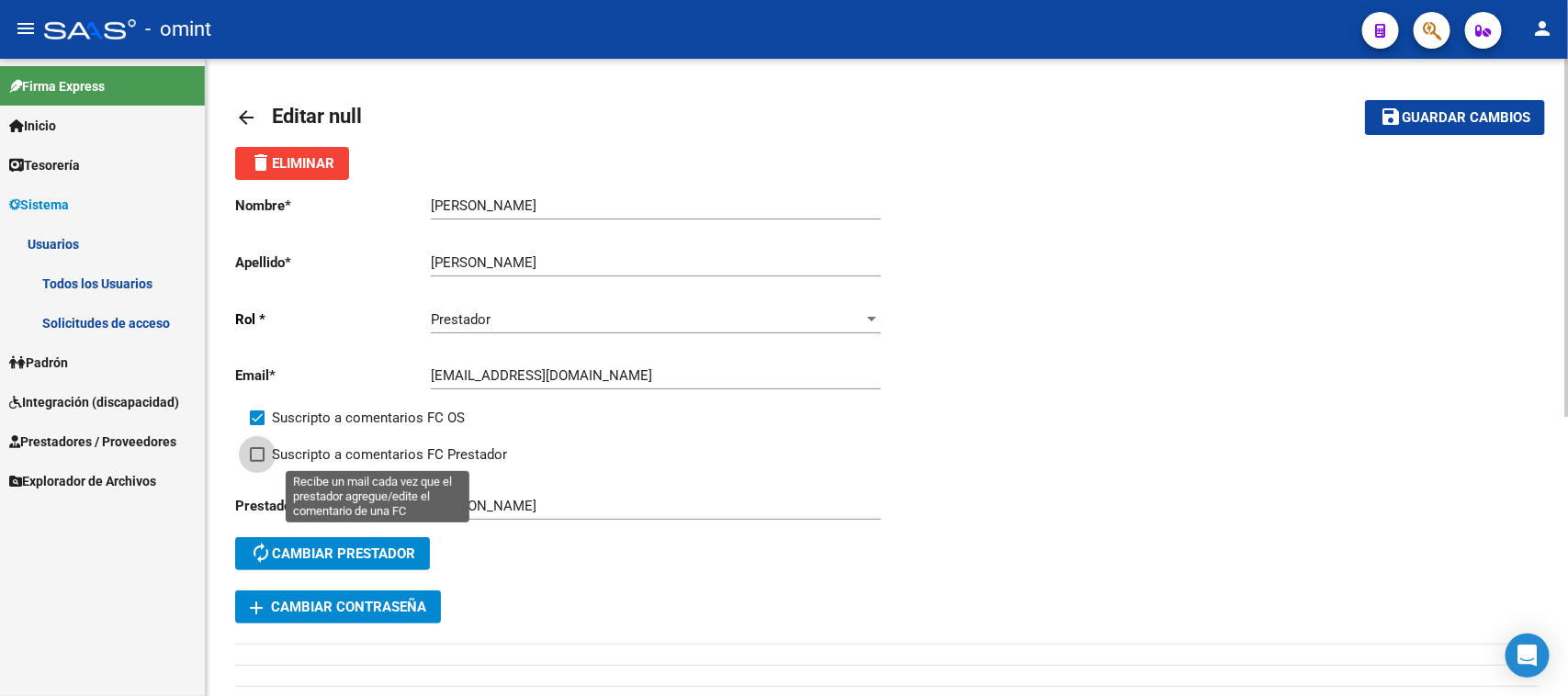
click at [346, 445] on span "Suscripto a comentarios FC Prestador" at bounding box center [389, 454] width 236 height 22
click at [257, 462] on input "Suscripto a comentarios FC Prestador" at bounding box center [256, 462] width 1 height 1
checkbox input "true"
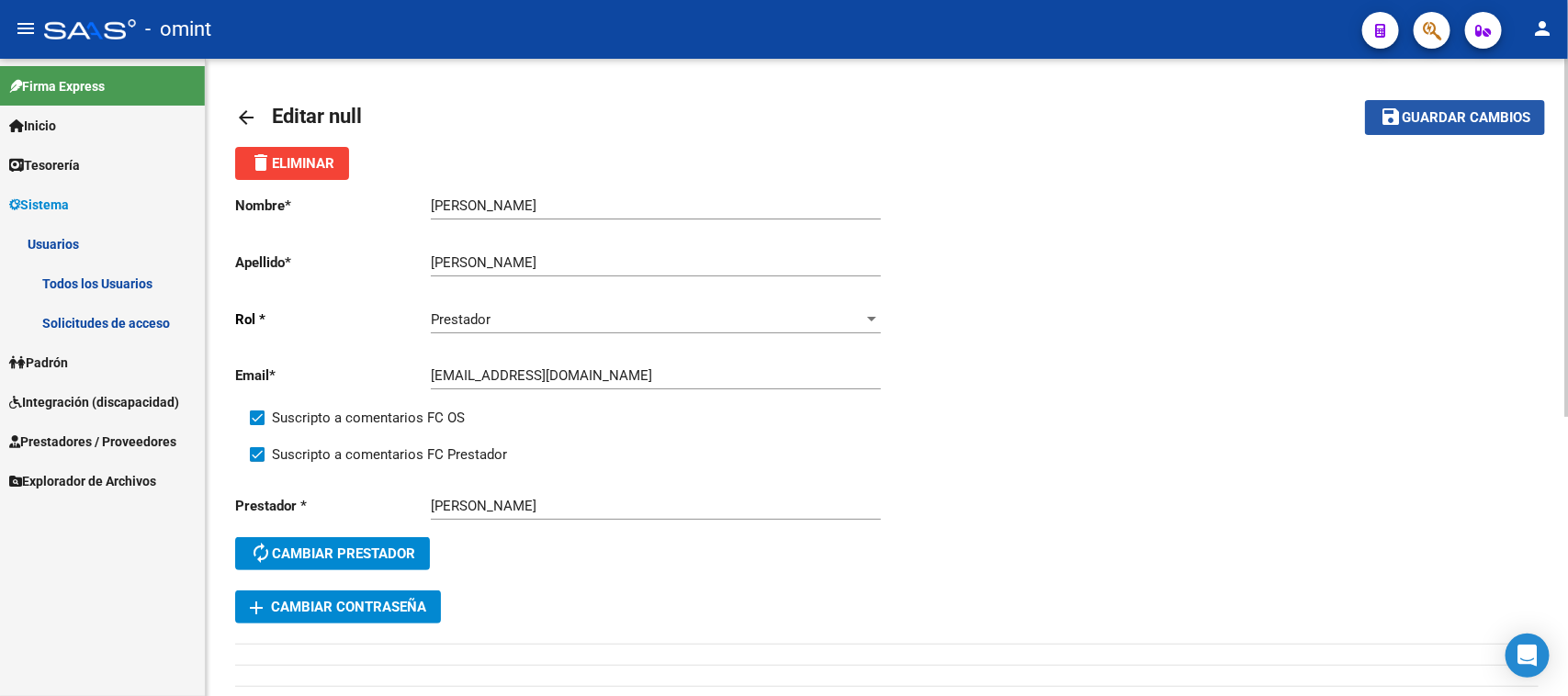
click at [1387, 111] on mat-icon "save" at bounding box center [1391, 116] width 22 height 22
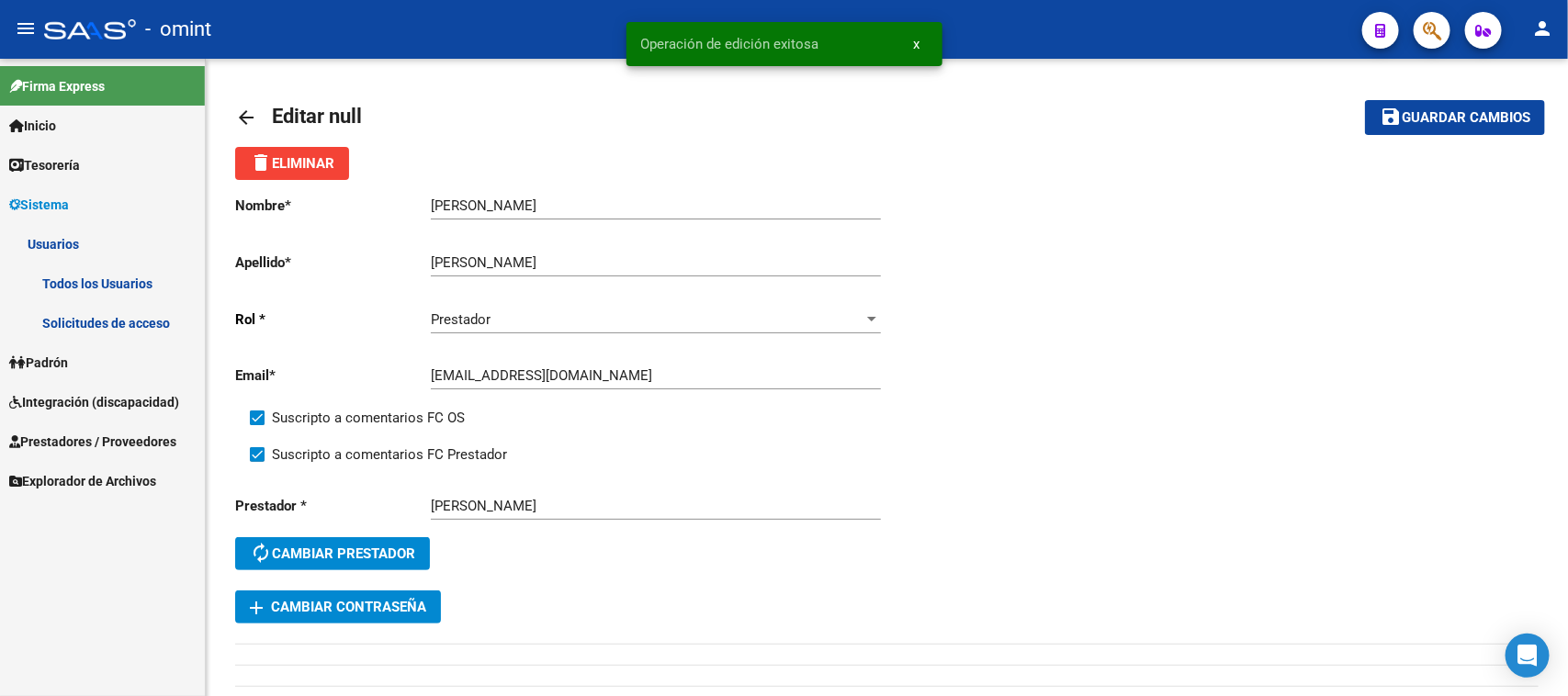
click at [66, 277] on link "Todos los Usuarios" at bounding box center [102, 283] width 205 height 39
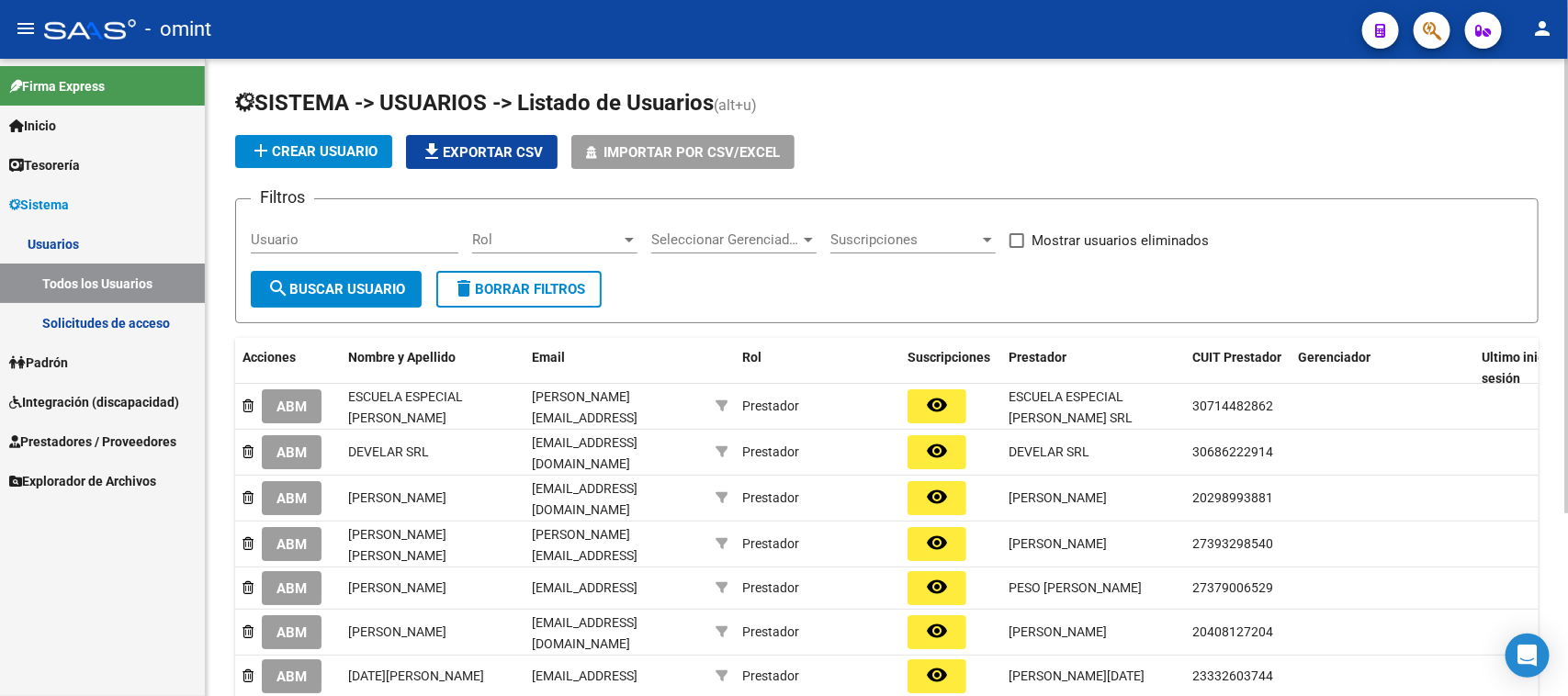
click at [354, 221] on div "Usuario" at bounding box center [354, 234] width 208 height 39
paste input "[PERSON_NAME] / Merakito"
type input "[PERSON_NAME] / Merakito"
click at [375, 285] on span "search Buscar Usuario" at bounding box center [336, 289] width 138 height 17
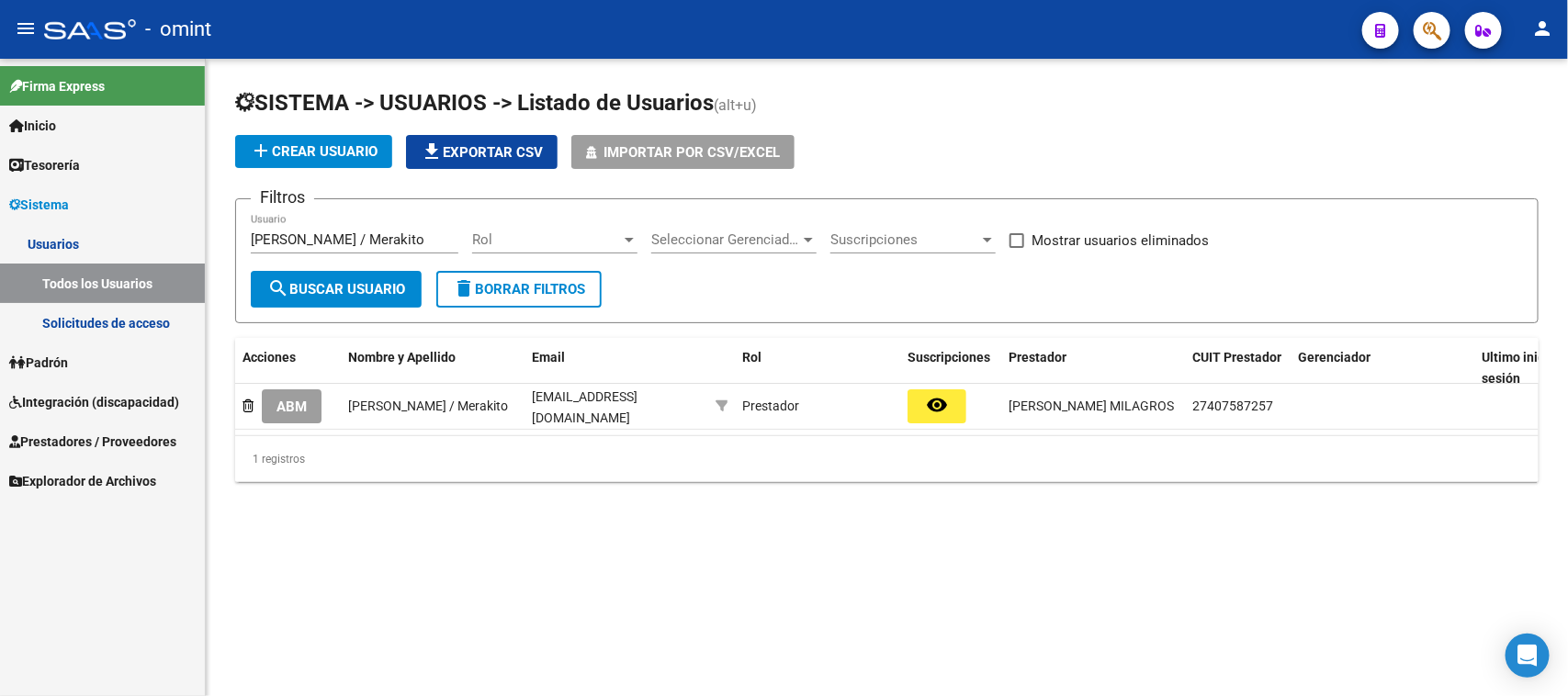
click at [297, 392] on button "ABM" at bounding box center [291, 406] width 60 height 34
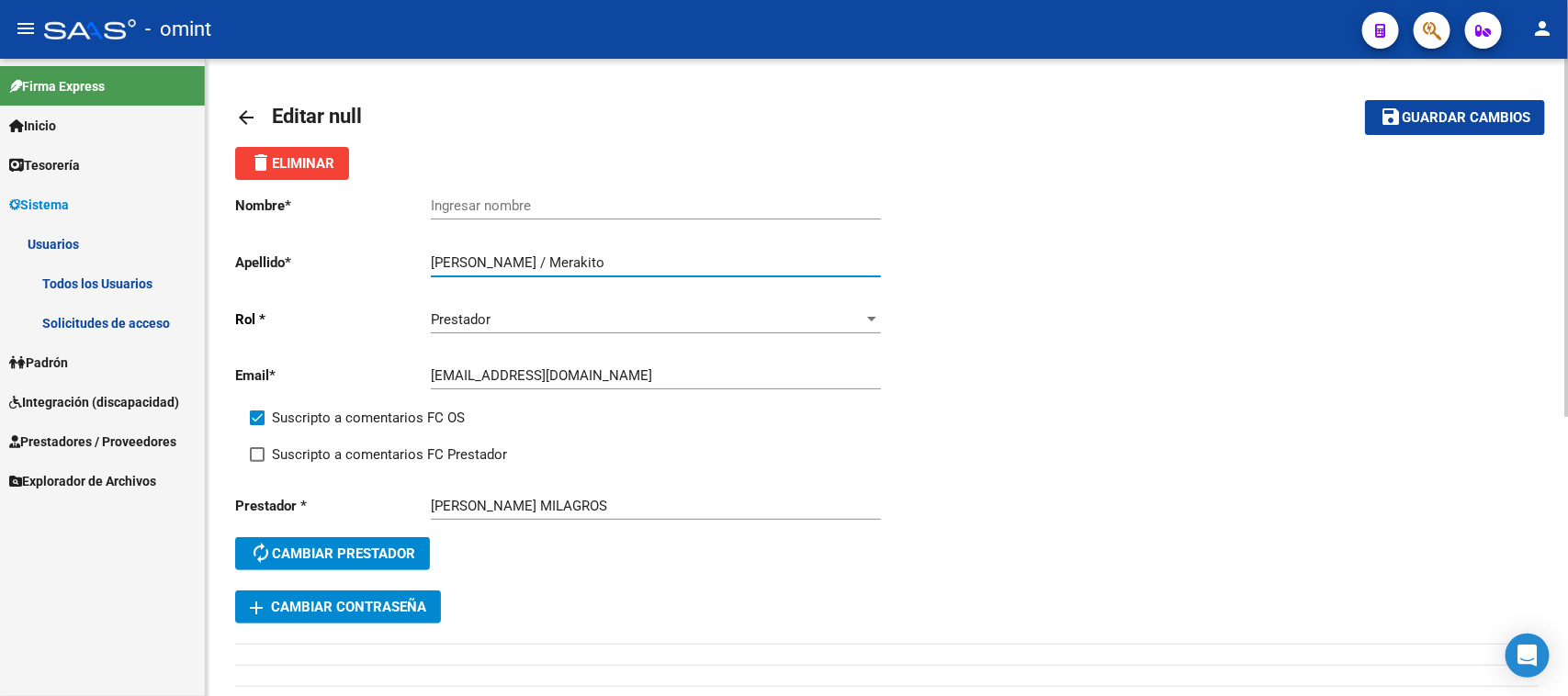
drag, startPoint x: 531, startPoint y: 260, endPoint x: 630, endPoint y: 262, distance: 99.0
click at [630, 262] on input "[PERSON_NAME] / Merakito" at bounding box center [656, 262] width 450 height 17
drag, startPoint x: 498, startPoint y: 261, endPoint x: 393, endPoint y: 252, distance: 105.4
click at [393, 254] on app-form-text-field "Apellido * [PERSON_NAME] Ingresar apellido" at bounding box center [558, 262] width 645 height 17
type input "Ferrari"
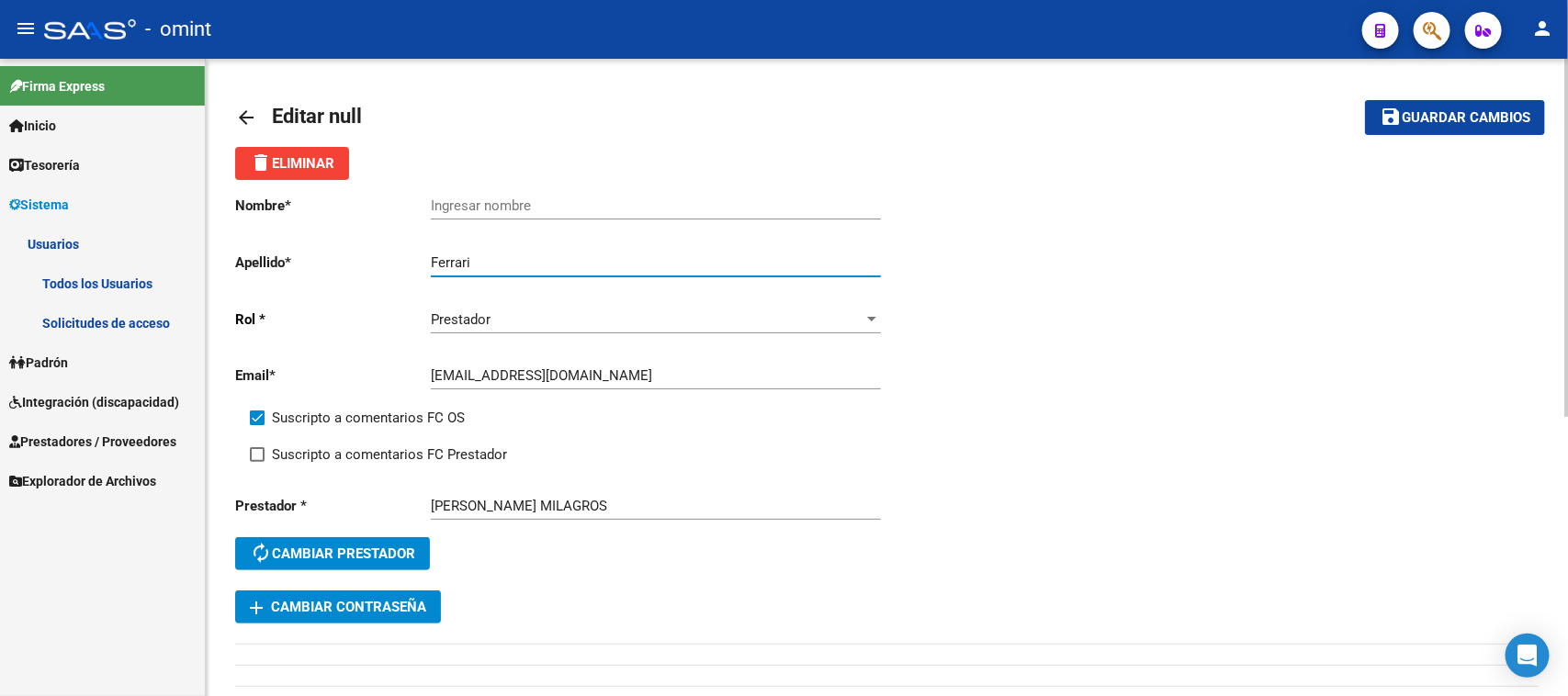
click at [510, 186] on div "Ingresar nombre" at bounding box center [656, 199] width 450 height 39
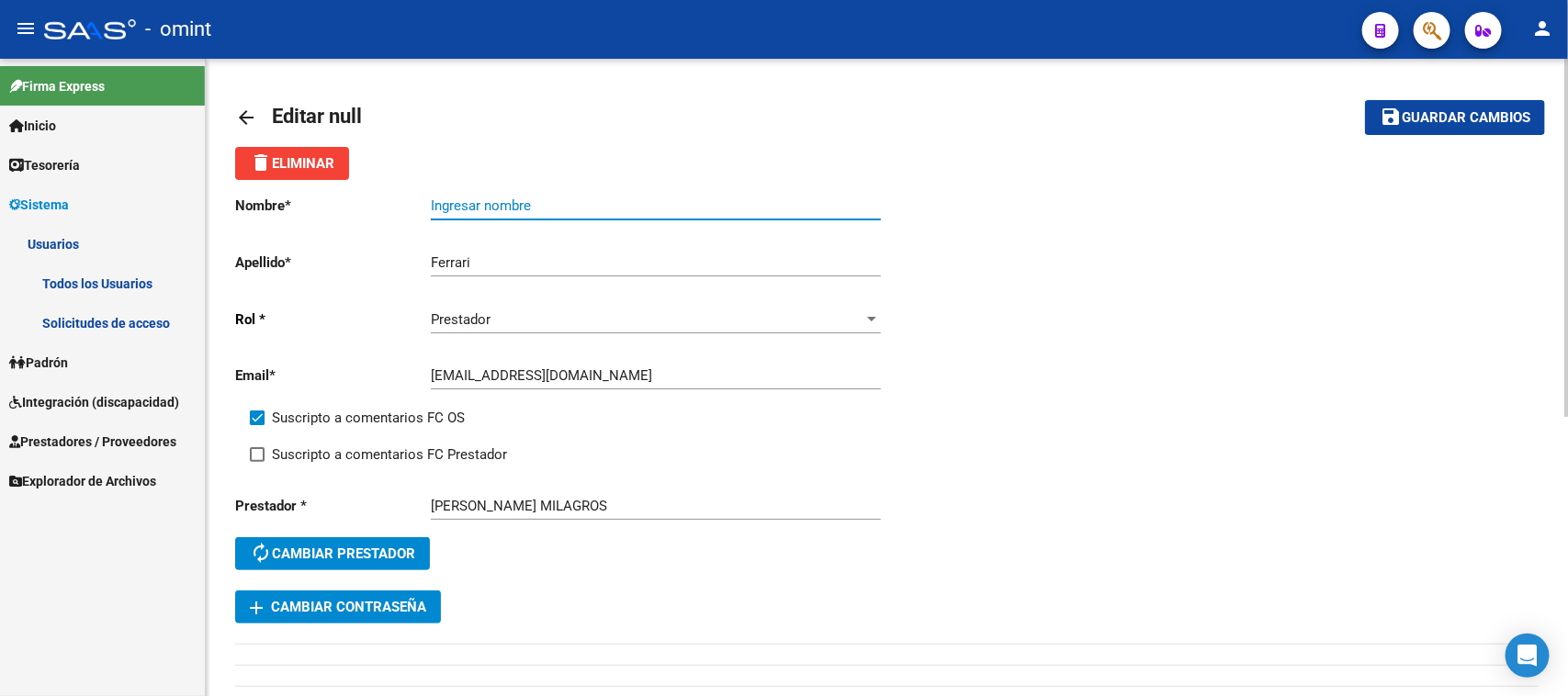
paste input "Macarena"
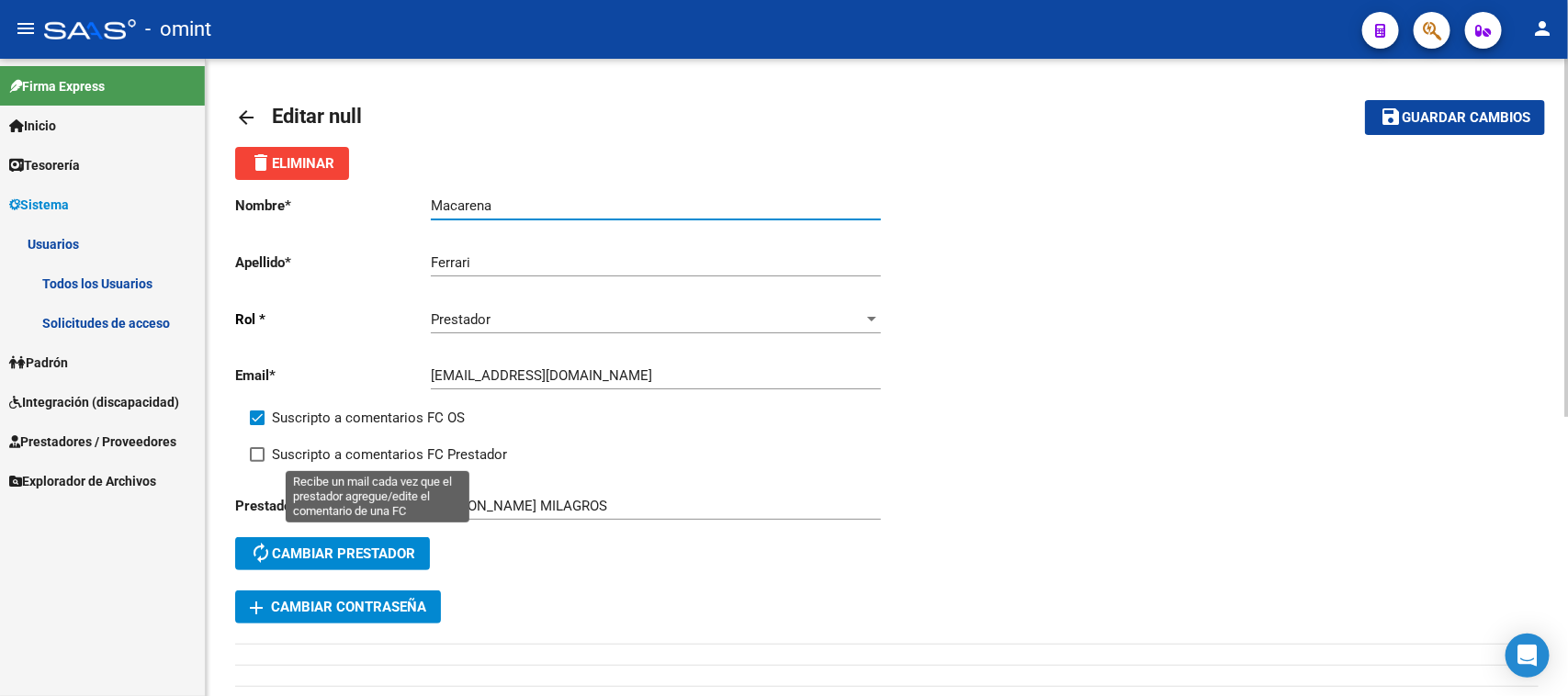
type input "Macarena"
click at [375, 452] on span "Suscripto a comentarios FC Prestador" at bounding box center [389, 454] width 236 height 22
click at [257, 462] on input "Suscripto a comentarios FC Prestador" at bounding box center [256, 462] width 1 height 1
checkbox input "true"
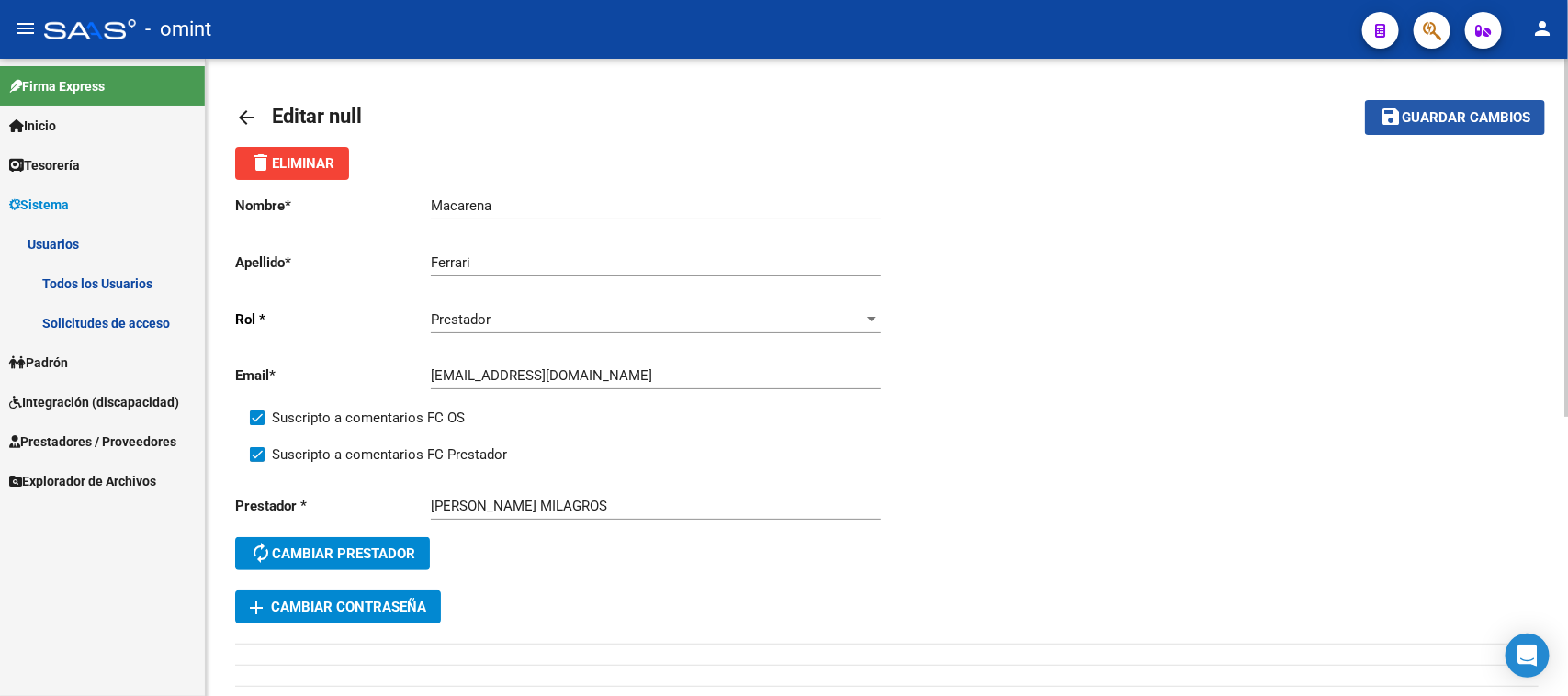
drag, startPoint x: 1401, startPoint y: 120, endPoint x: 879, endPoint y: 194, distance: 527.2
click at [1401, 119] on span "Guardar cambios" at bounding box center [1466, 118] width 128 height 17
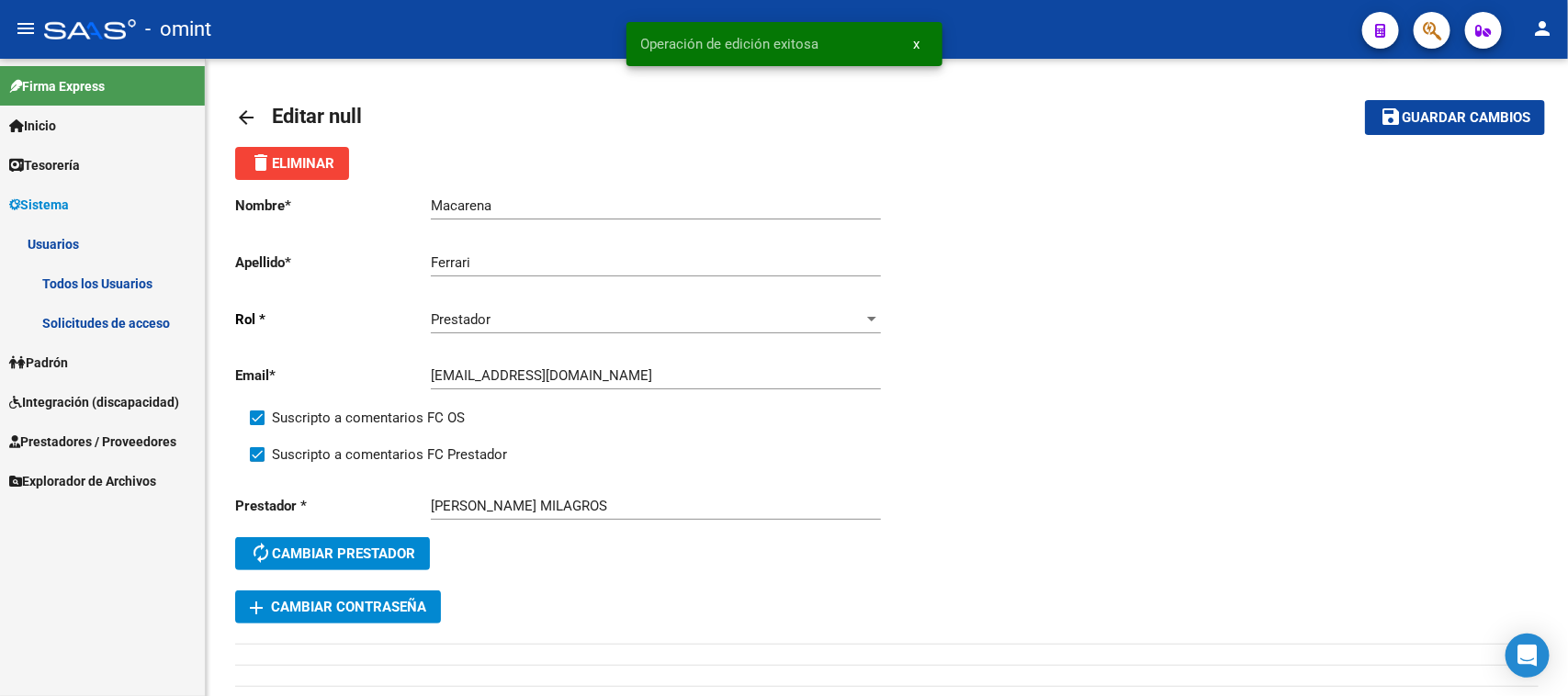
click at [83, 296] on link "Todos los Usuarios" at bounding box center [102, 283] width 205 height 39
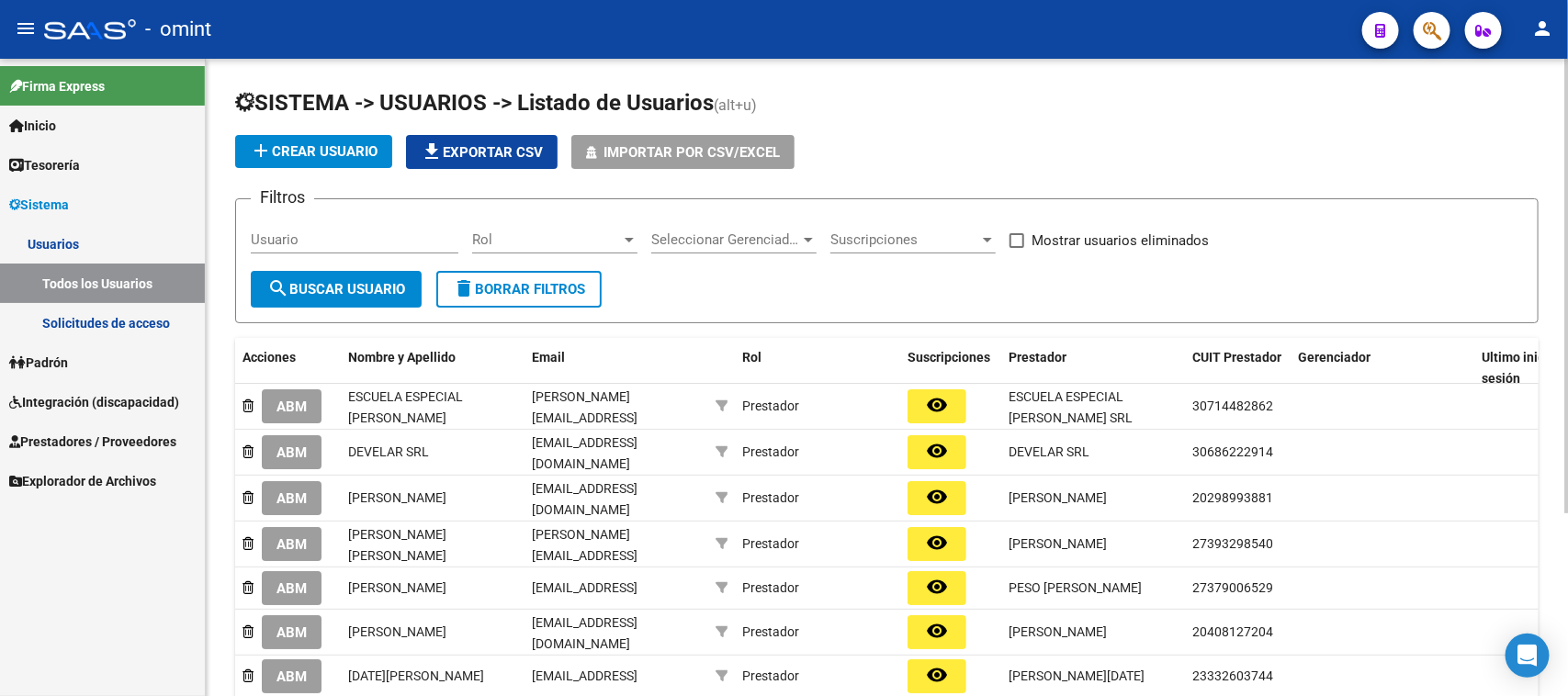
click at [329, 239] on input "Usuario" at bounding box center [354, 240] width 208 height 17
paste input "CENTRO DE NEUROLOGIA ROSARIO SRL"
type input "CENTRO DE NEUROLOGIA ROSARIO SRL"
click at [299, 301] on button "search Buscar Usuario" at bounding box center [335, 288] width 170 height 36
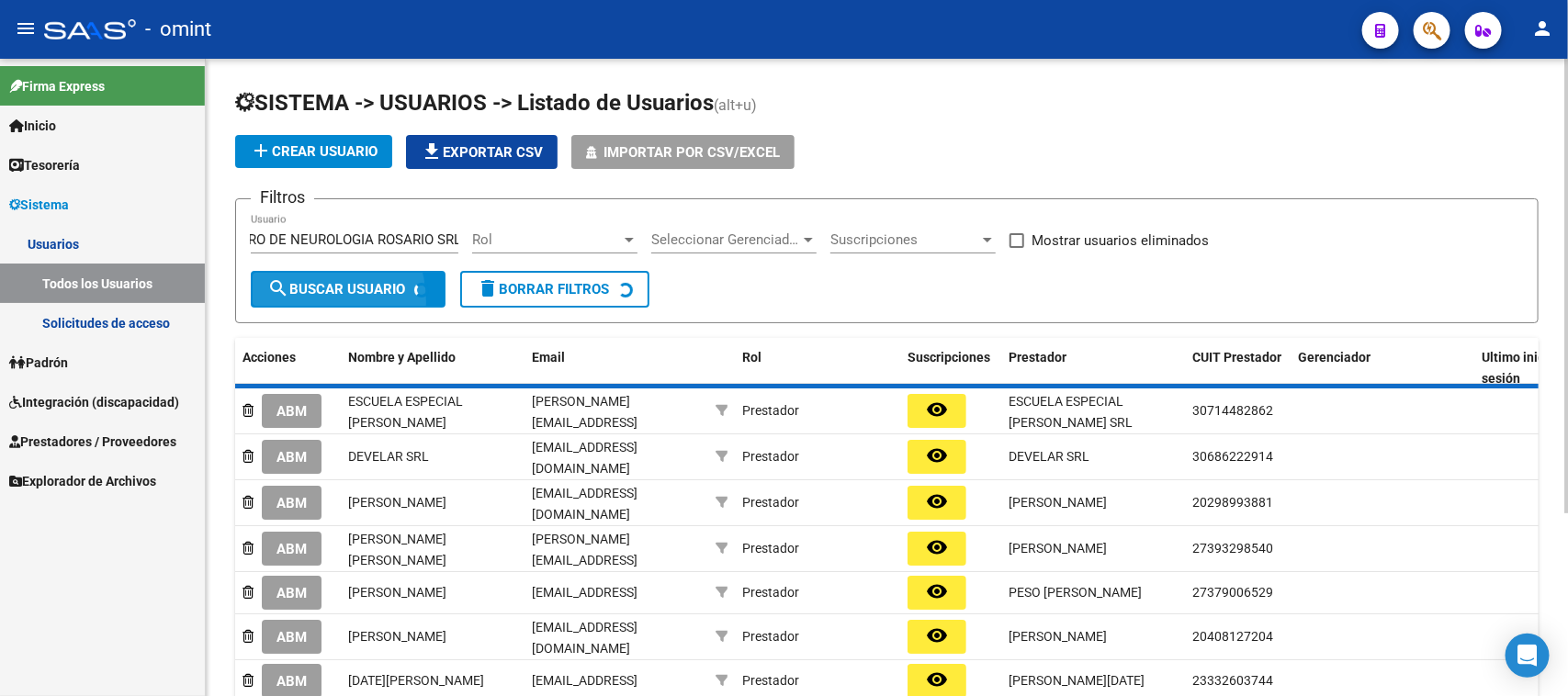
scroll to position [0, 0]
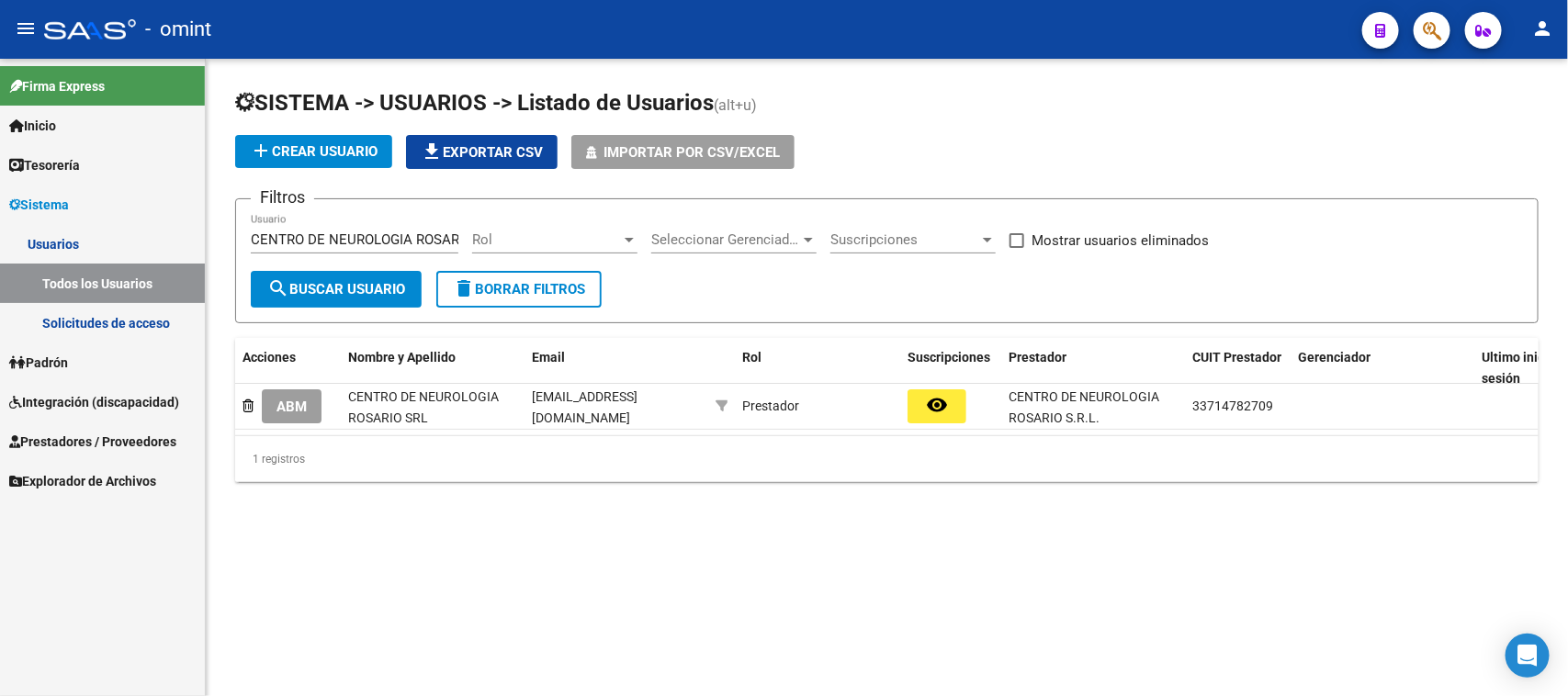
click at [299, 398] on span "ABM" at bounding box center [291, 407] width 31 height 17
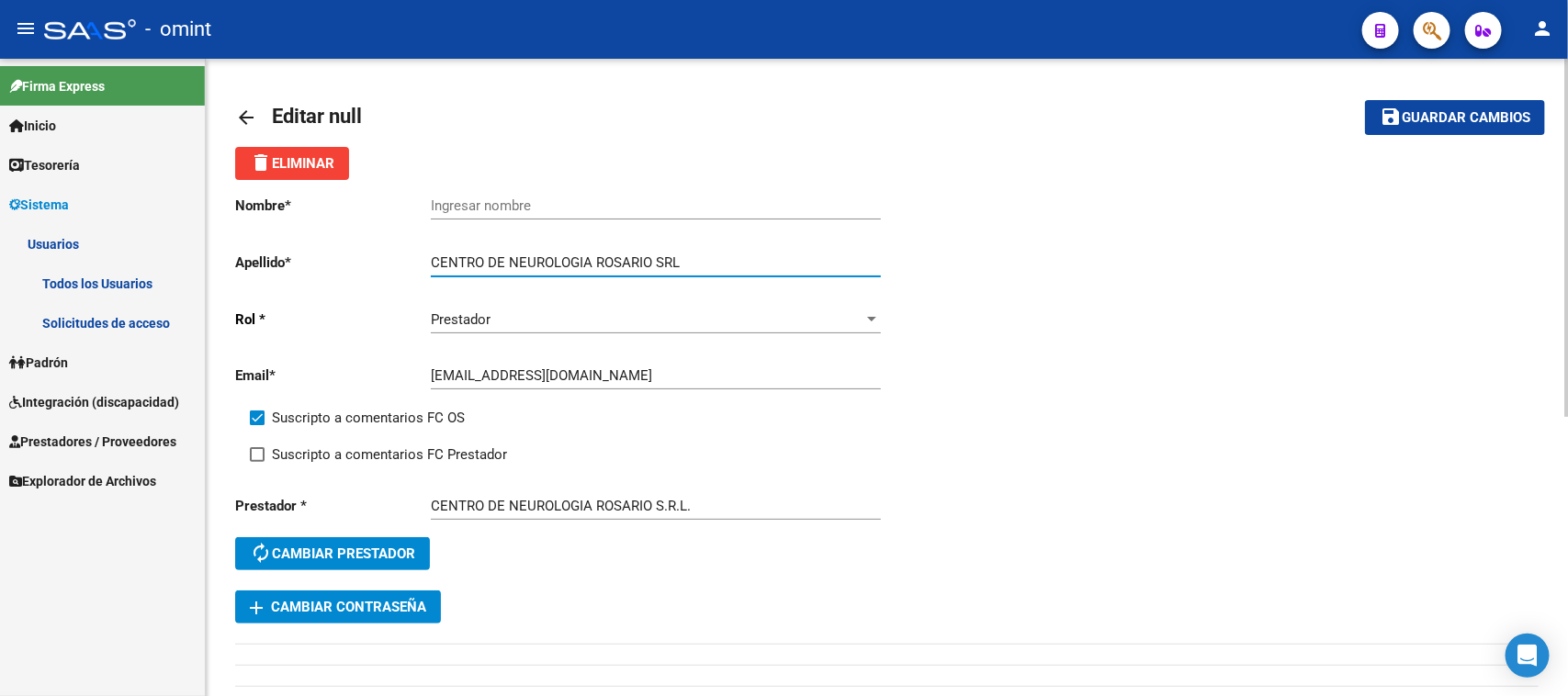
drag, startPoint x: 595, startPoint y: 259, endPoint x: 331, endPoint y: 276, distance: 264.5
click at [331, 276] on div "Nombre * Ingresar nombre Apellido * CENTRO DE NEUROLOGIA ROSARIO SRL Ingresar a…" at bounding box center [561, 384] width 652 height 410
type input "ROSARIO SRL"
click at [493, 221] on div "Ingresar nombre" at bounding box center [656, 207] width 450 height 57
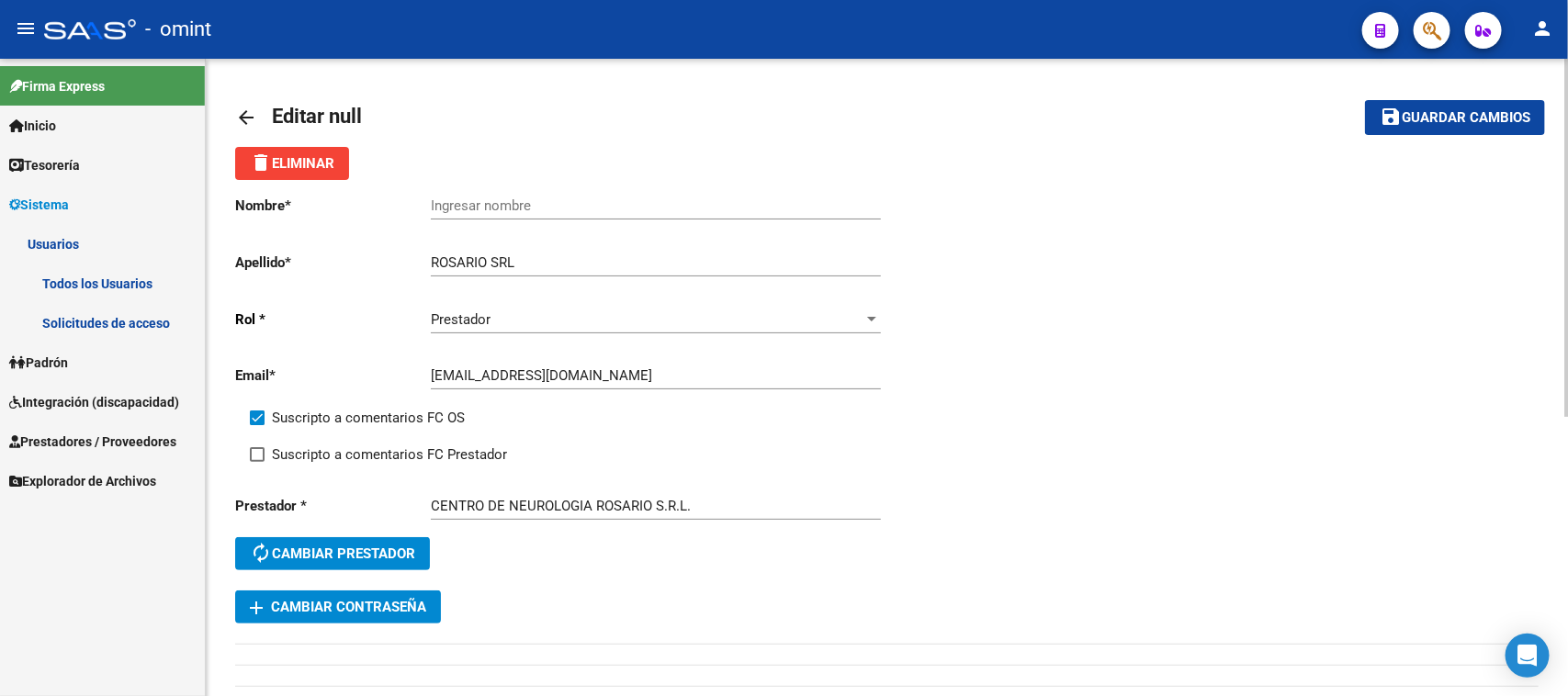
click at [501, 207] on input "Ingresar nombre" at bounding box center [656, 206] width 450 height 17
paste input "CENTRO DE NEUROLOGIA"
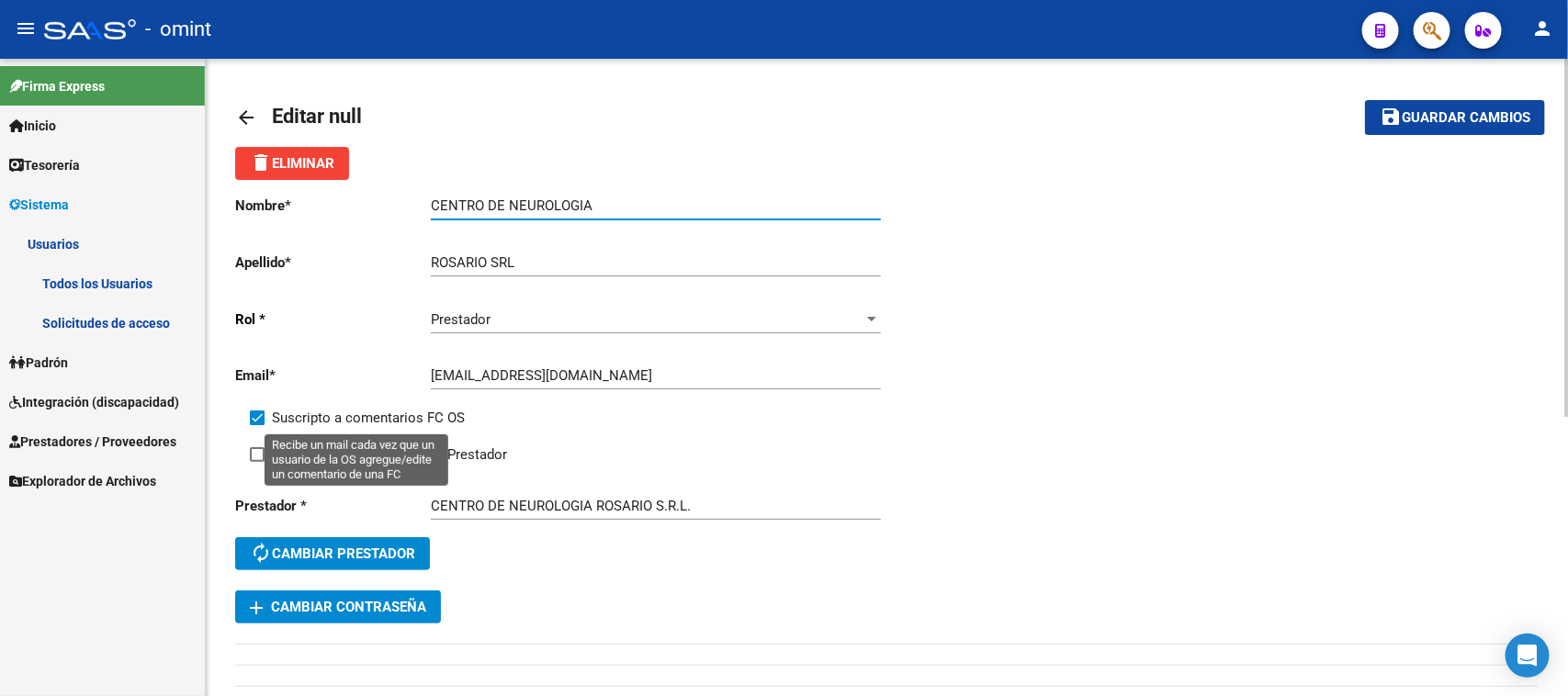
type input "CENTRO DE NEUROLOGIA"
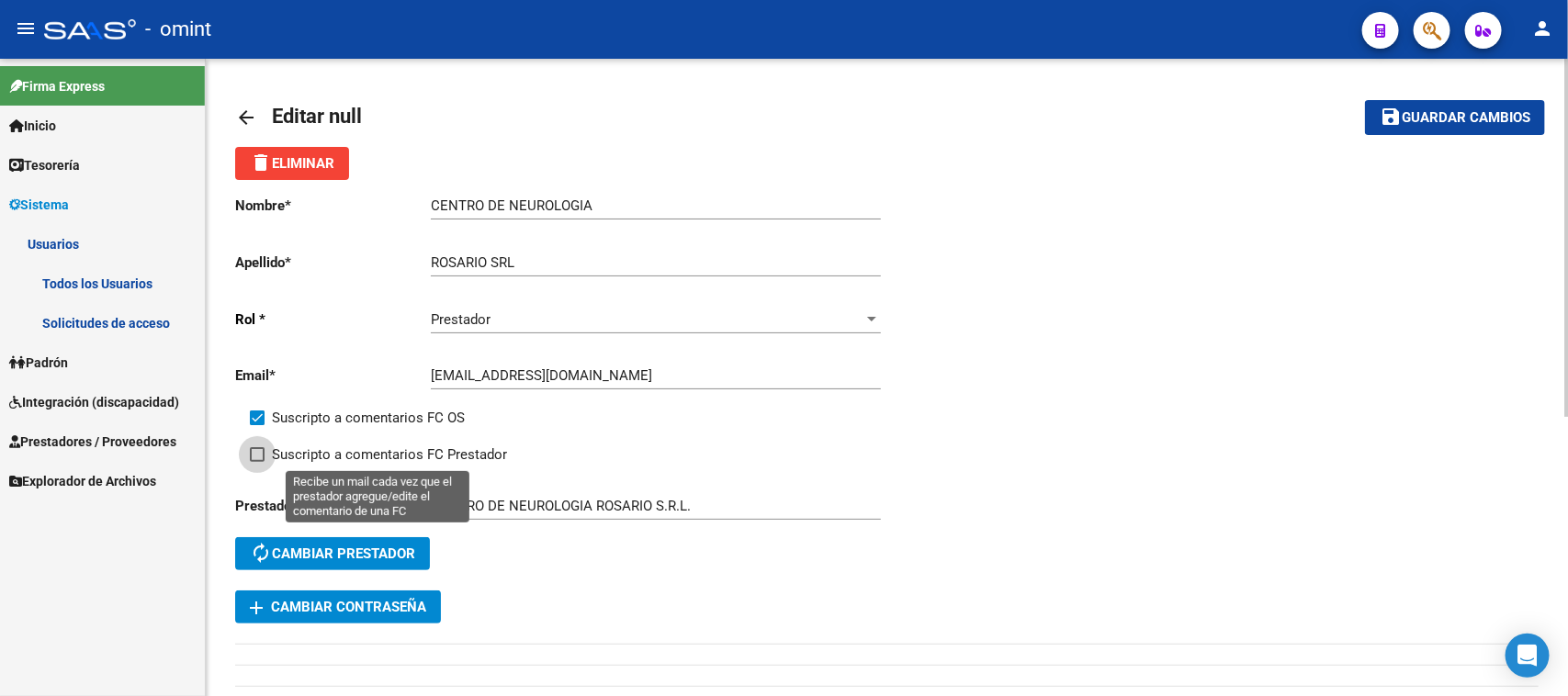
click at [406, 451] on span "Suscripto a comentarios FC Prestador" at bounding box center [389, 454] width 236 height 22
click at [257, 462] on input "Suscripto a comentarios FC Prestador" at bounding box center [256, 462] width 1 height 1
checkbox input "true"
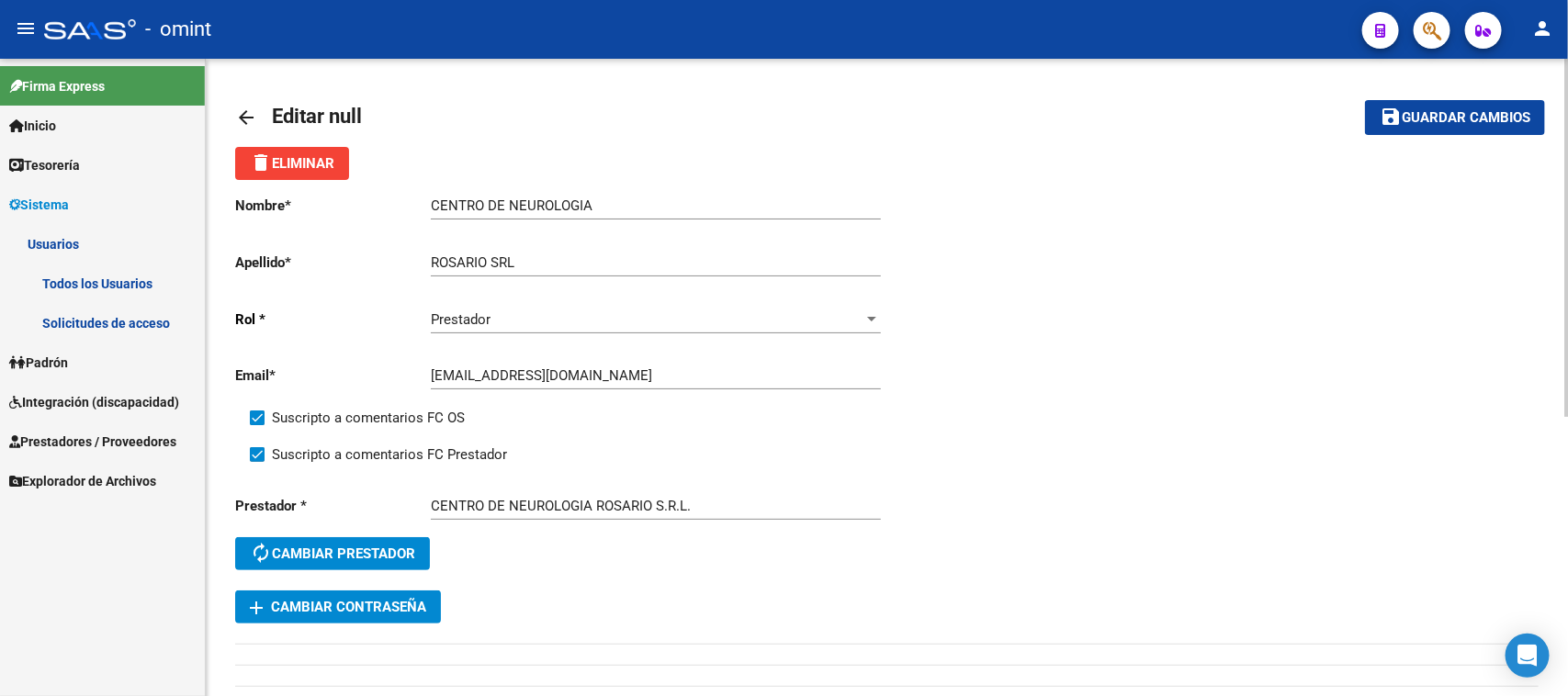
drag, startPoint x: 1424, startPoint y: 113, endPoint x: 1411, endPoint y: 113, distance: 13.0
click at [1422, 113] on span "Guardar cambios" at bounding box center [1466, 118] width 128 height 17
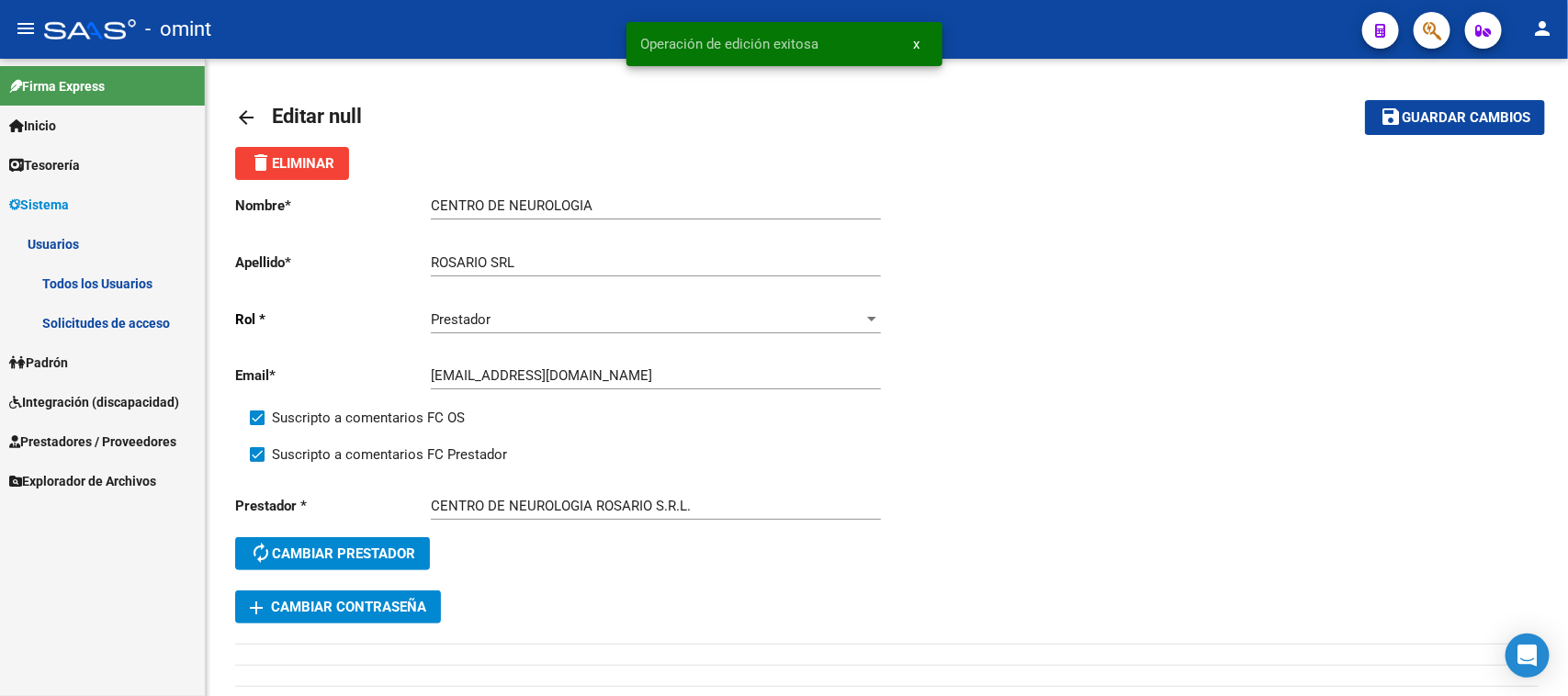
click at [143, 294] on link "Todos los Usuarios" at bounding box center [102, 283] width 205 height 39
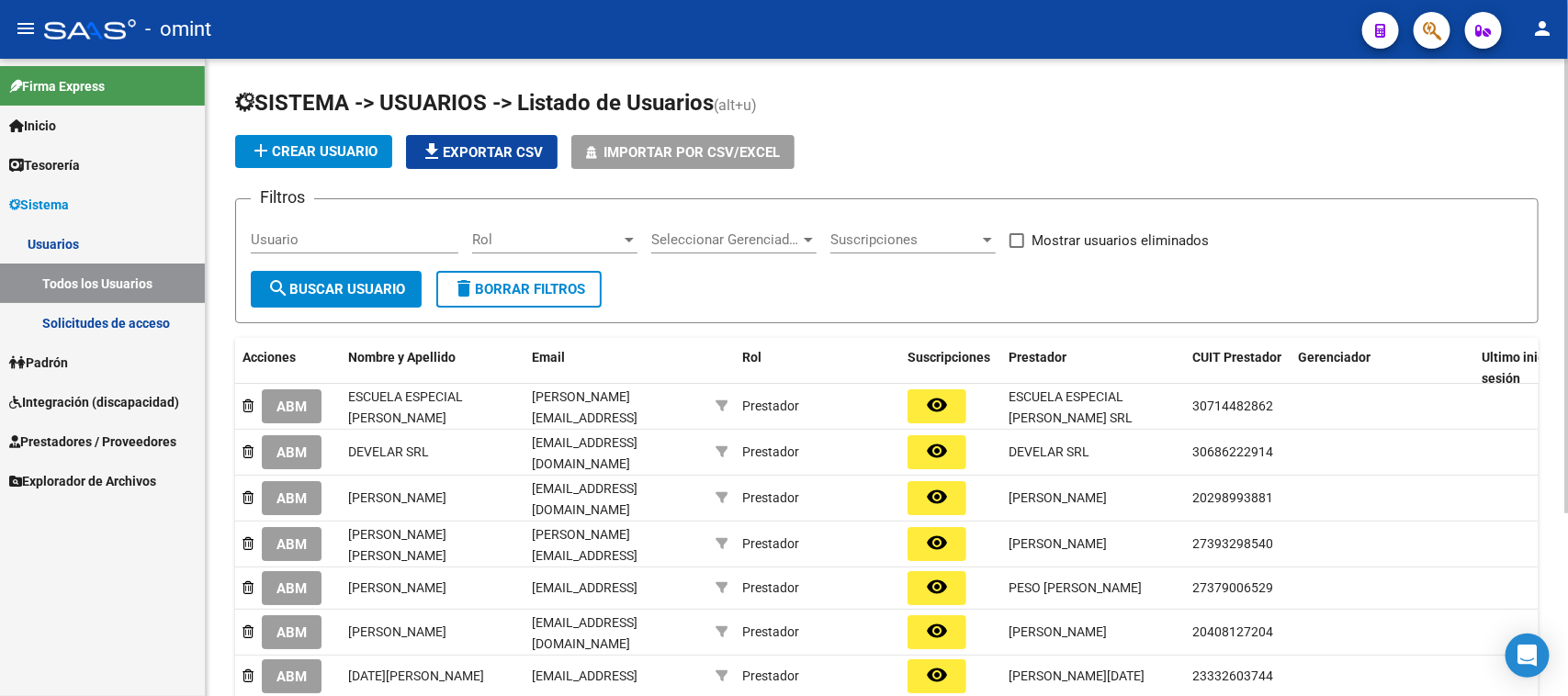
click at [343, 249] on div "Usuario" at bounding box center [354, 234] width 208 height 39
paste input "[PERSON_NAME]"
type input "[PERSON_NAME]"
click at [319, 290] on span "search Buscar Usuario" at bounding box center [336, 289] width 138 height 17
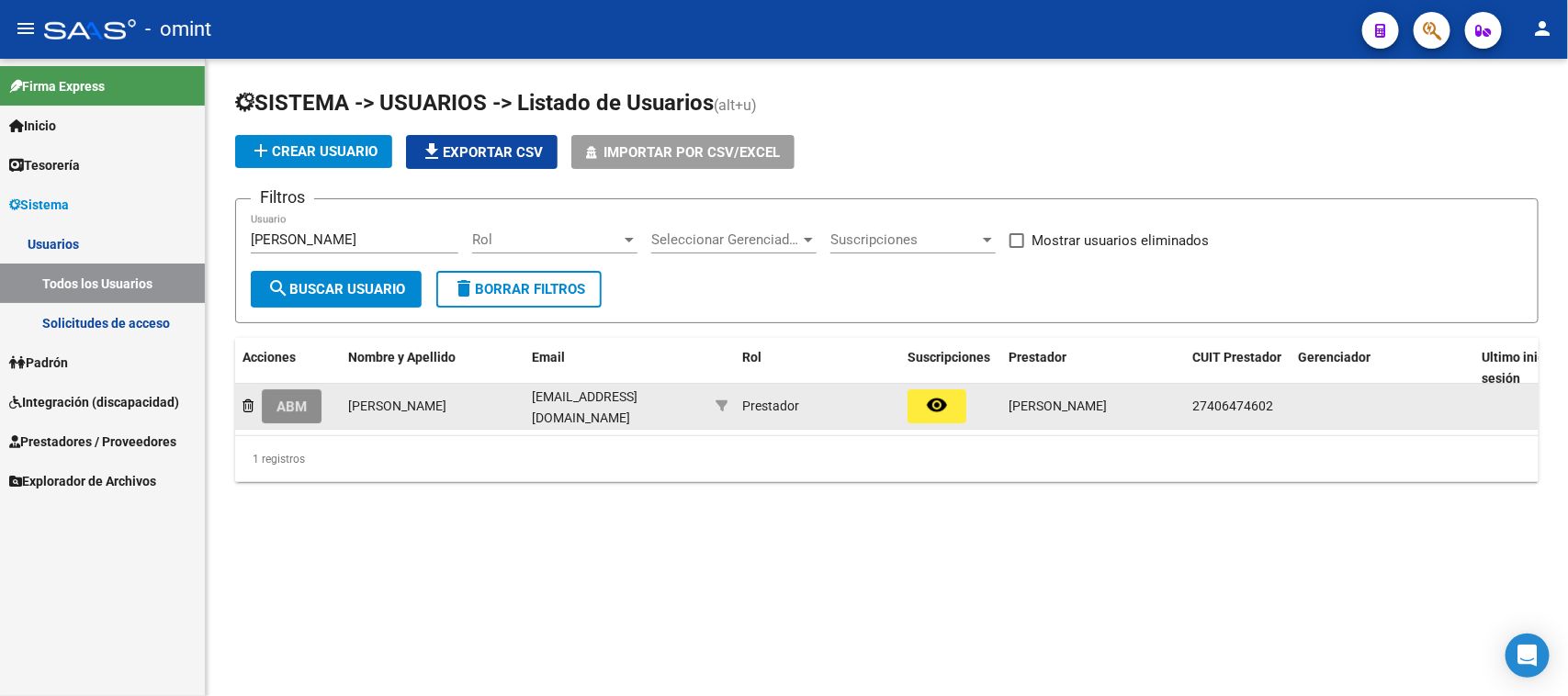
click at [309, 405] on button "ABM" at bounding box center [291, 406] width 60 height 34
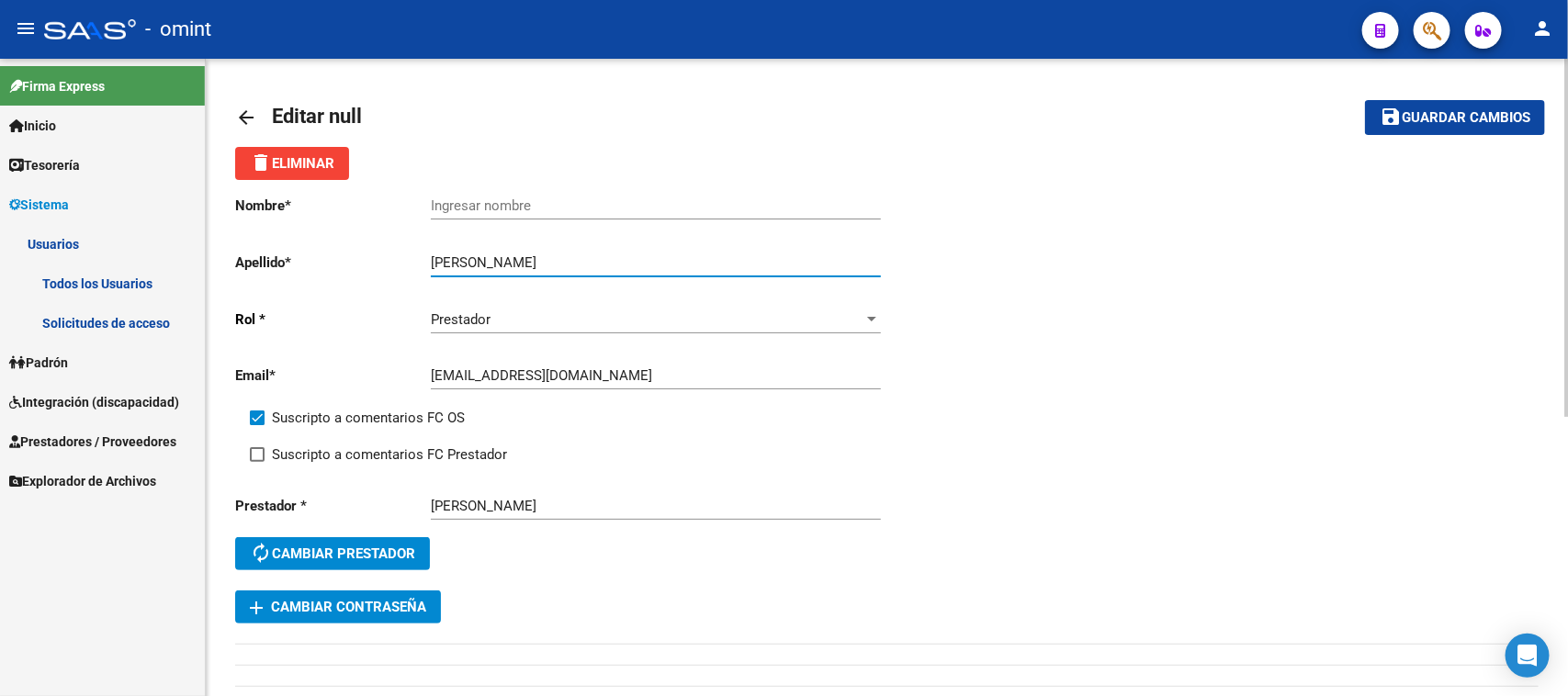
drag, startPoint x: 507, startPoint y: 259, endPoint x: 393, endPoint y: 260, distance: 114.0
click at [393, 259] on app-form-text-field "Apellido * [PERSON_NAME] Ingresar apellido" at bounding box center [558, 262] width 645 height 17
type input "[PERSON_NAME]"
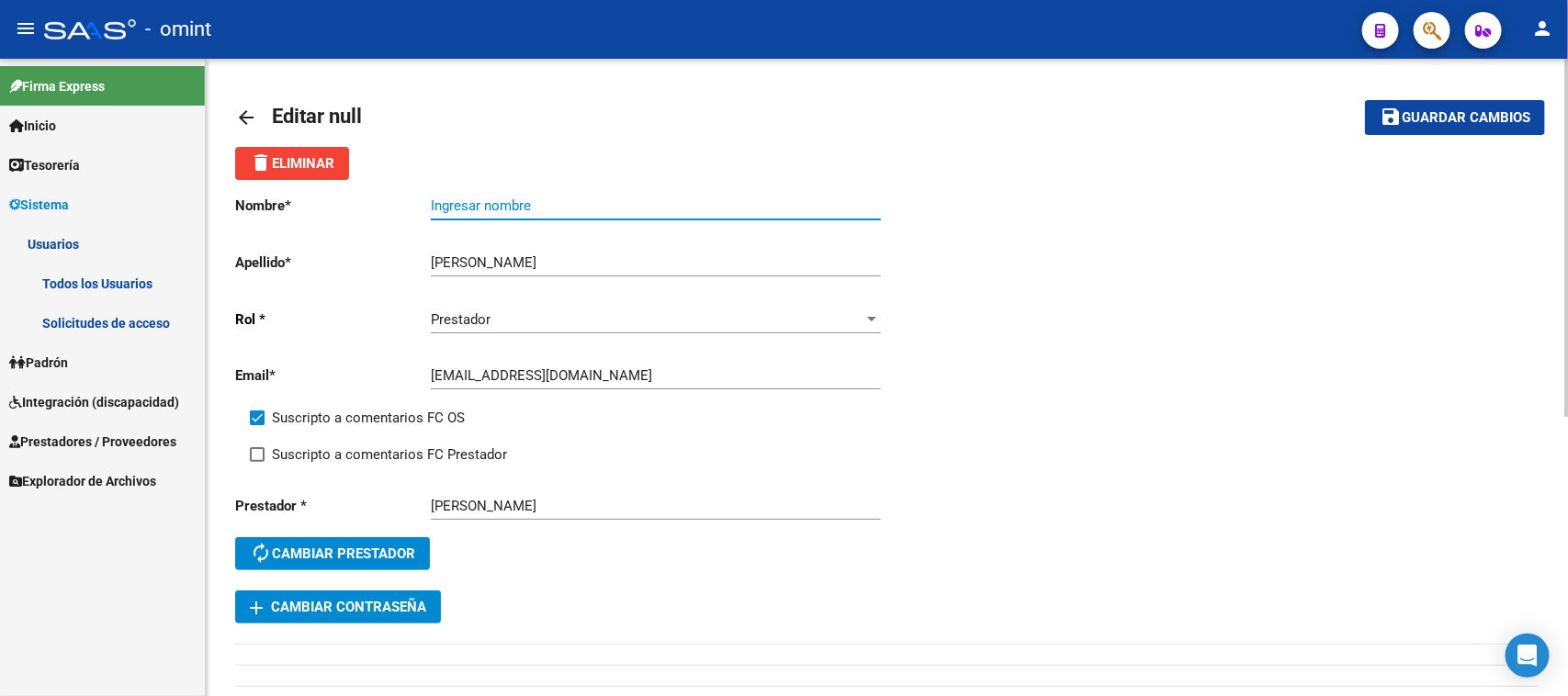
click at [559, 204] on input "Ingresar nombre" at bounding box center [656, 206] width 450 height 17
paste input "[PERSON_NAME]"
type input "[PERSON_NAME]"
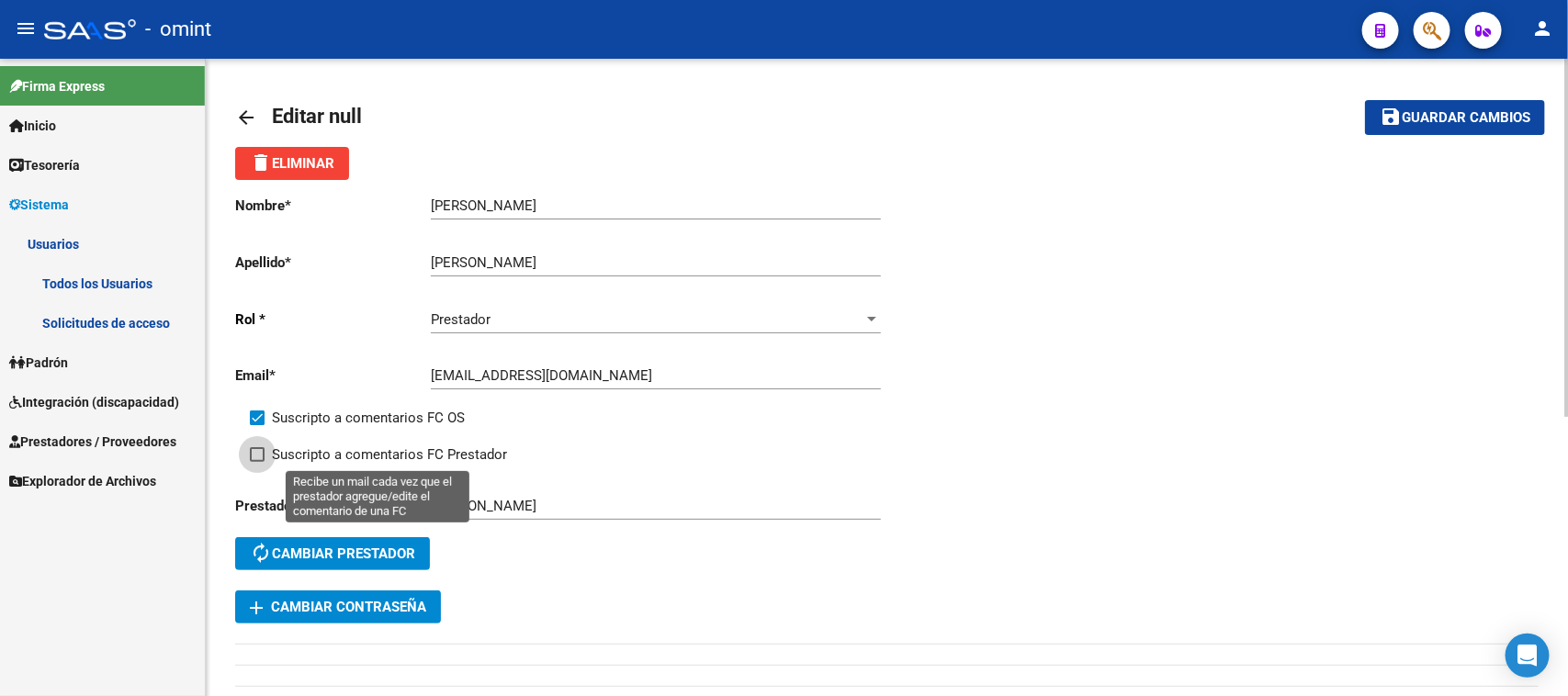
click at [423, 447] on span "Suscripto a comentarios FC Prestador" at bounding box center [389, 454] width 236 height 22
click at [257, 462] on input "Suscripto a comentarios FC Prestador" at bounding box center [256, 462] width 1 height 1
checkbox input "true"
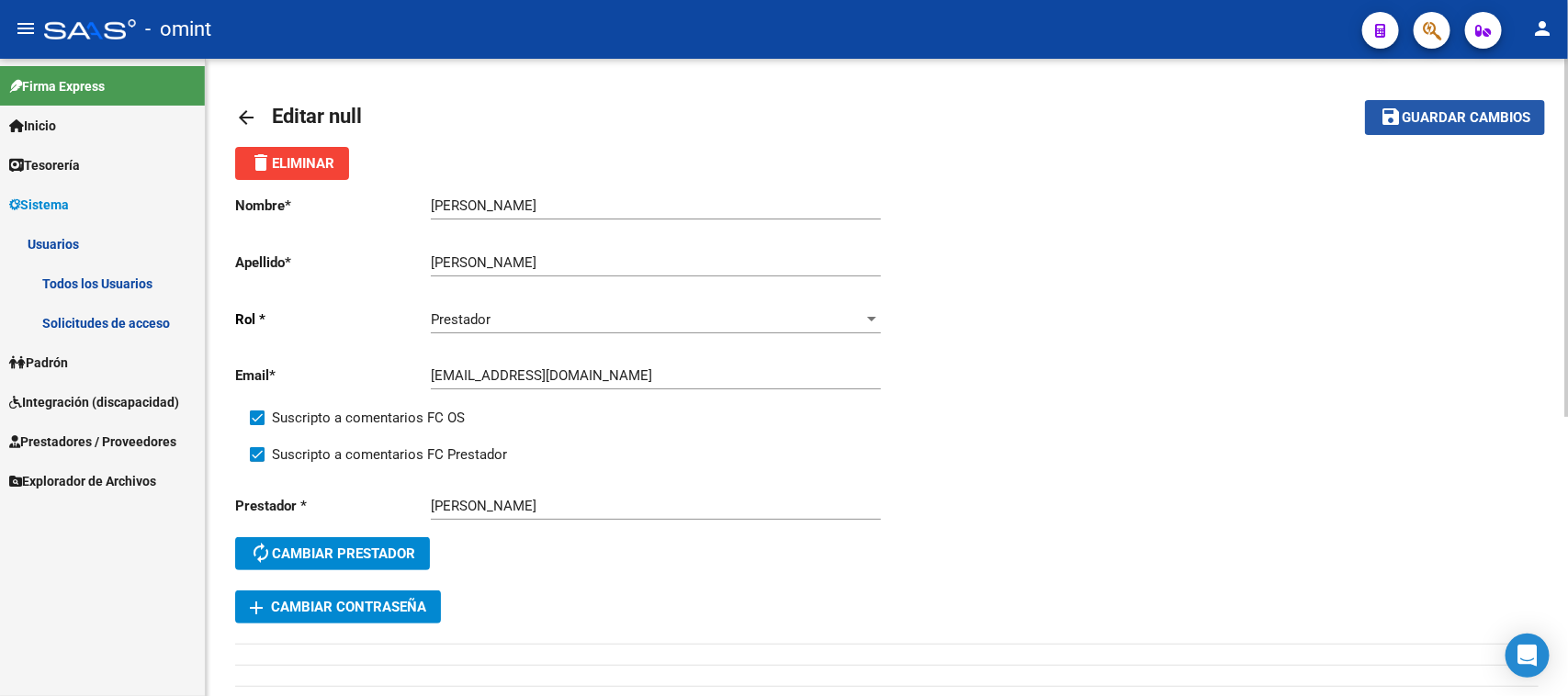
drag, startPoint x: 1447, startPoint y: 122, endPoint x: 1318, endPoint y: 167, distance: 136.6
click at [1426, 126] on button "save Guardar cambios" at bounding box center [1454, 117] width 180 height 34
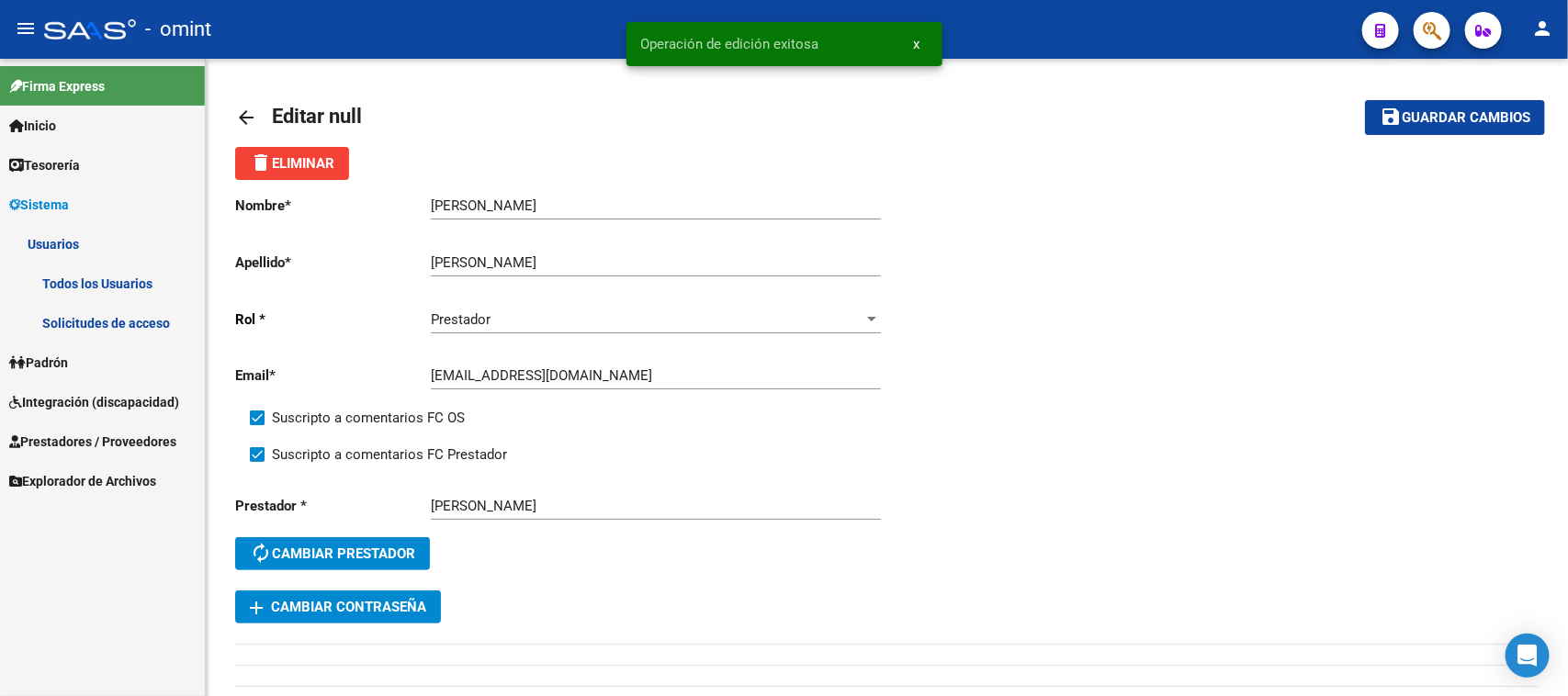
click at [147, 280] on link "Todos los Usuarios" at bounding box center [102, 283] width 205 height 39
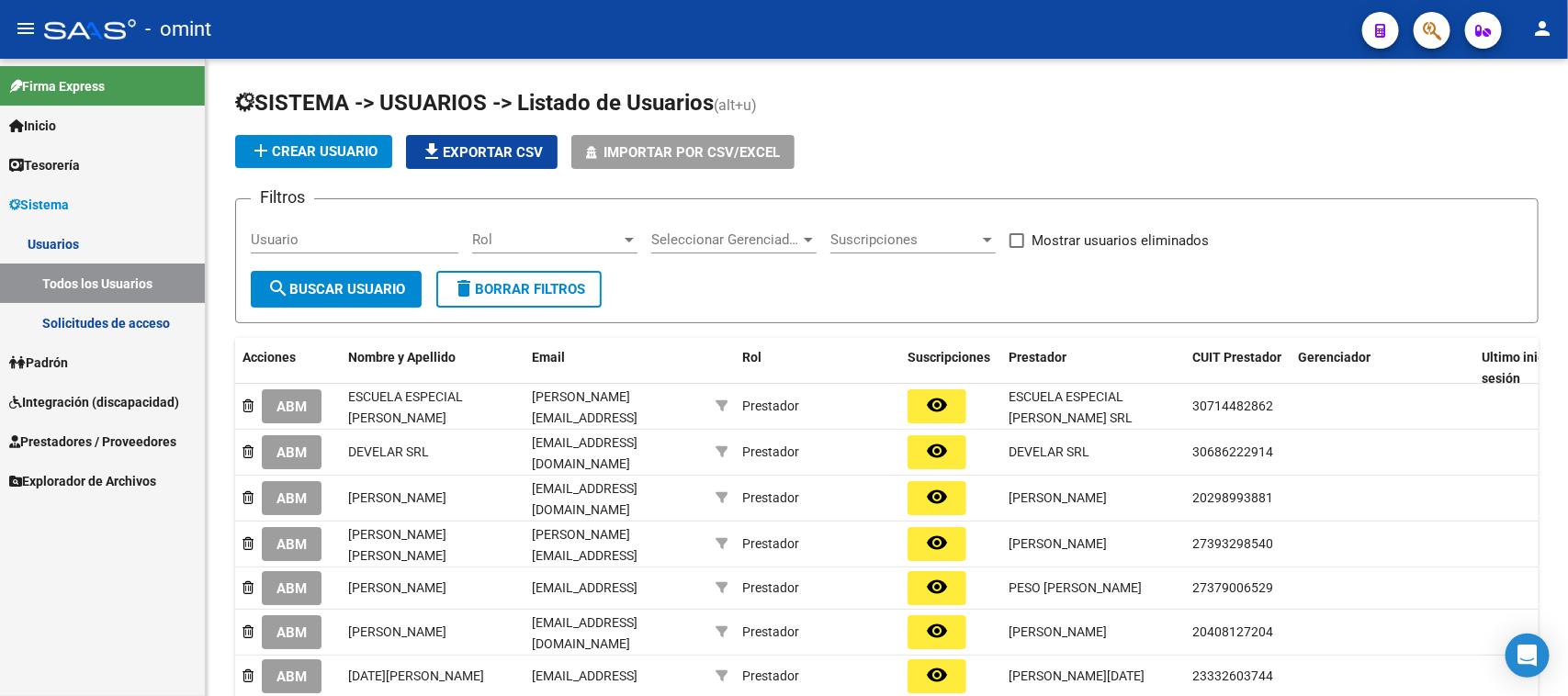
click at [337, 223] on div "Usuario" at bounding box center [354, 234] width 208 height 39
paste input "[PERSON_NAME]"
type input "[PERSON_NAME]"
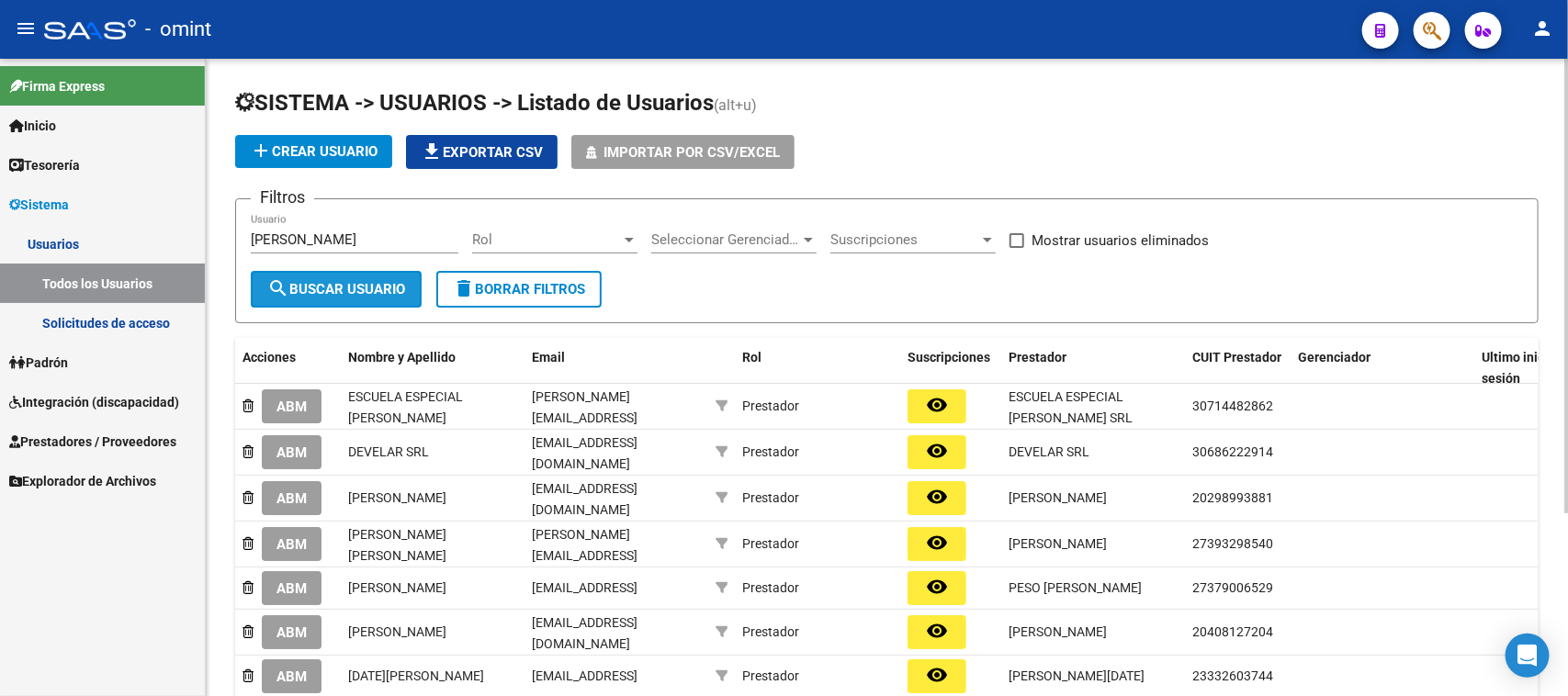
click at [341, 286] on span "search Buscar Usuario" at bounding box center [336, 289] width 138 height 17
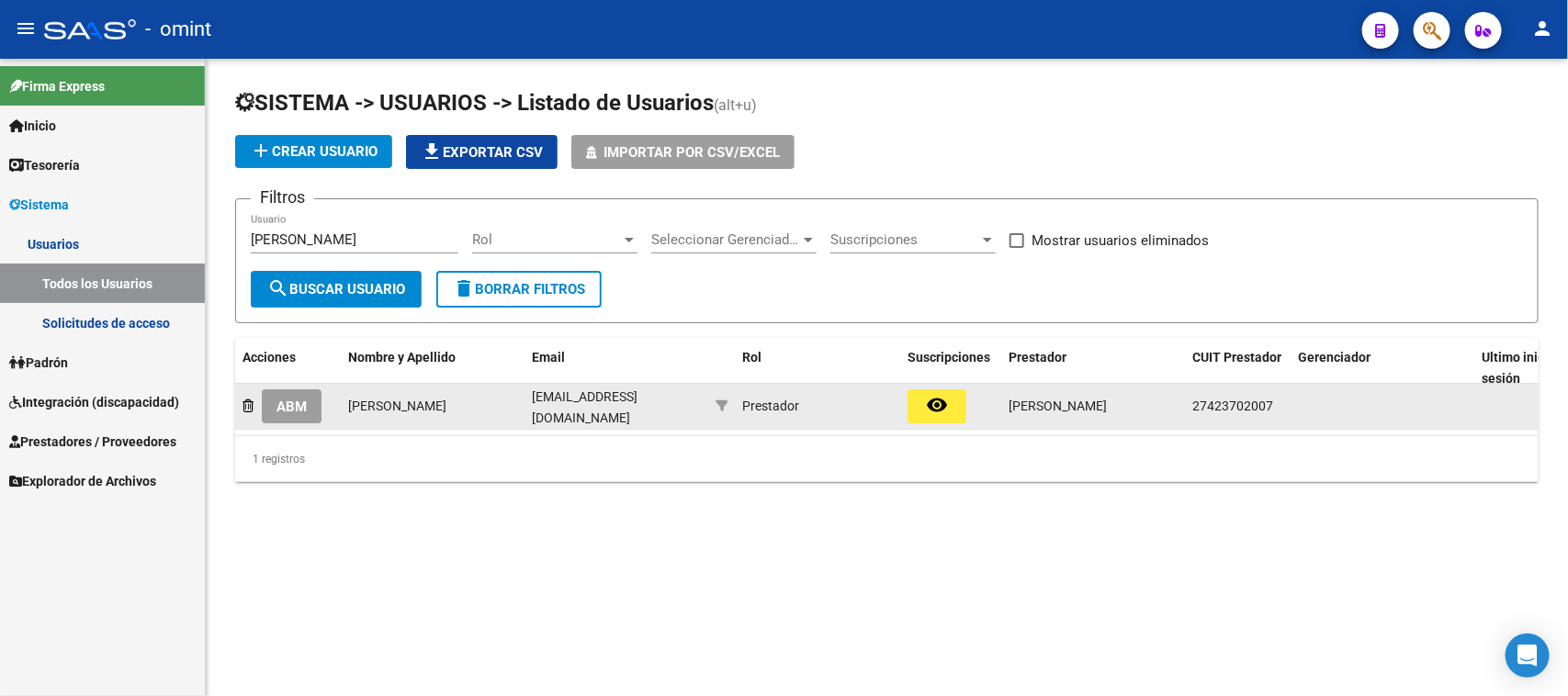
click at [283, 425] on div "ABM [PERSON_NAME] [EMAIL_ADDRESS][DOMAIN_NAME] Prestador remove_red_eye [PERSON…" at bounding box center [1034, 406] width 1598 height 46
click at [287, 408] on span "ABM" at bounding box center [291, 407] width 31 height 17
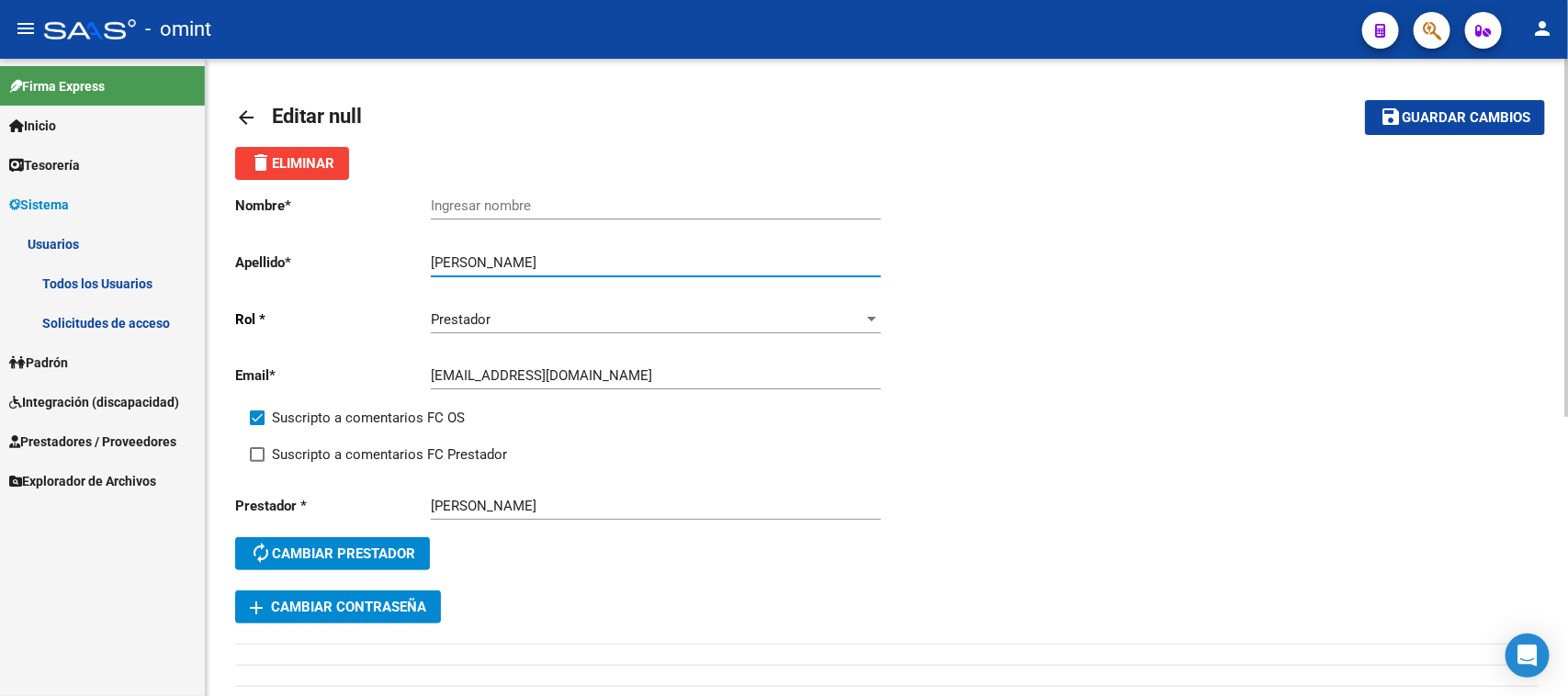
drag, startPoint x: 489, startPoint y: 260, endPoint x: 321, endPoint y: 258, distance: 168.0
click at [321, 258] on app-form-text-field "Apellido * [PERSON_NAME] Ingresar apellido" at bounding box center [558, 262] width 645 height 17
type input "[PERSON_NAME]"
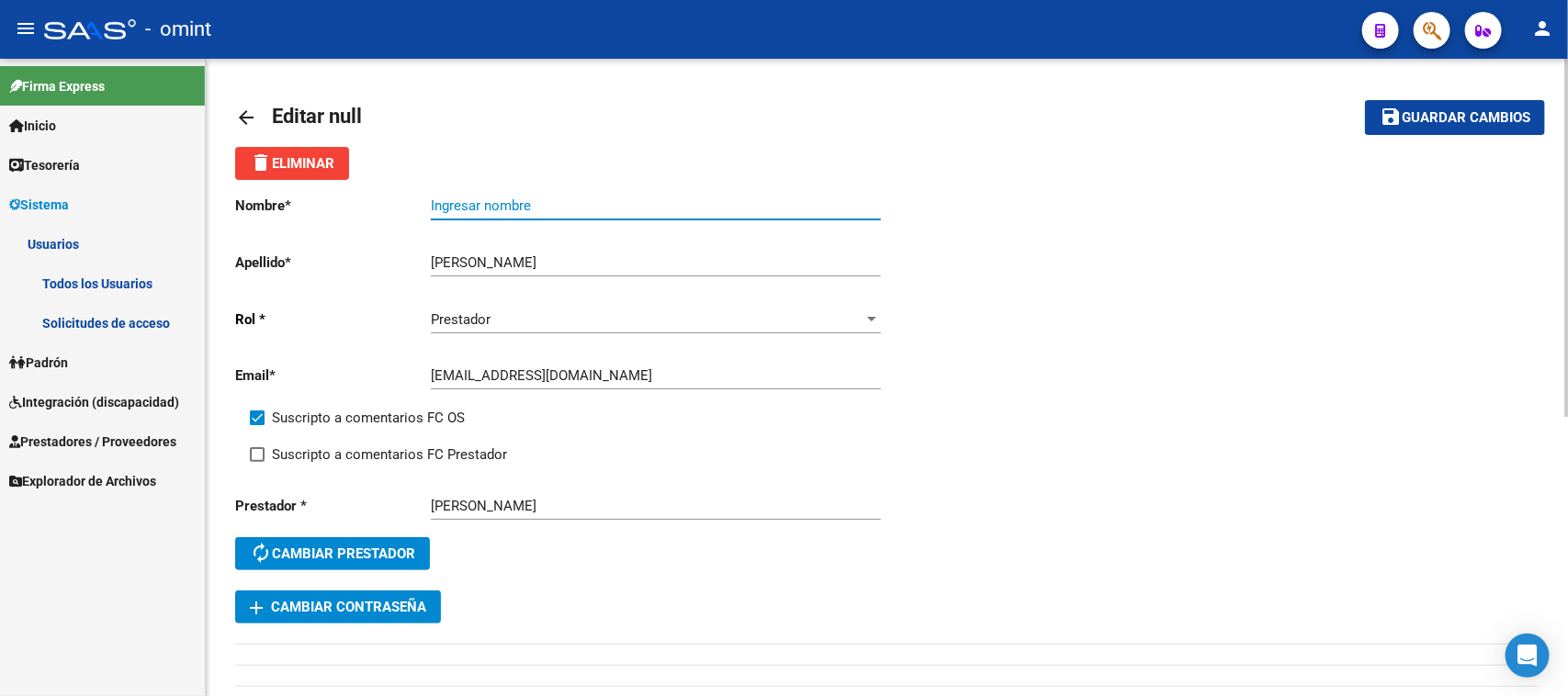
click at [511, 203] on input "Ingresar nombre" at bounding box center [656, 206] width 450 height 17
paste input "Milagros"
type input "Milagros"
click at [425, 434] on div "Suscripto a comentarios FC OS" at bounding box center [575, 424] width 652 height 36
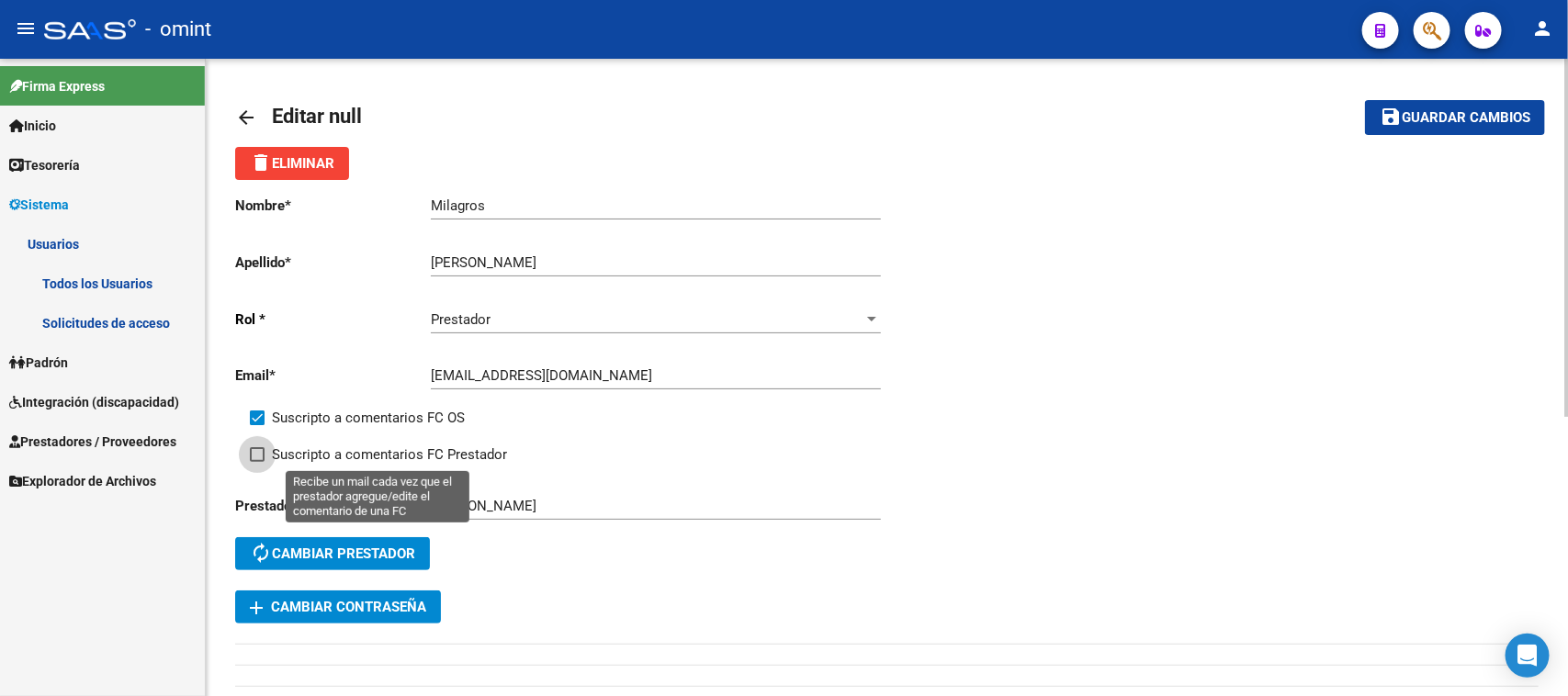
click at [418, 451] on span "Suscripto a comentarios FC Prestador" at bounding box center [389, 454] width 236 height 22
click at [257, 462] on input "Suscripto a comentarios FC Prestador" at bounding box center [256, 462] width 1 height 1
checkbox input "true"
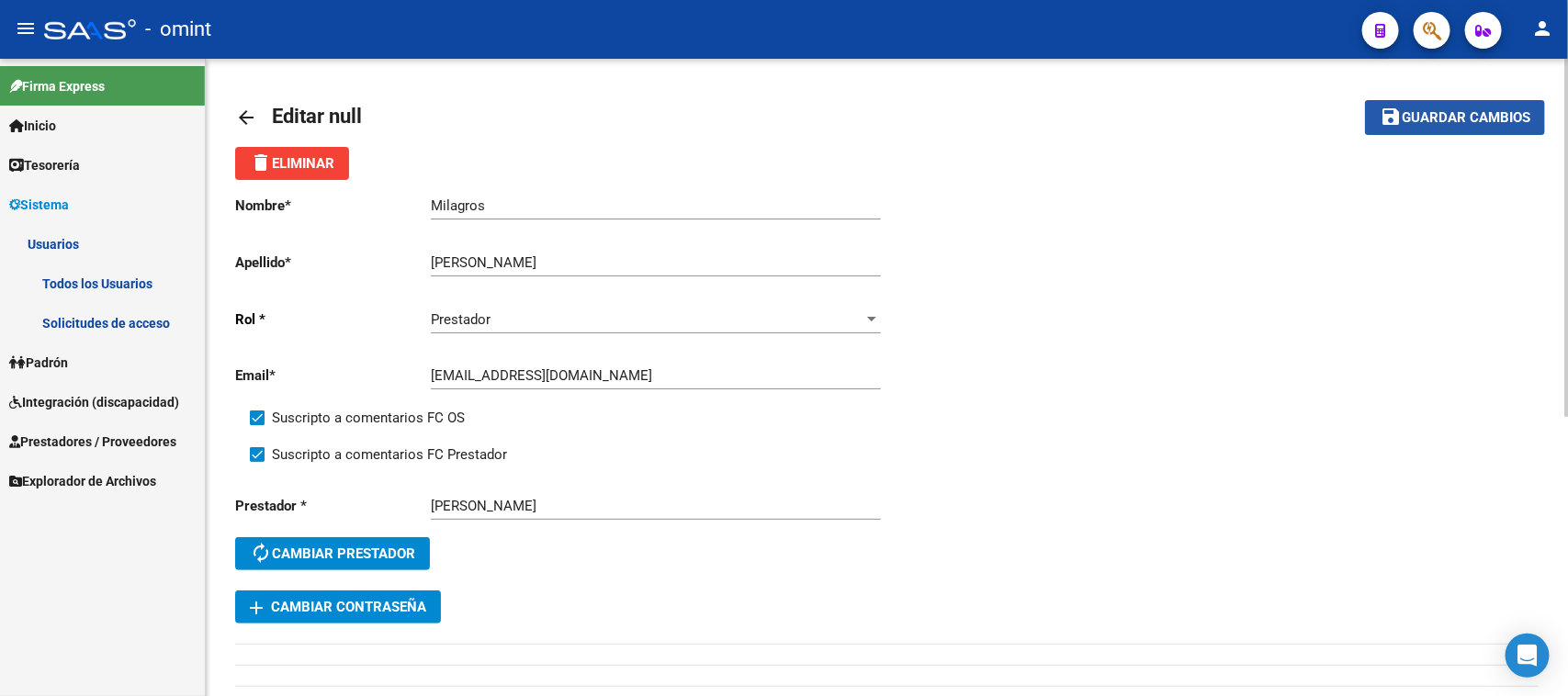
click at [1426, 114] on span "Guardar cambios" at bounding box center [1466, 118] width 128 height 17
click at [108, 281] on link "Todos los Usuarios" at bounding box center [102, 283] width 205 height 39
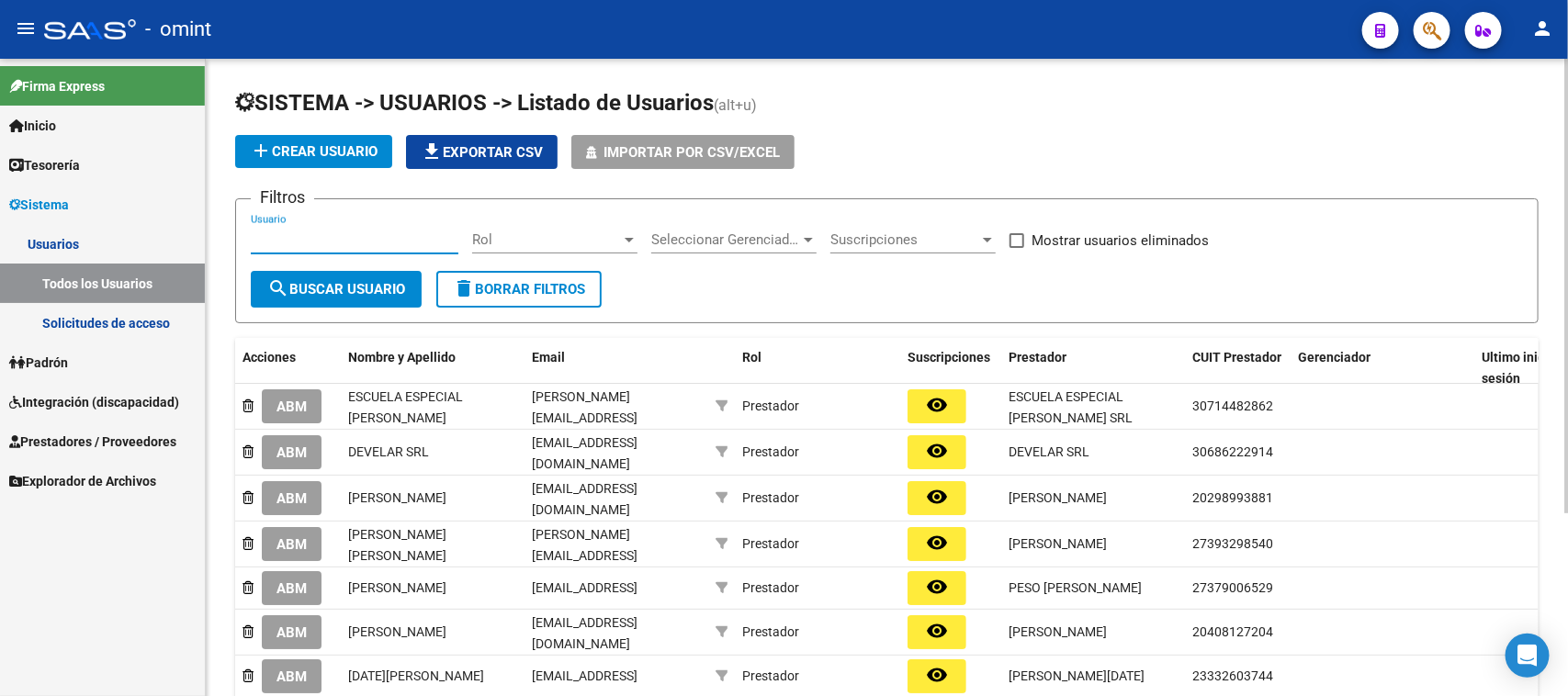
drag, startPoint x: 370, startPoint y: 232, endPoint x: 352, endPoint y: 259, distance: 32.4
click at [369, 233] on input "Usuario" at bounding box center [354, 240] width 208 height 17
paste input "[PERSON_NAME]"
type input "[PERSON_NAME]"
click at [351, 274] on button "search Buscar Usuario" at bounding box center [335, 288] width 170 height 36
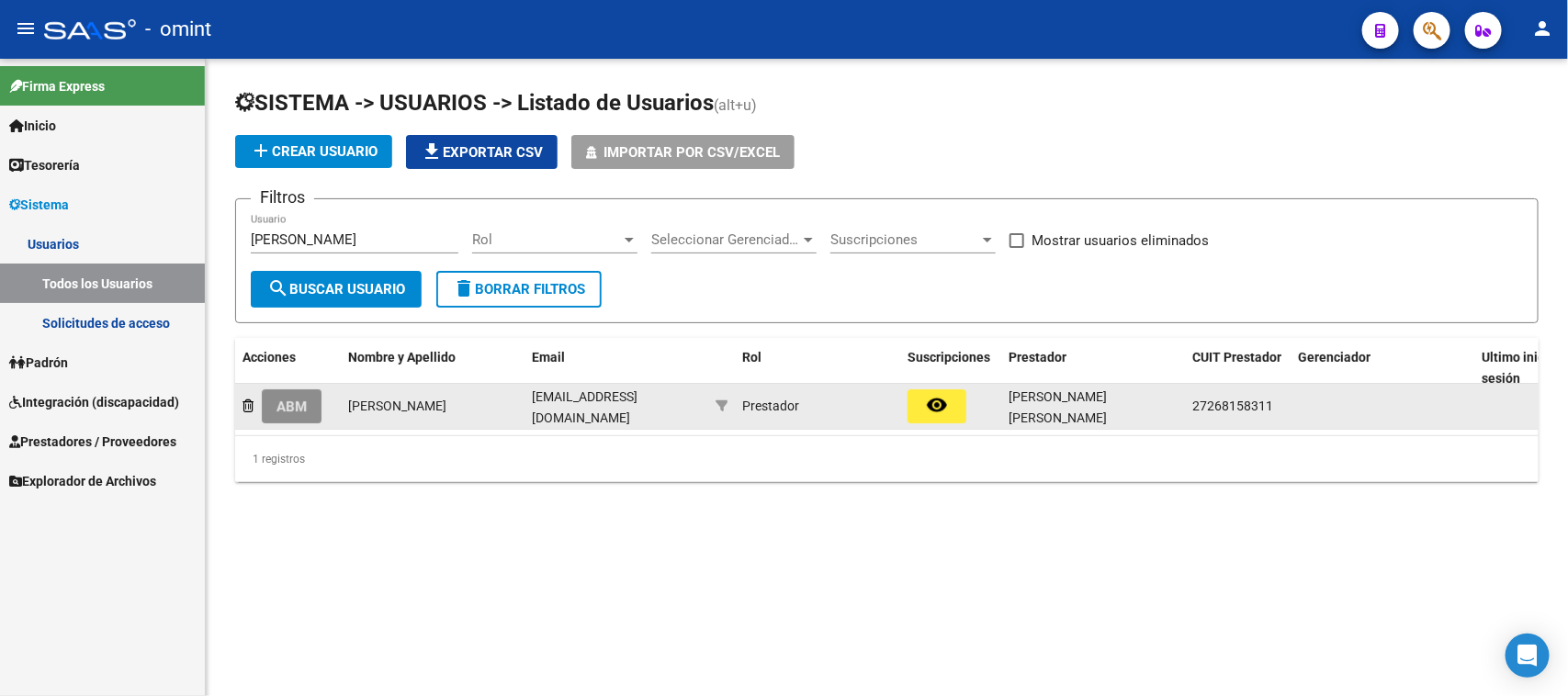
click at [312, 414] on button "ABM" at bounding box center [291, 406] width 60 height 34
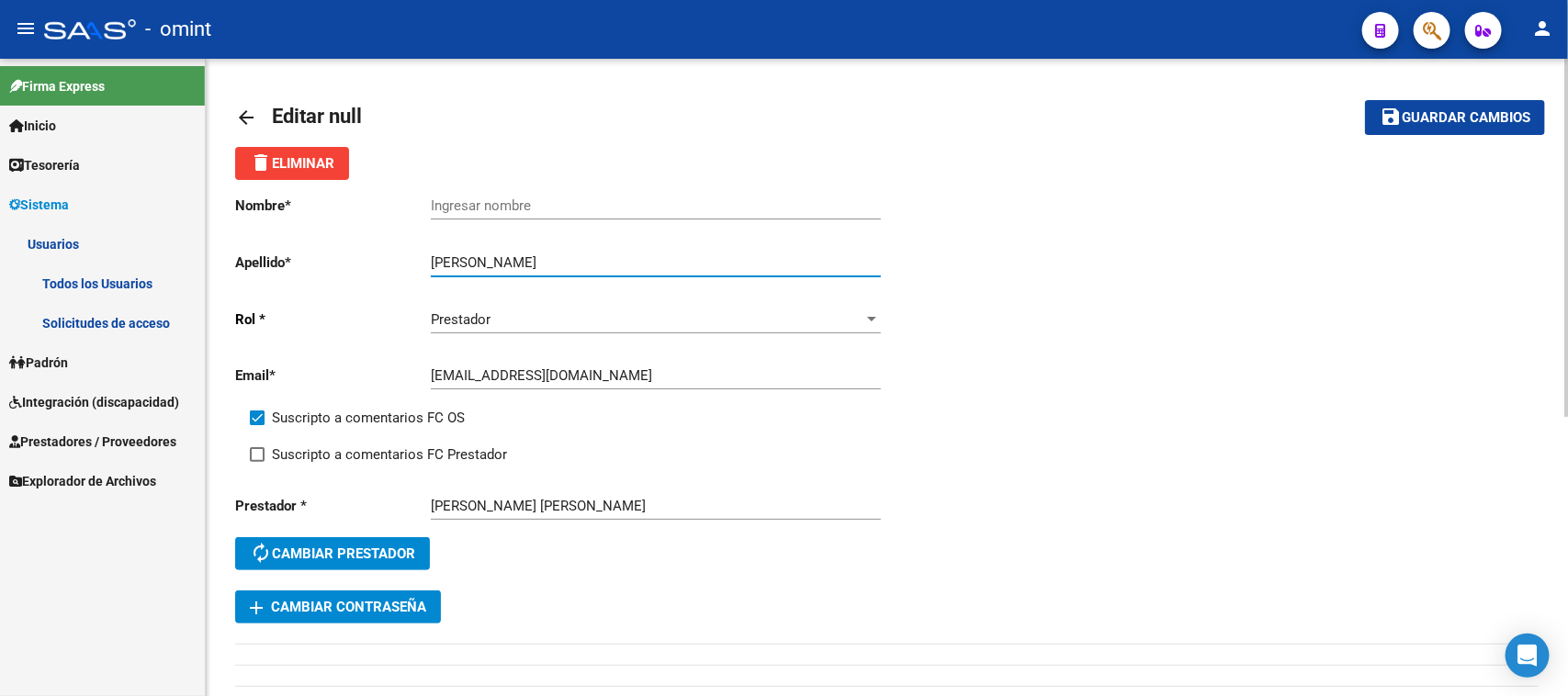
drag, startPoint x: 493, startPoint y: 266, endPoint x: 566, endPoint y: 264, distance: 73.0
click at [566, 264] on input "[PERSON_NAME]" at bounding box center [656, 262] width 450 height 17
drag, startPoint x: 492, startPoint y: 262, endPoint x: 567, endPoint y: 262, distance: 75.0
click at [567, 262] on input "[PERSON_NAME]" at bounding box center [656, 262] width 450 height 17
type input "[PERSON_NAME]"
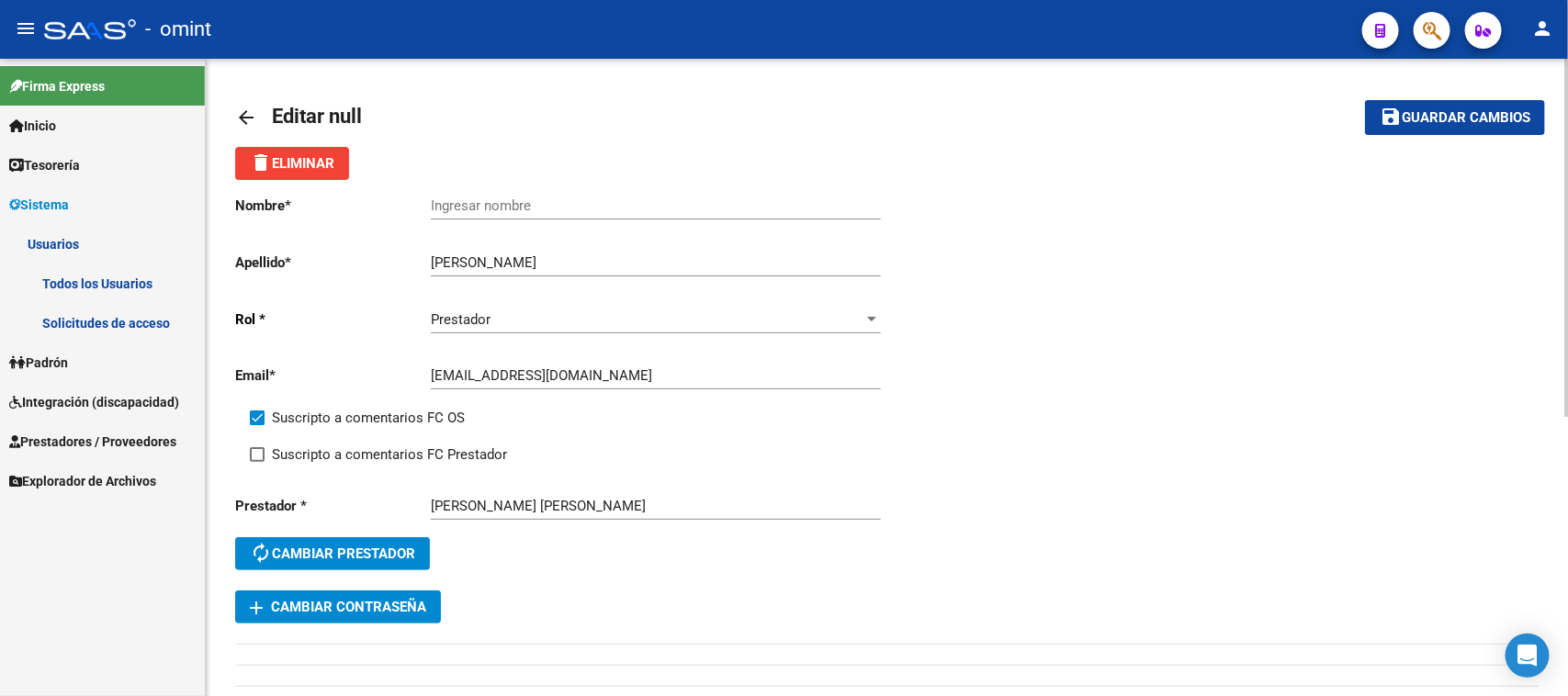
click at [563, 216] on div "Ingresar nombre" at bounding box center [656, 199] width 450 height 39
paste input "[PERSON_NAME]"
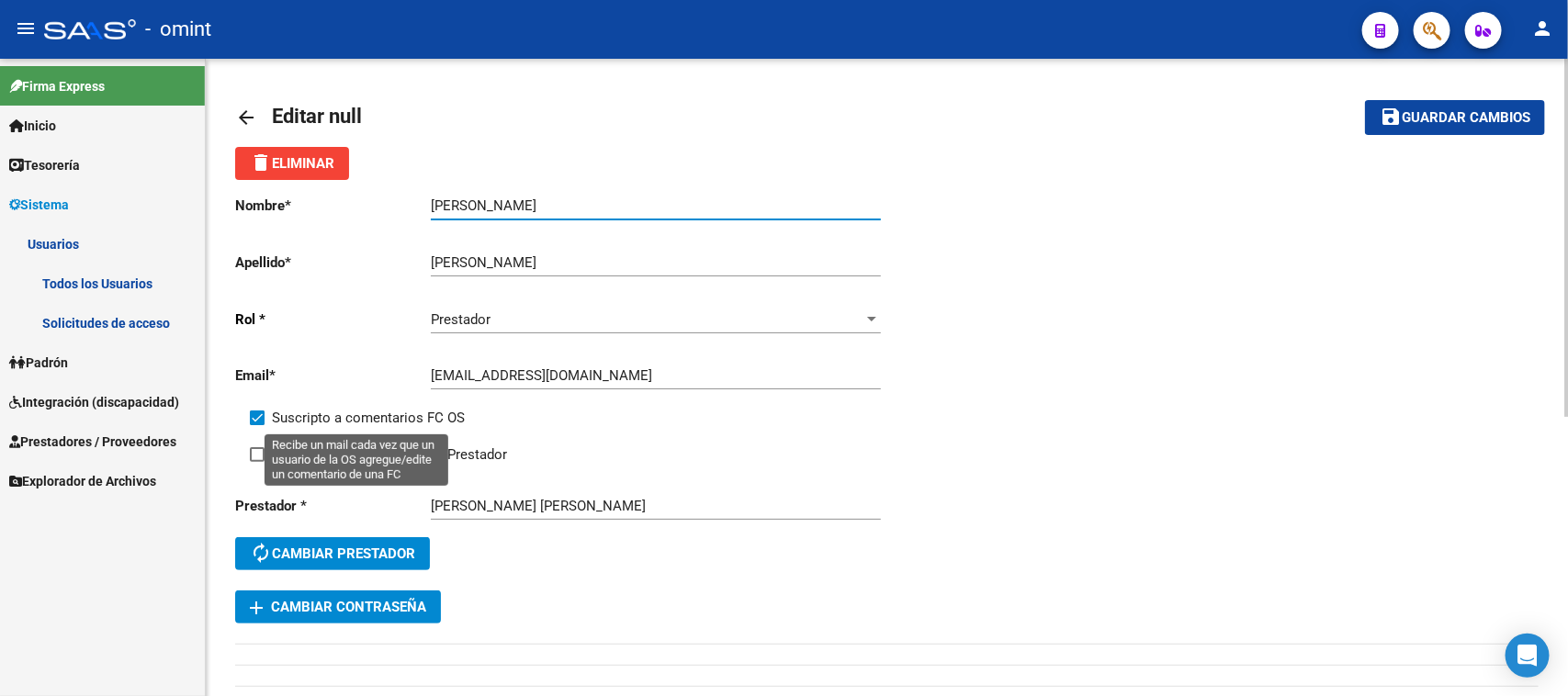
type input "[PERSON_NAME]"
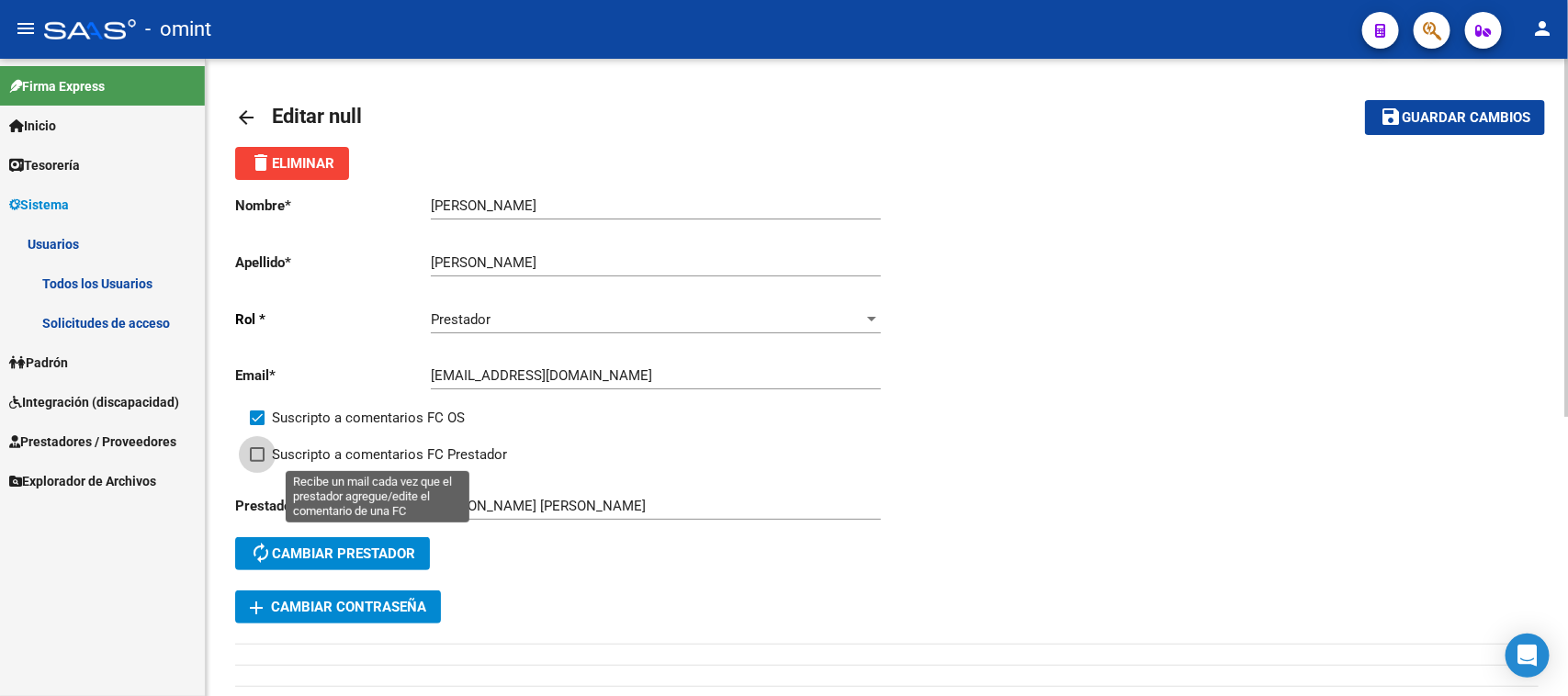
click at [434, 447] on span "Suscripto a comentarios FC Prestador" at bounding box center [389, 454] width 236 height 22
click at [257, 462] on input "Suscripto a comentarios FC Prestador" at bounding box center [256, 462] width 1 height 1
checkbox input "true"
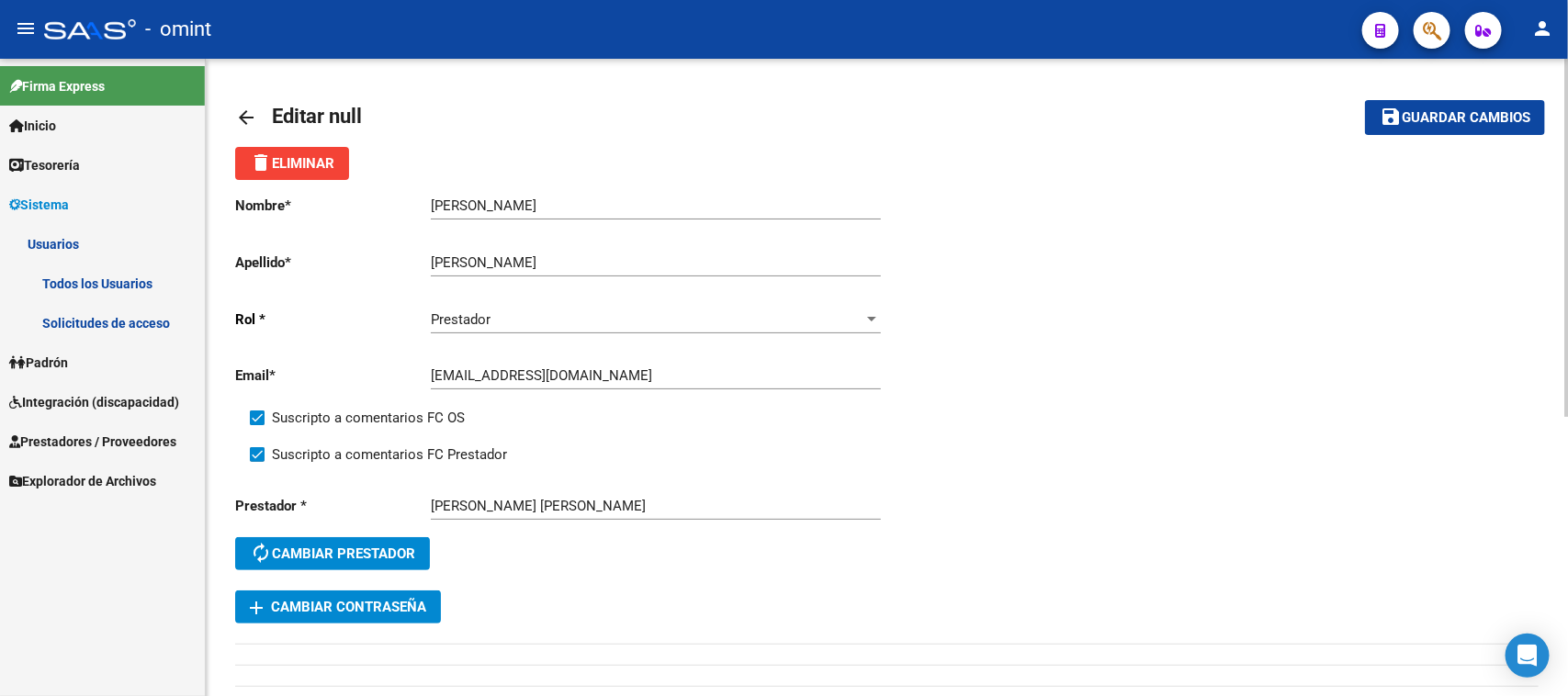
click at [1476, 102] on button "save Guardar cambios" at bounding box center [1454, 117] width 180 height 34
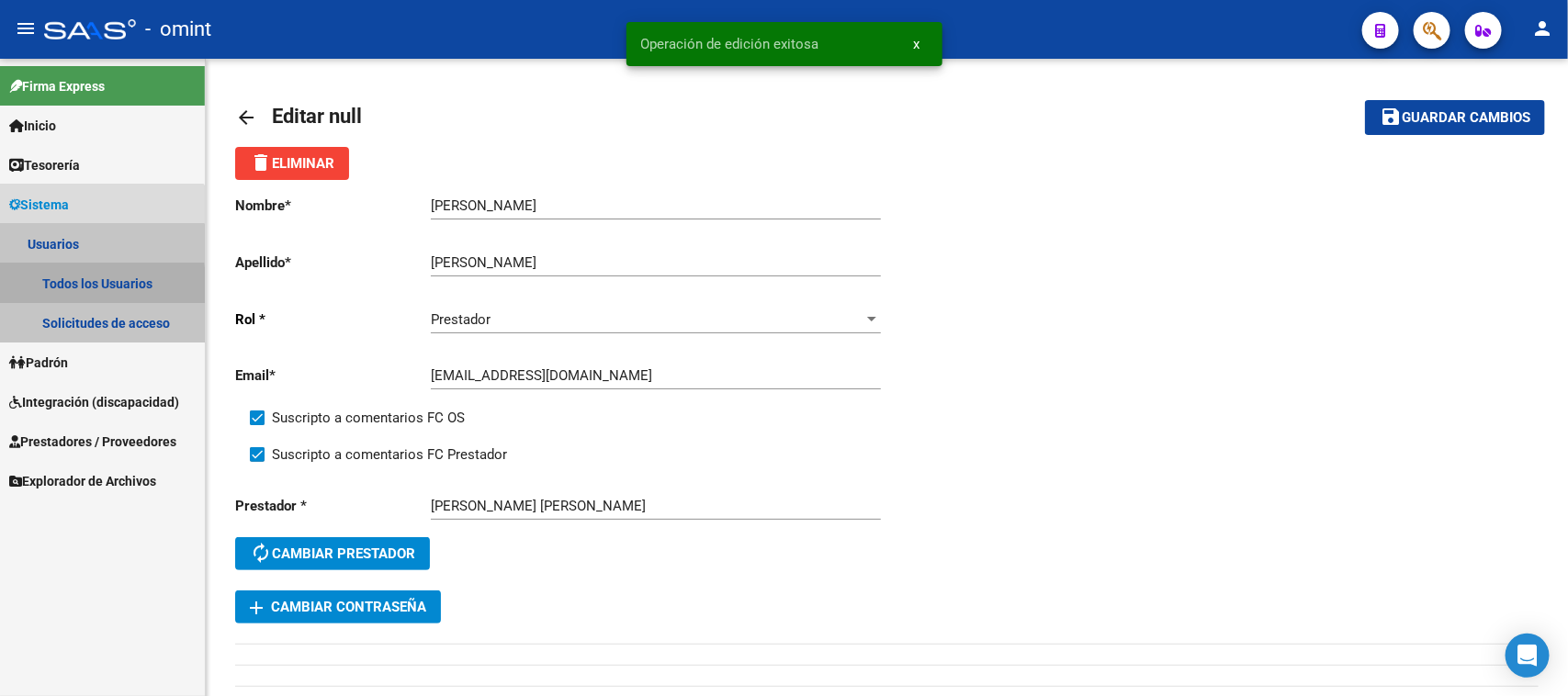
click at [58, 289] on link "Todos los Usuarios" at bounding box center [102, 283] width 205 height 39
